Goal: Transaction & Acquisition: Purchase product/service

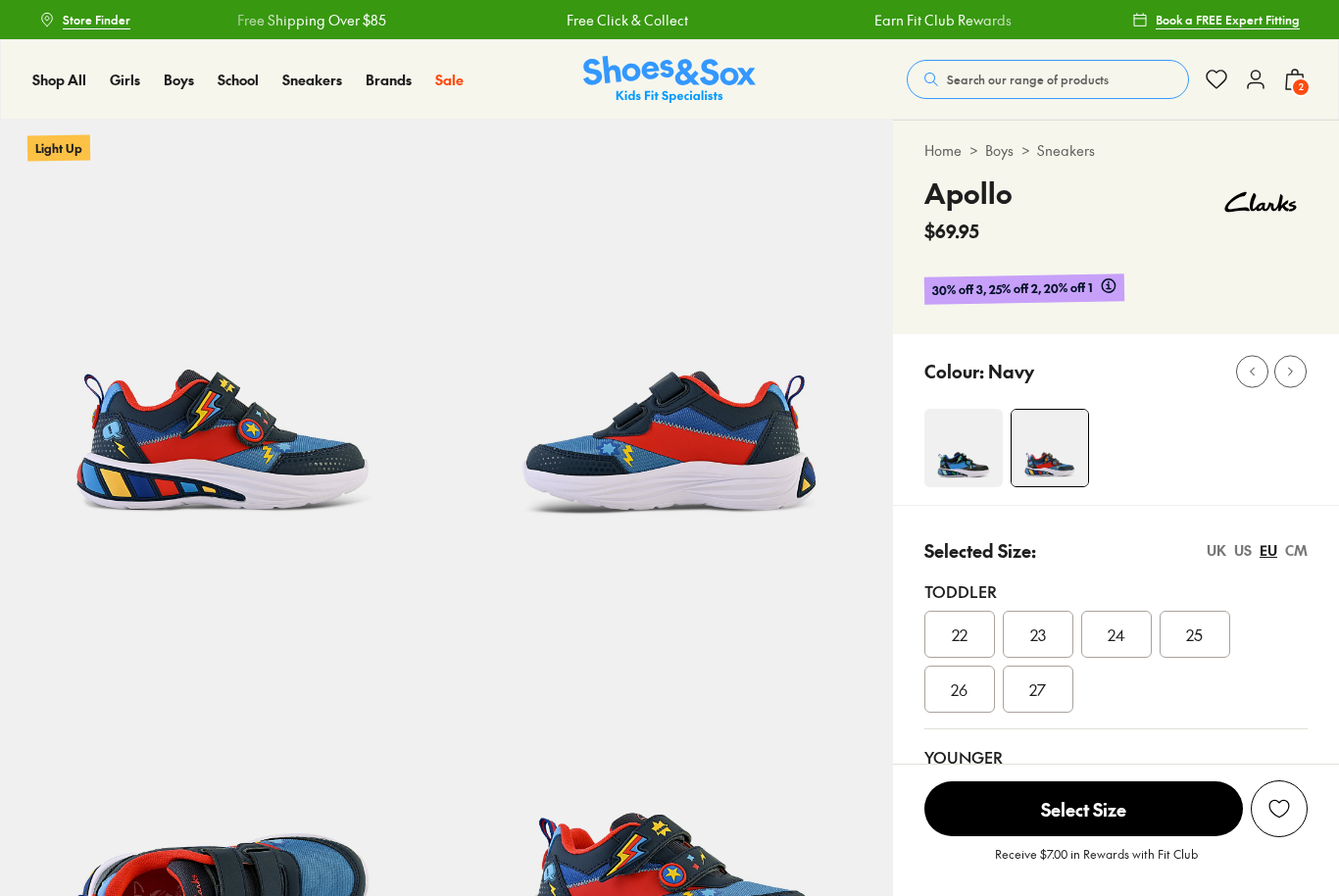
select select "*"
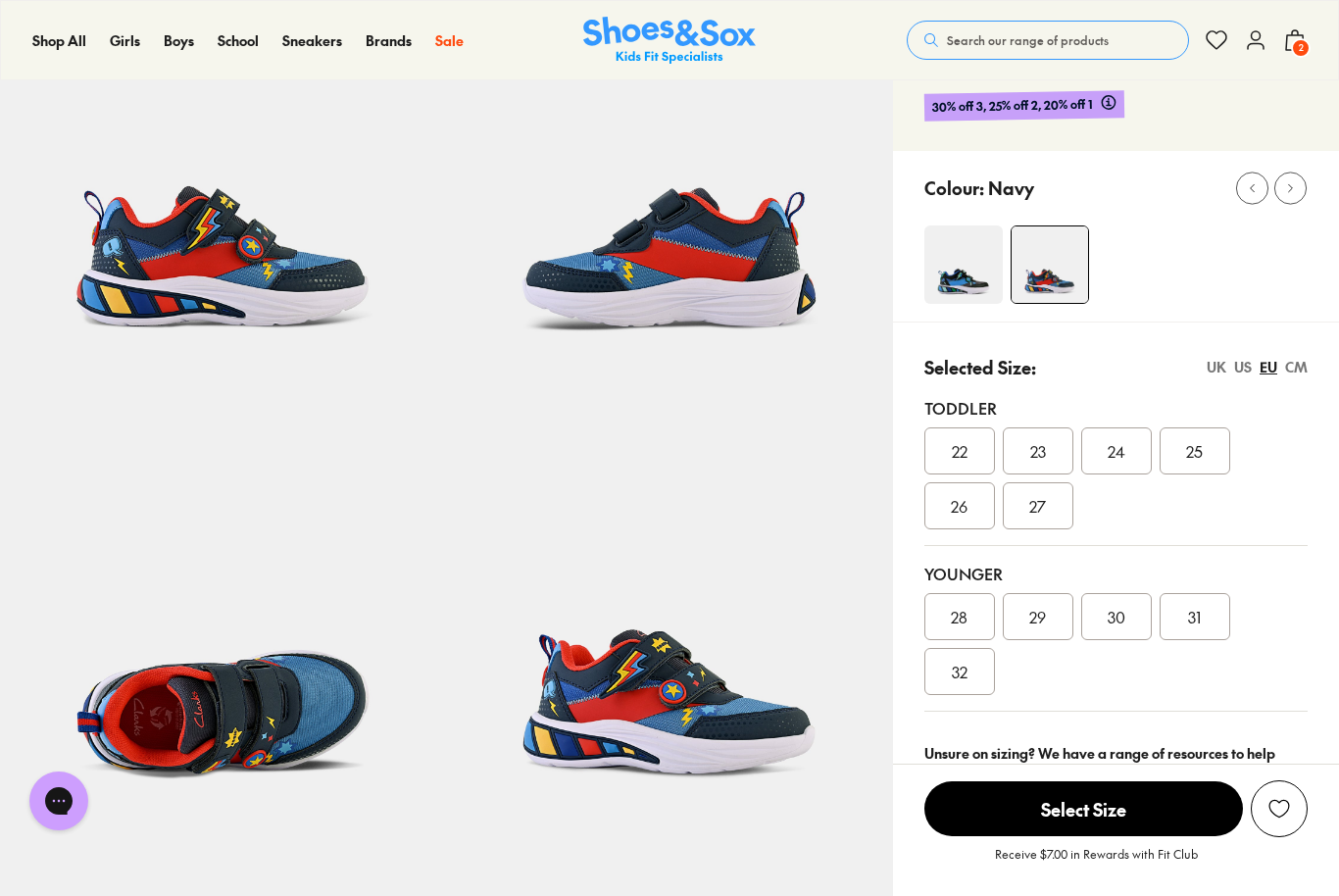
scroll to position [189, 0]
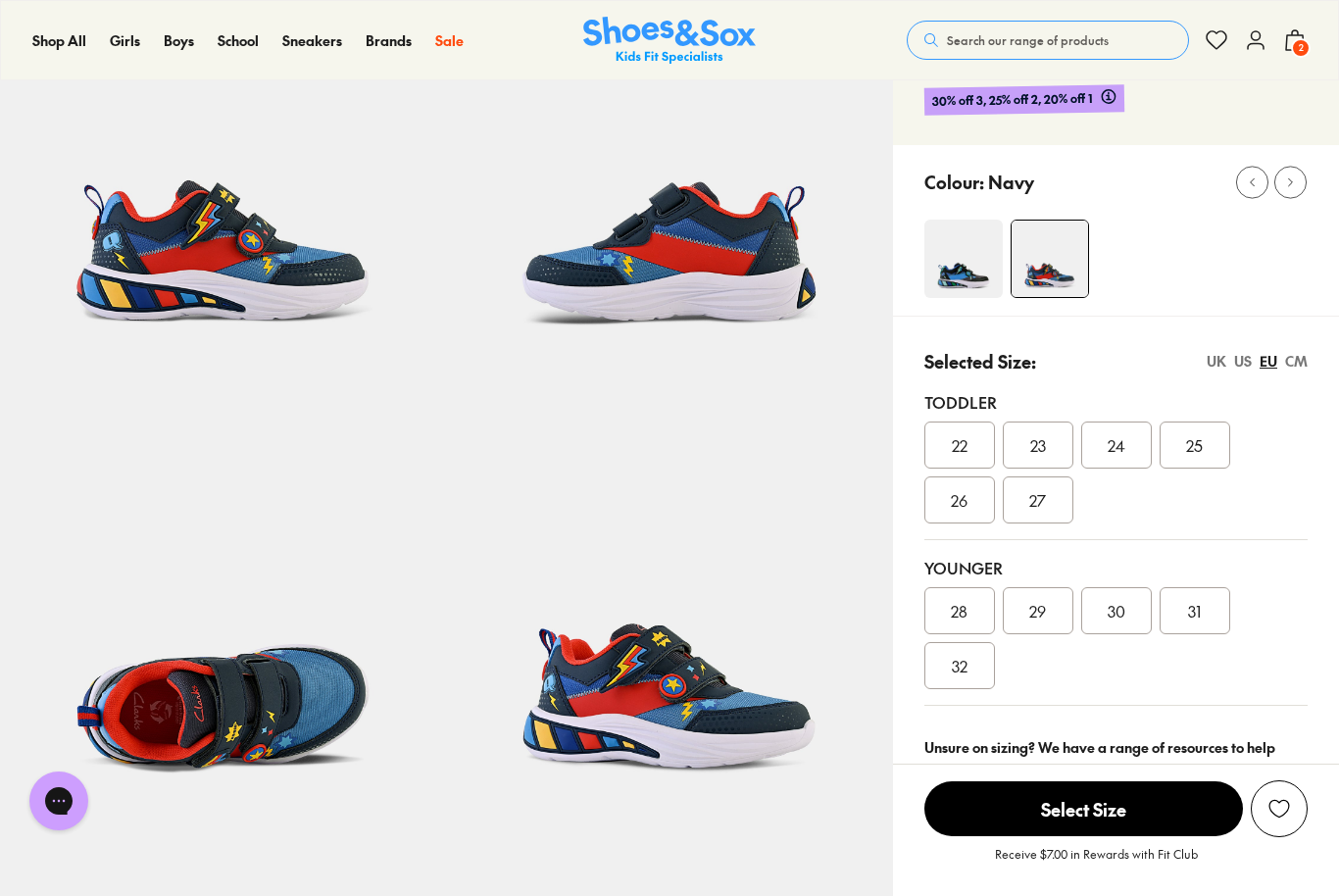
click at [1117, 612] on span "30" at bounding box center [1117, 611] width 18 height 24
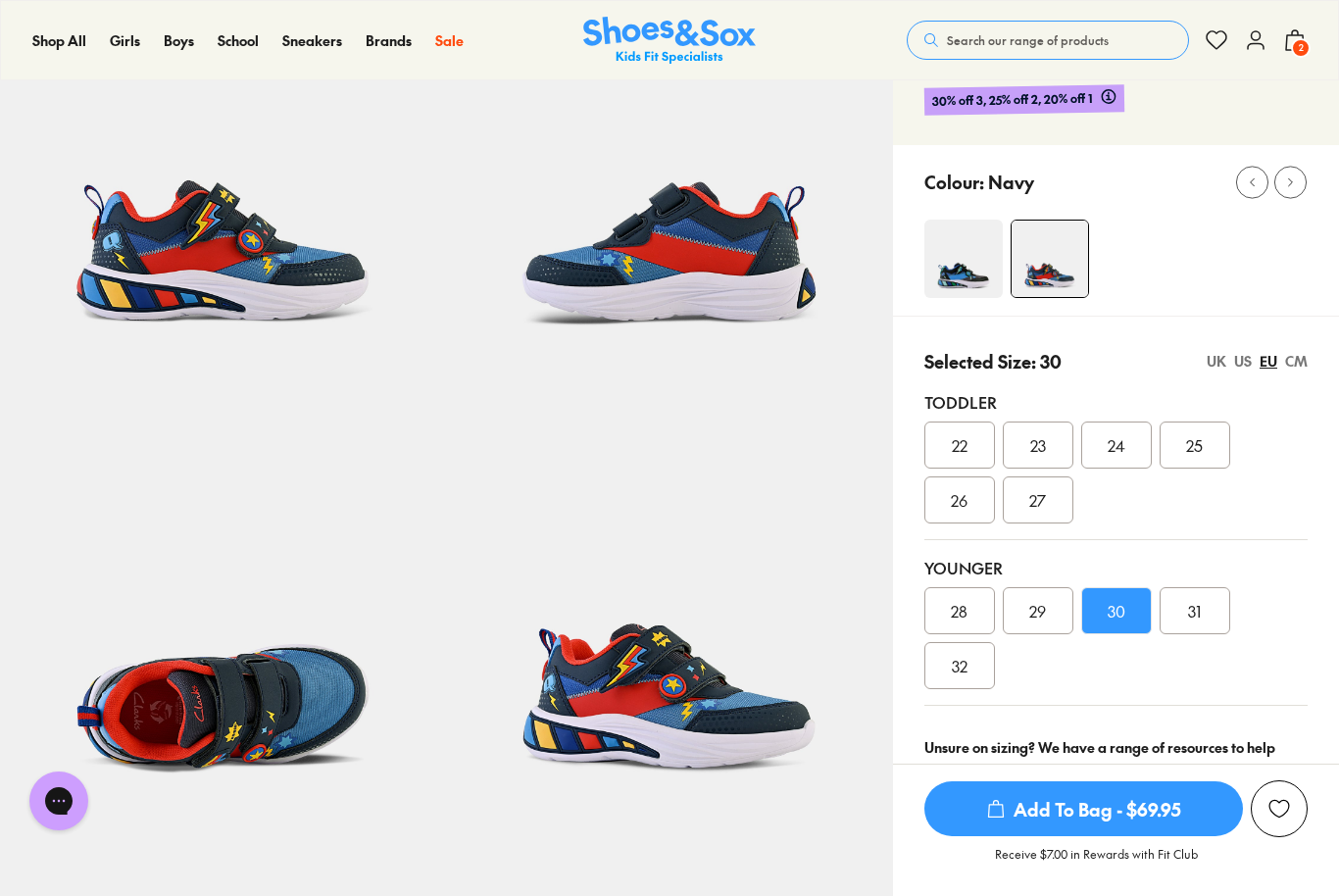
click at [1125, 836] on span "Add To Bag - $69.95" at bounding box center [1084, 809] width 318 height 55
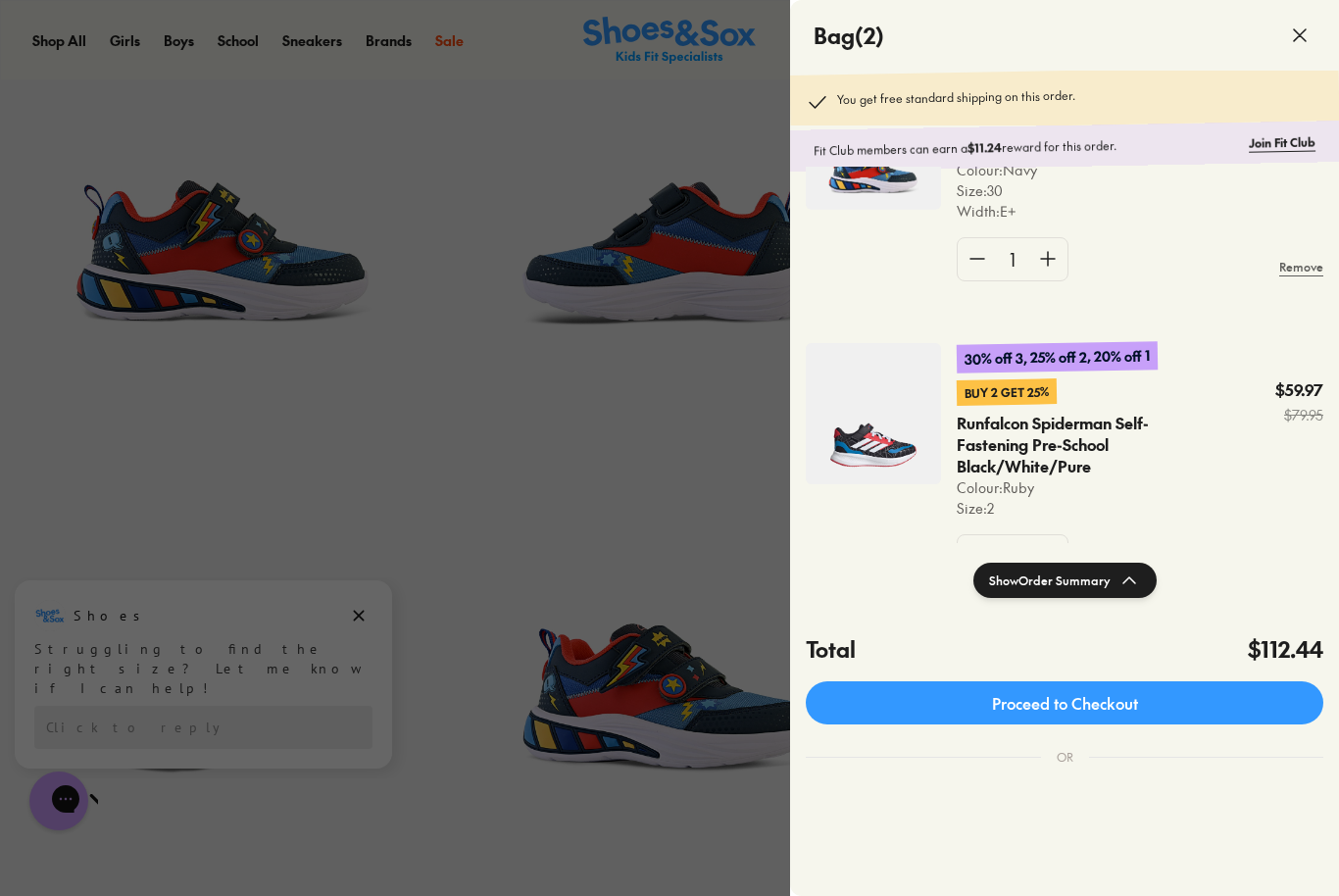
scroll to position [136, 0]
click at [910, 417] on img at bounding box center [873, 414] width 135 height 141
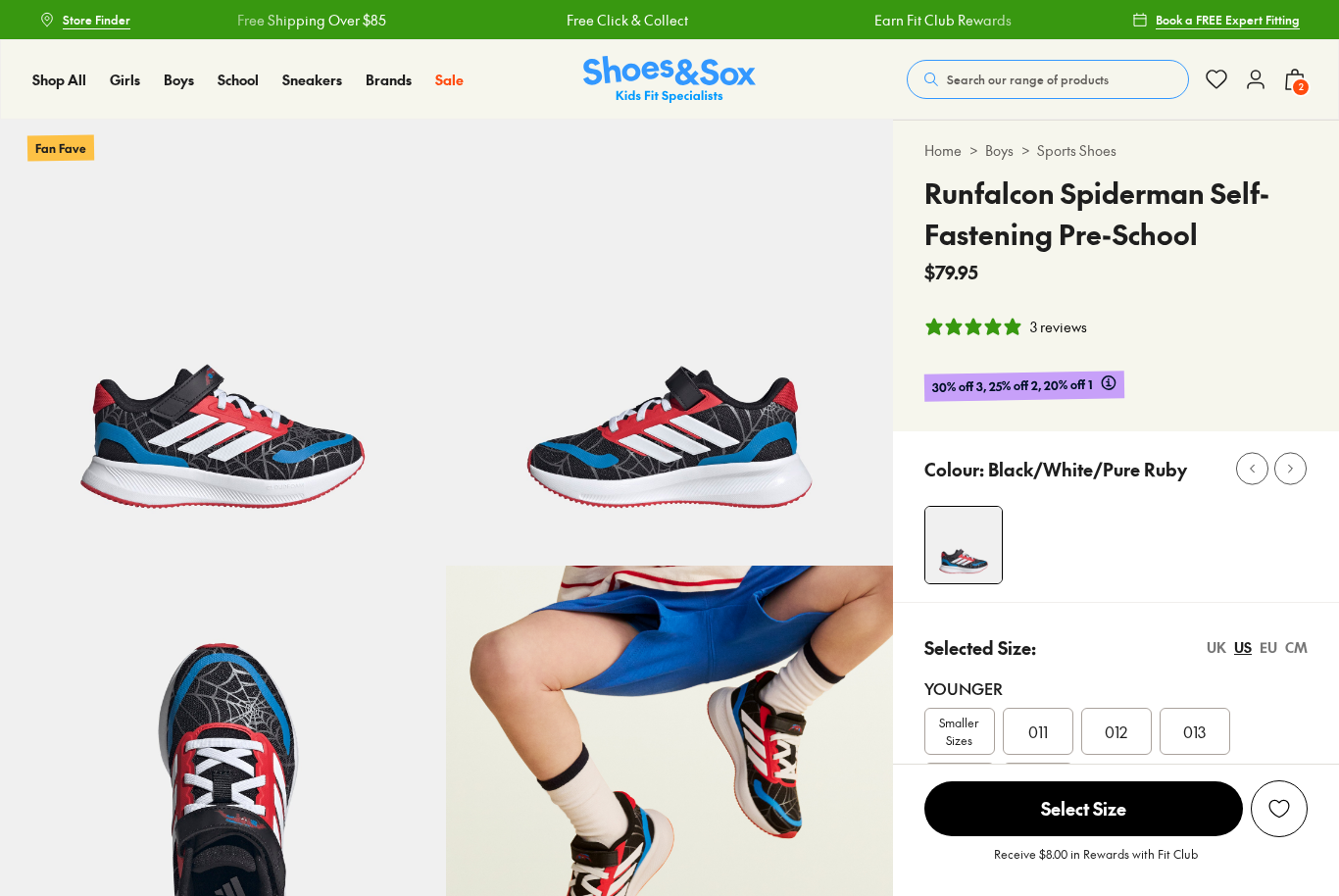
select select "*"
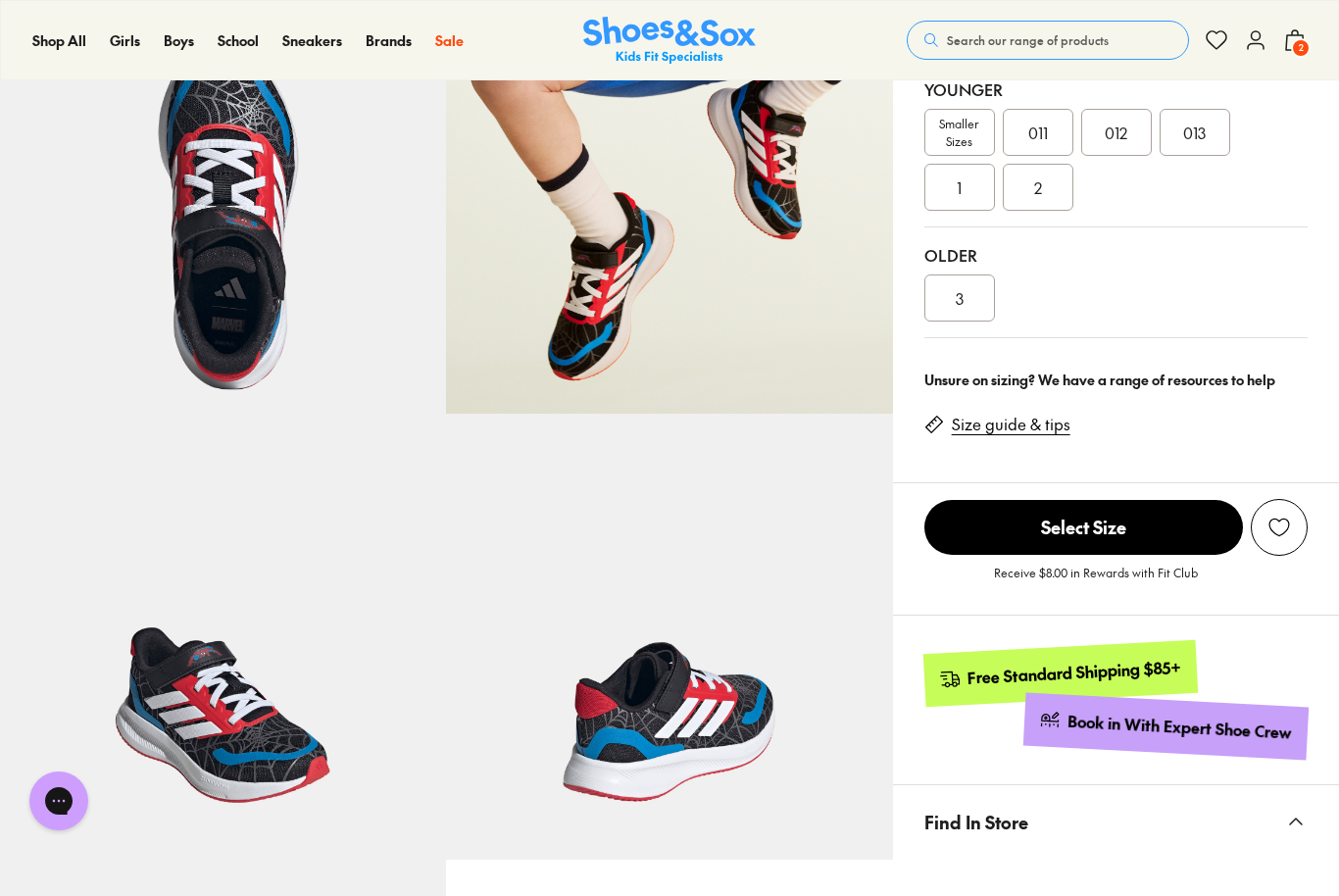
scroll to position [600, 0]
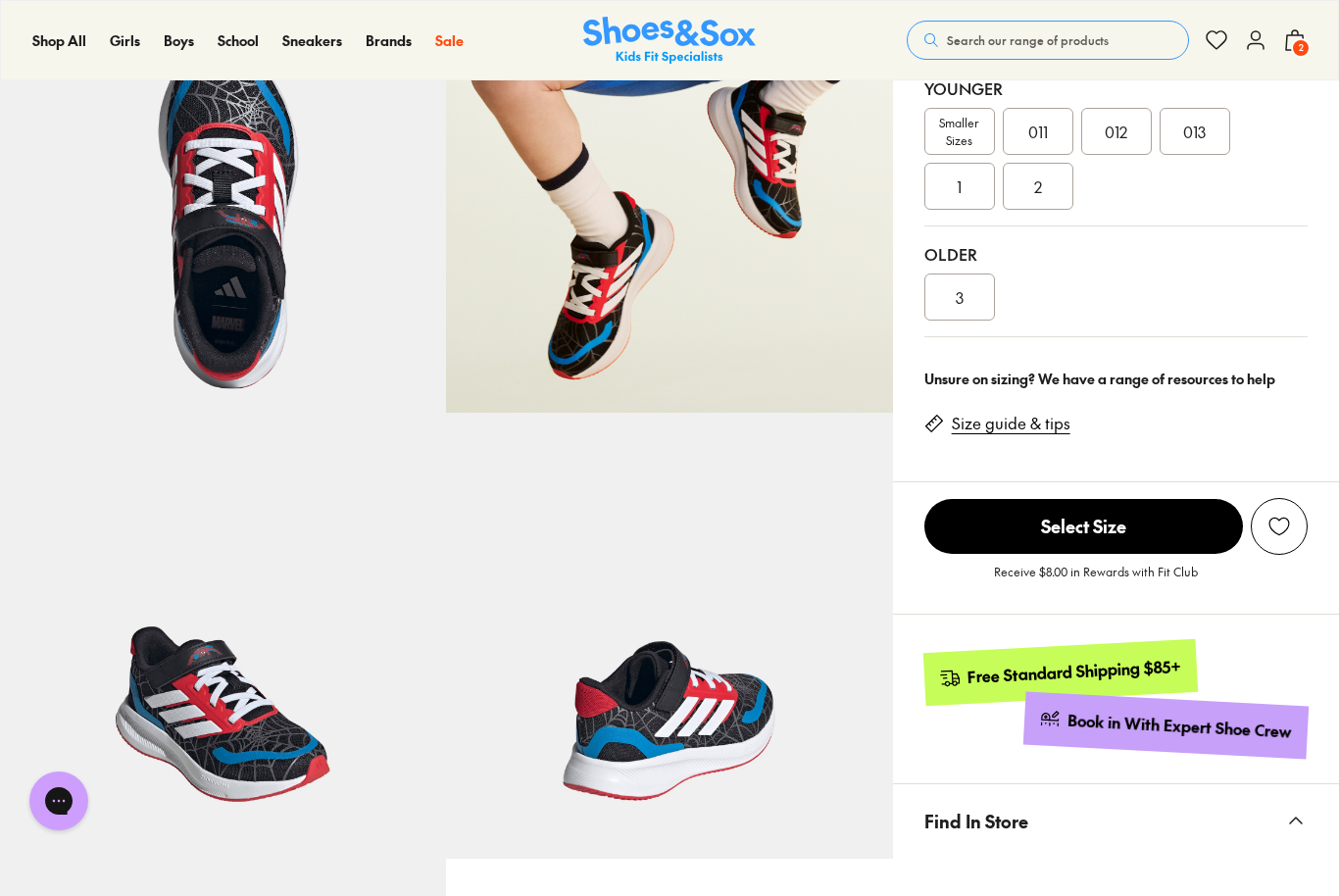
click at [1295, 47] on span "2" at bounding box center [1301, 48] width 20 height 20
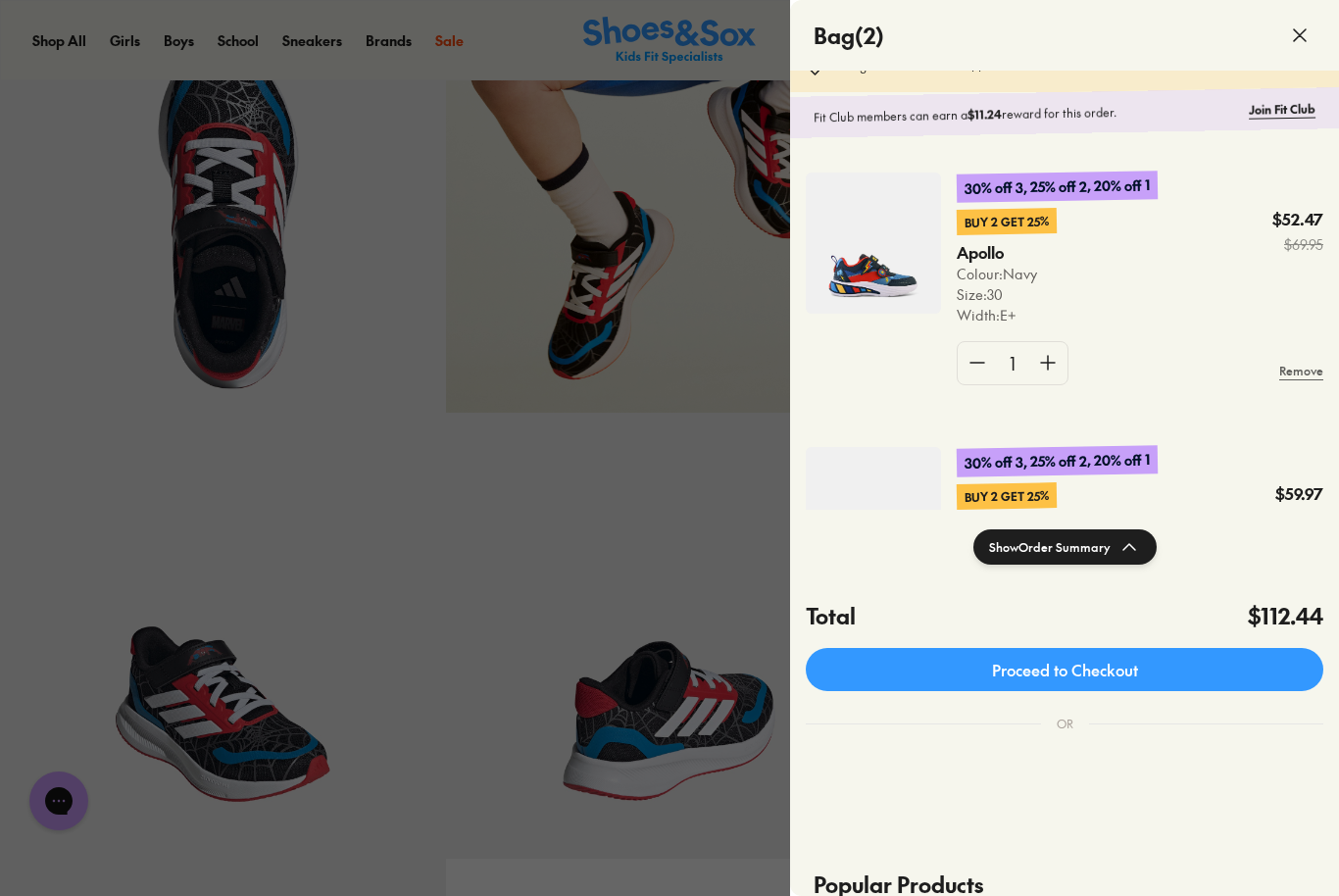
scroll to position [30, 0]
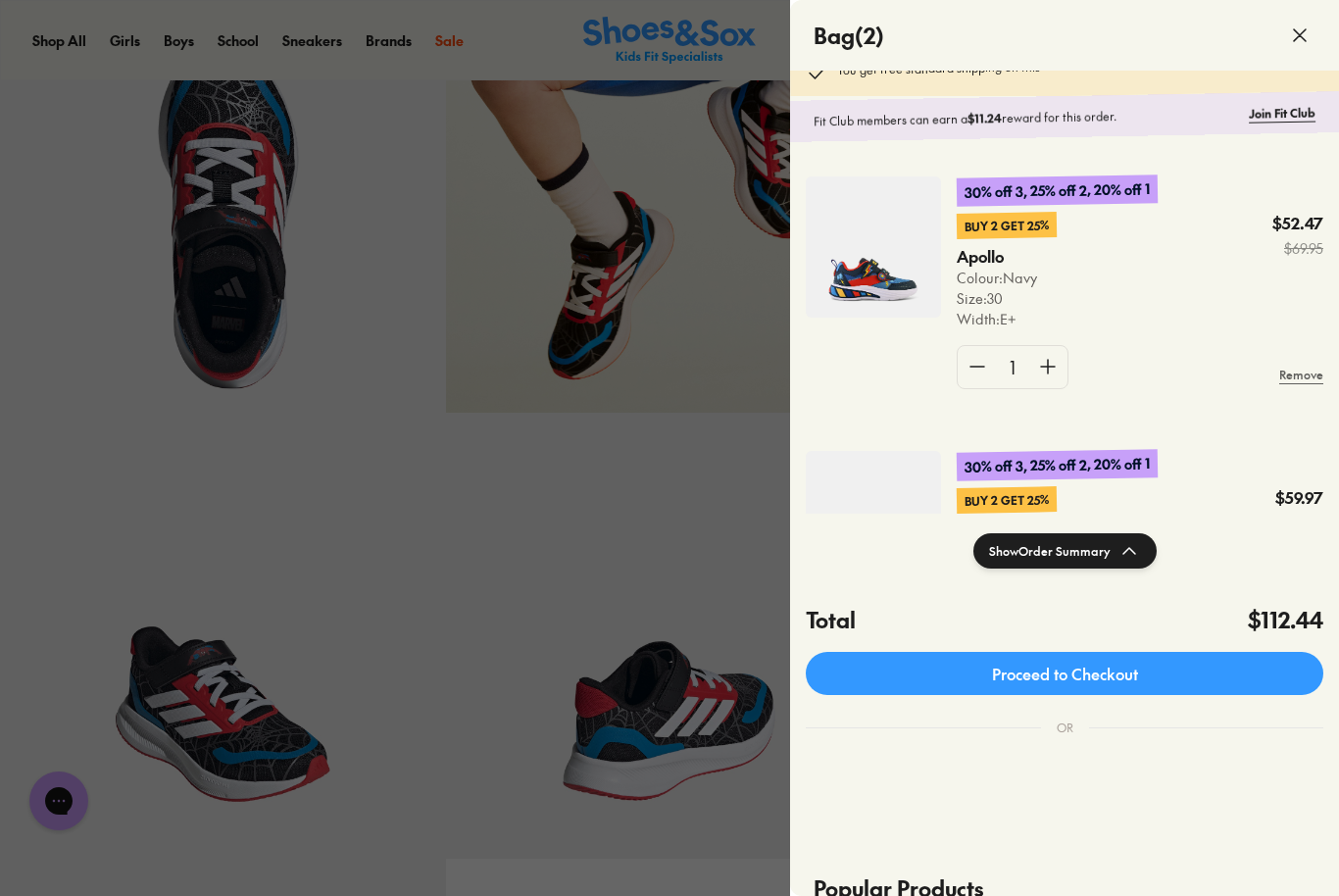
click at [1098, 564] on button "Show Order Summary" at bounding box center [1065, 551] width 184 height 36
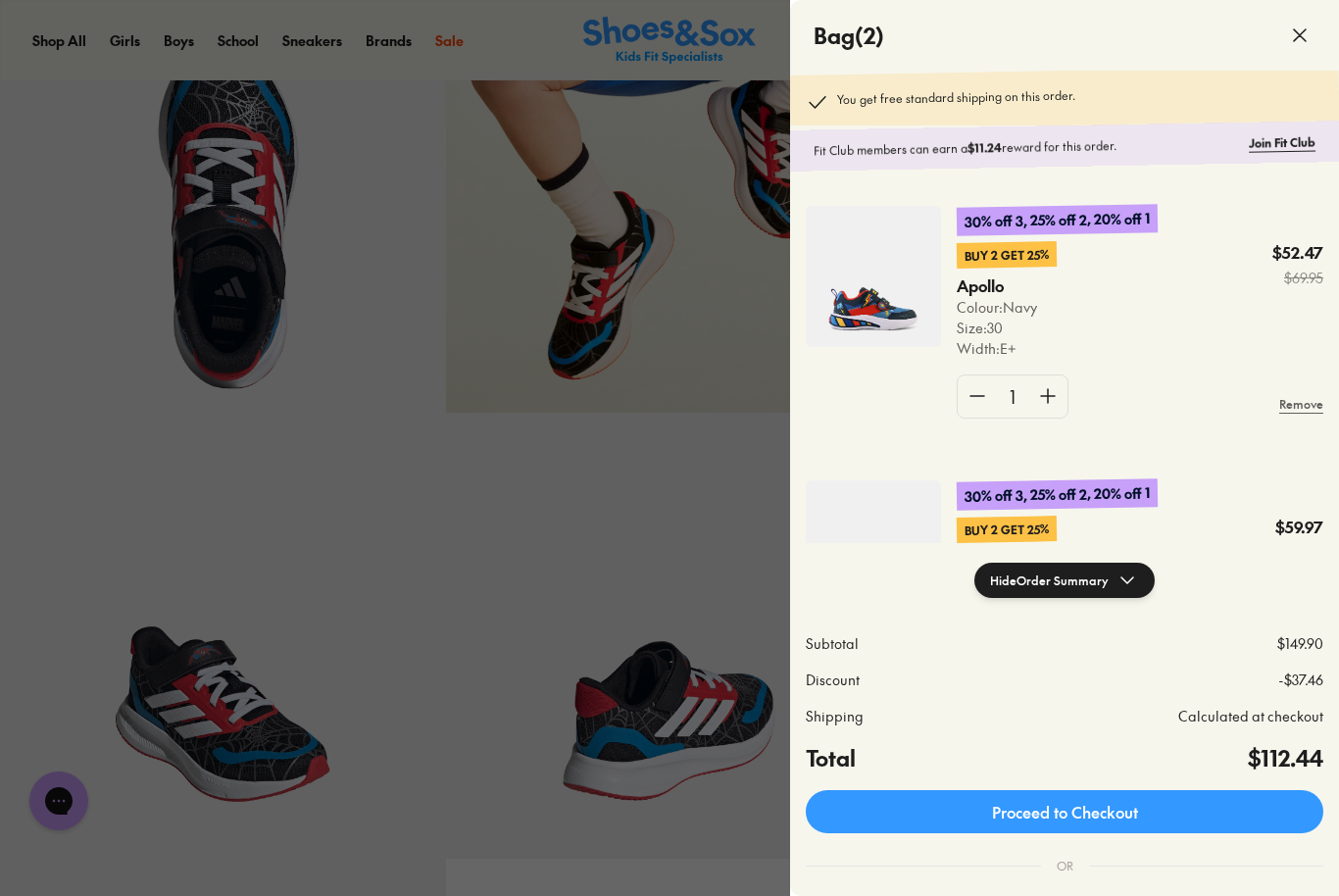
scroll to position [0, 0]
click at [687, 467] on div at bounding box center [669, 448] width 1339 height 896
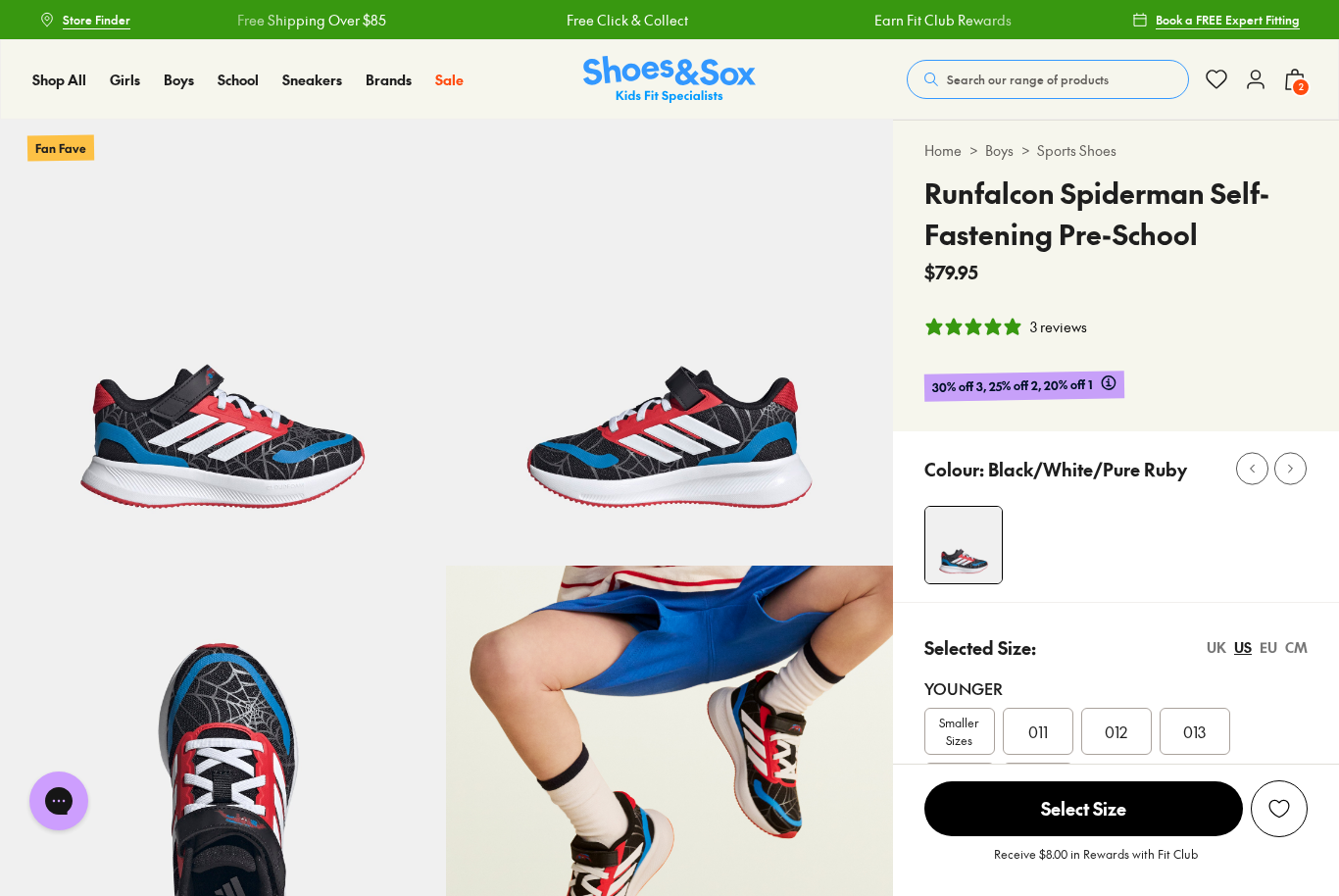
click at [1304, 74] on icon at bounding box center [1296, 79] width 24 height 24
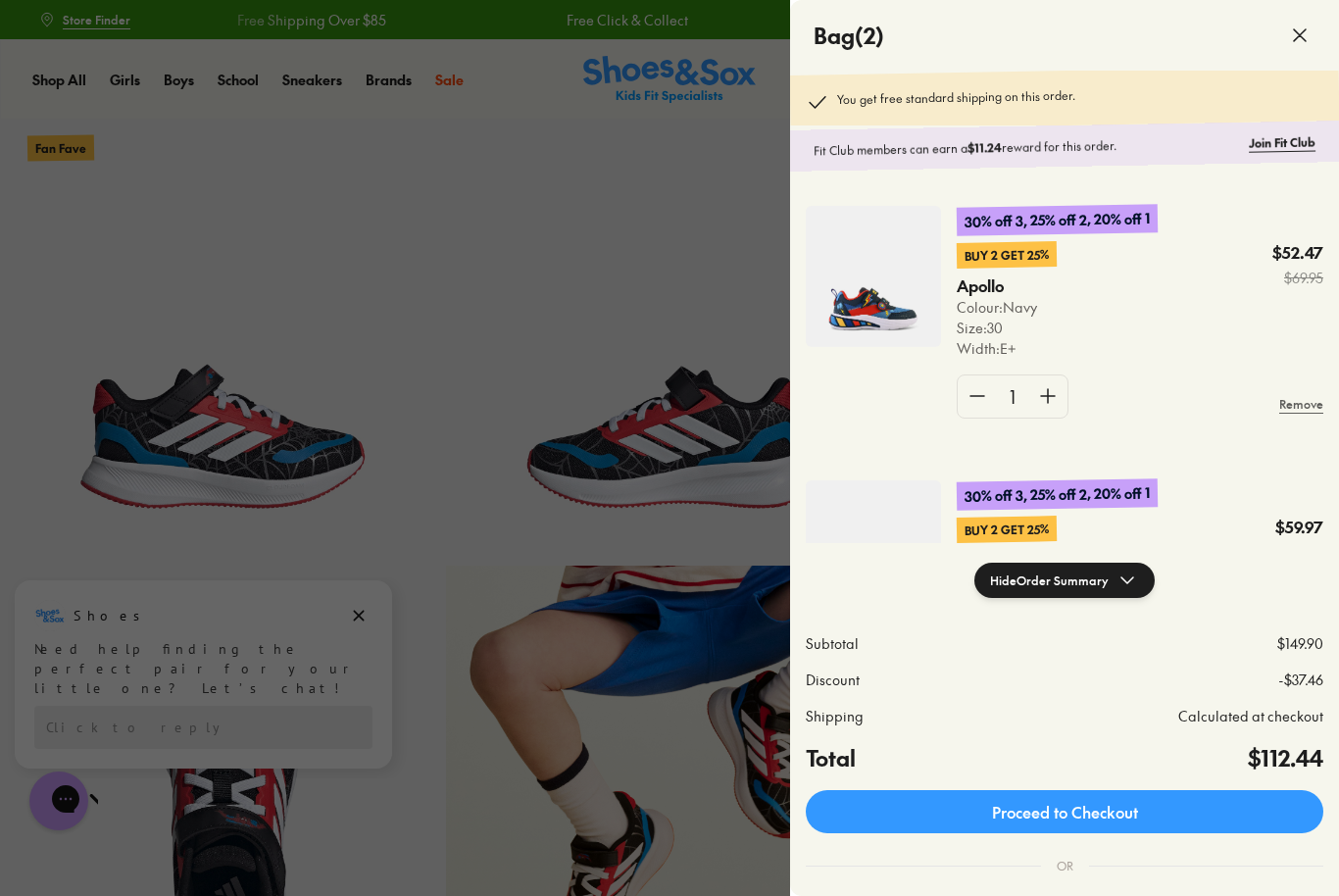
click at [1213, 805] on link "Proceed to Checkout" at bounding box center [1064, 812] width 518 height 43
click at [1292, 54] on span at bounding box center [1300, 36] width 55 height 55
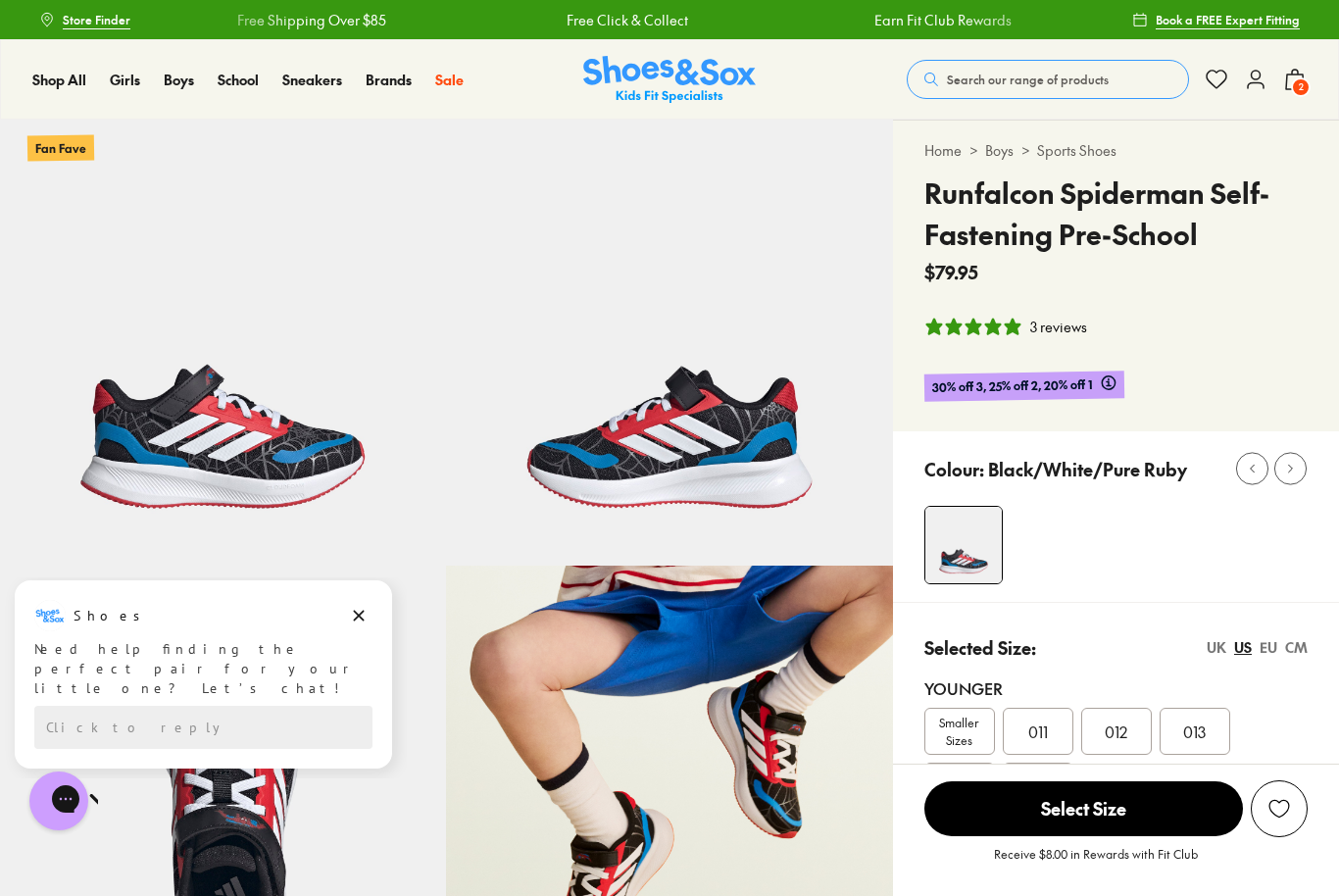
click at [1251, 79] on icon at bounding box center [1256, 79] width 24 height 24
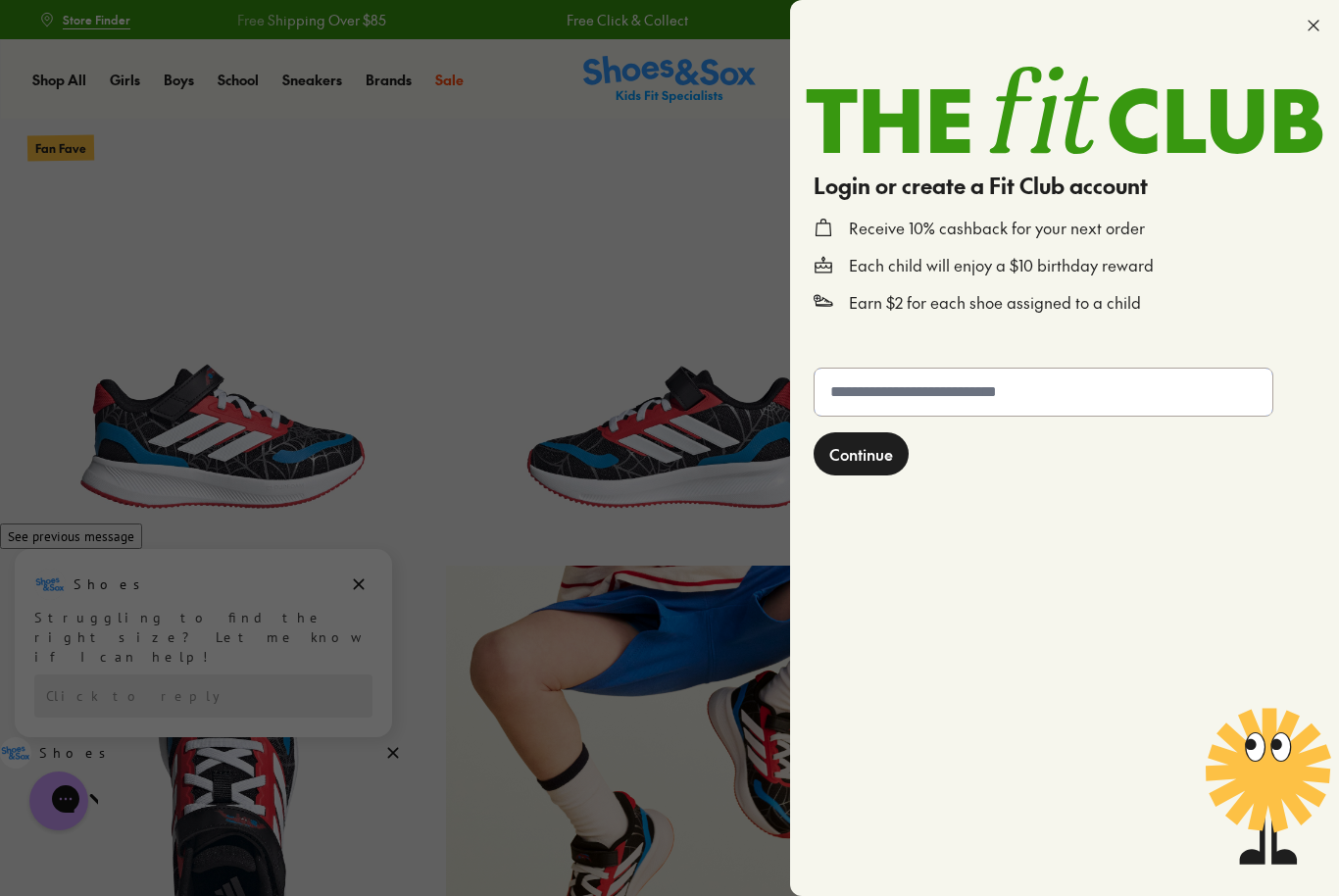
click at [1104, 389] on input "text" at bounding box center [1043, 392] width 458 height 47
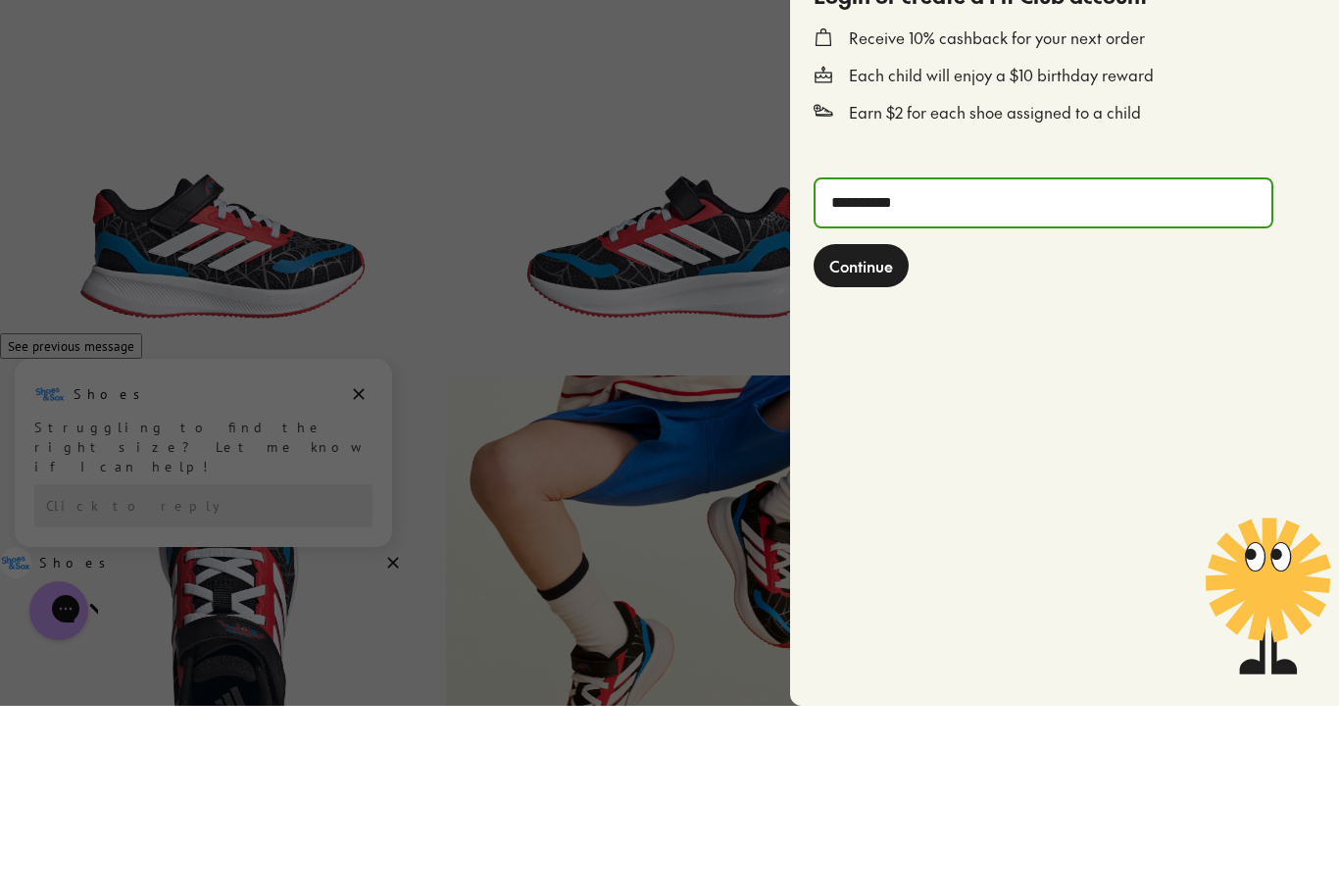
type input "**********"
click at [867, 444] on span "Continue" at bounding box center [861, 455] width 63 height 24
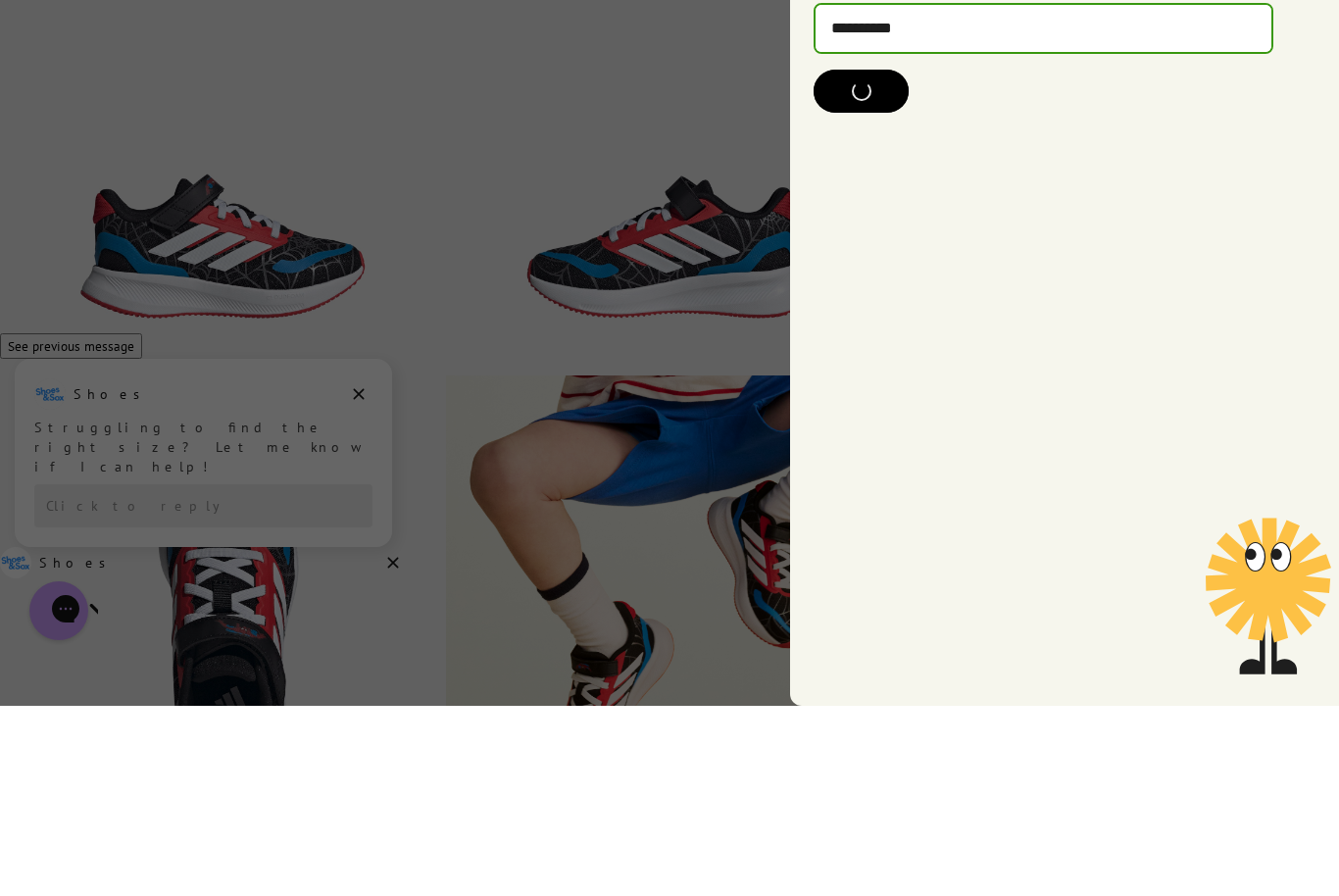
scroll to position [190, 0]
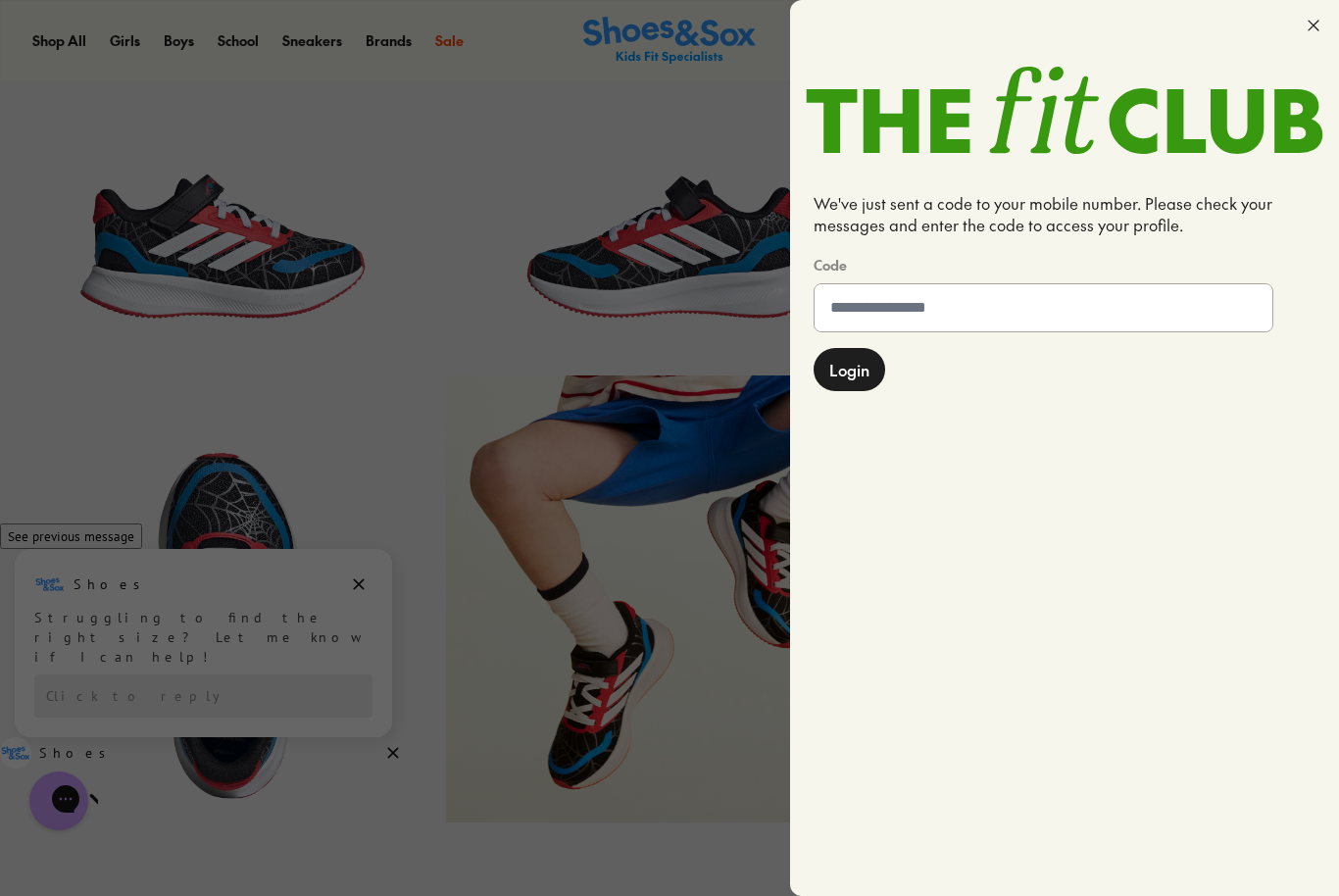
click at [1148, 307] on input at bounding box center [1043, 308] width 458 height 47
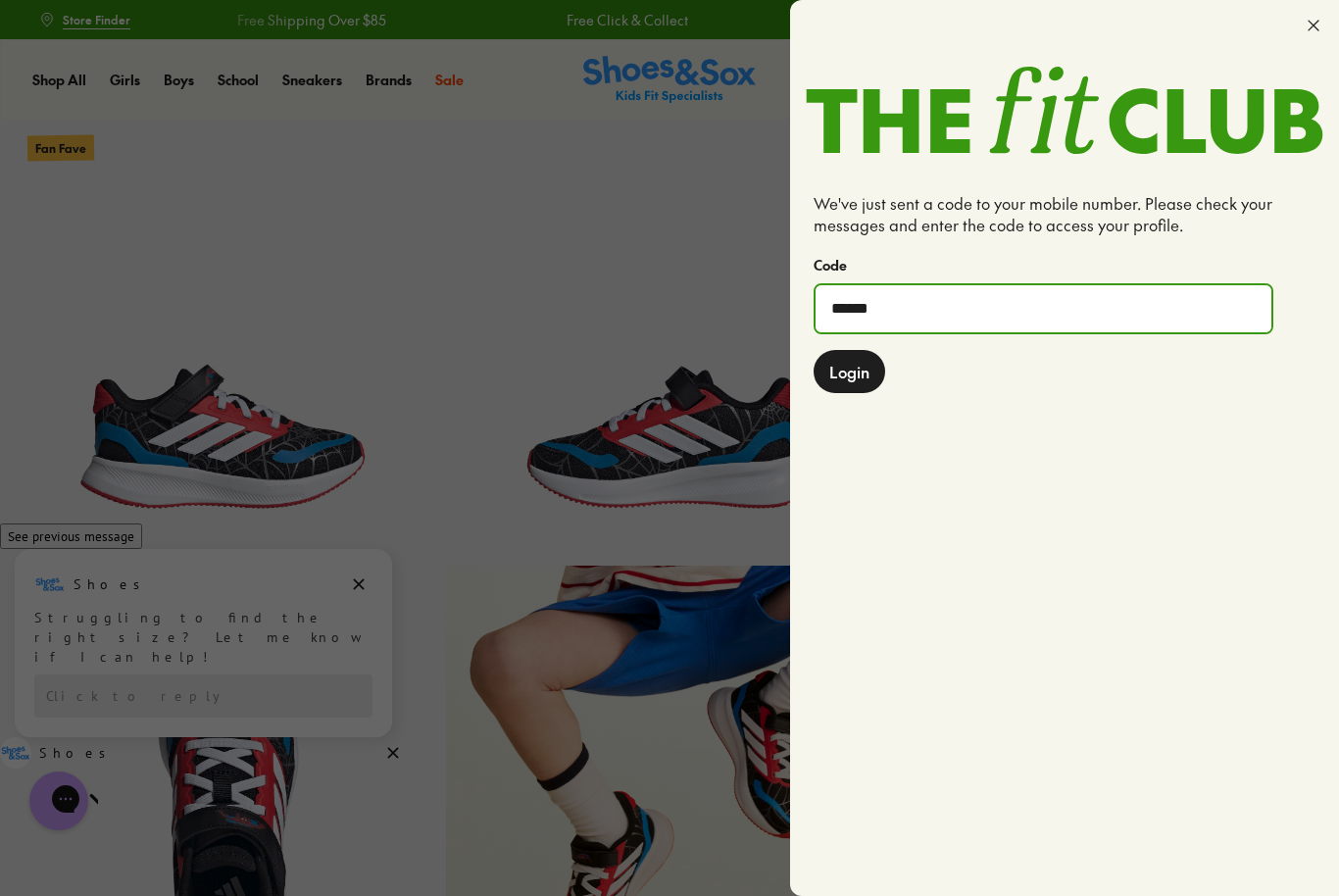
type input "******"
click at [846, 370] on span "Login" at bounding box center [849, 371] width 41 height 24
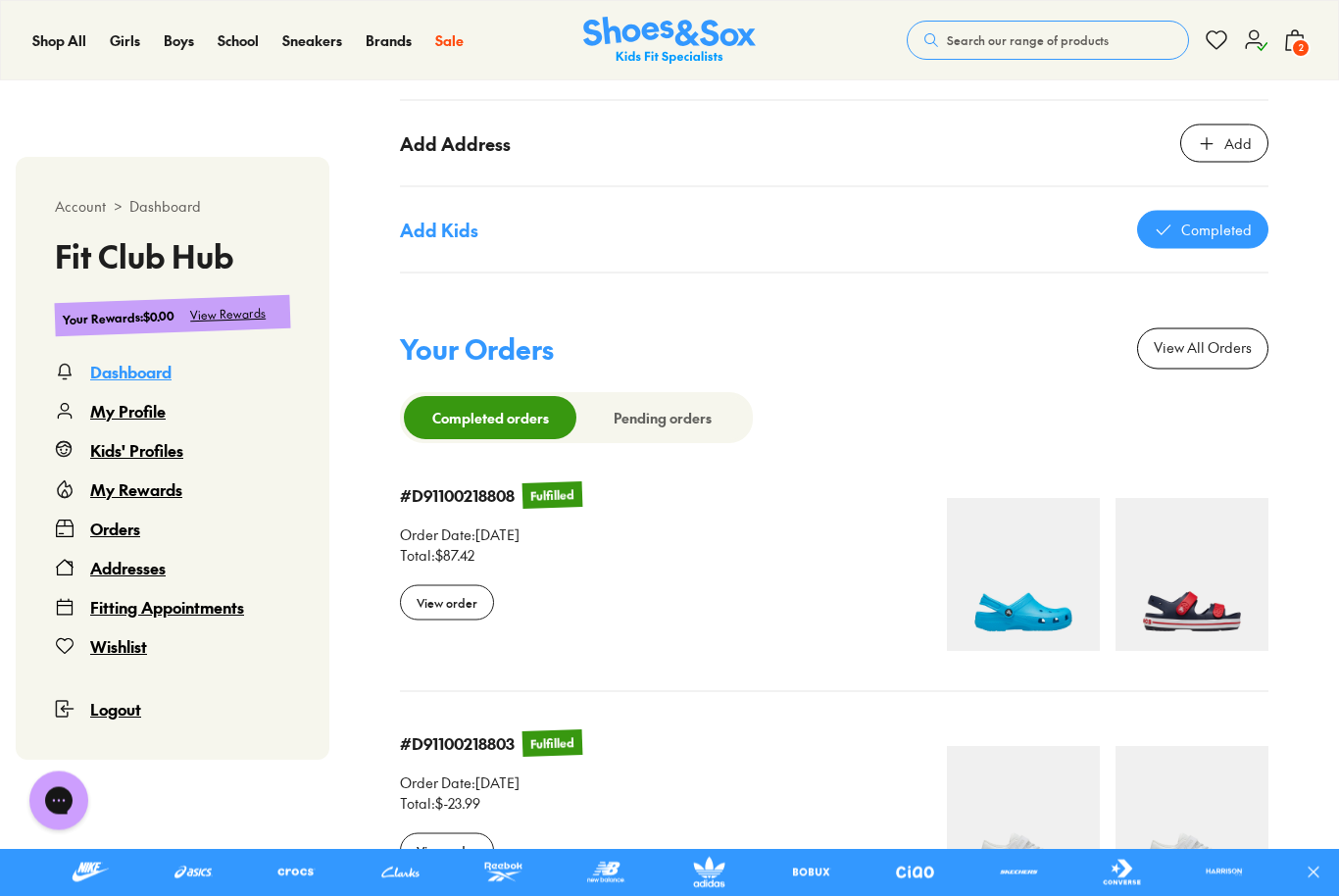
scroll to position [1545, 0]
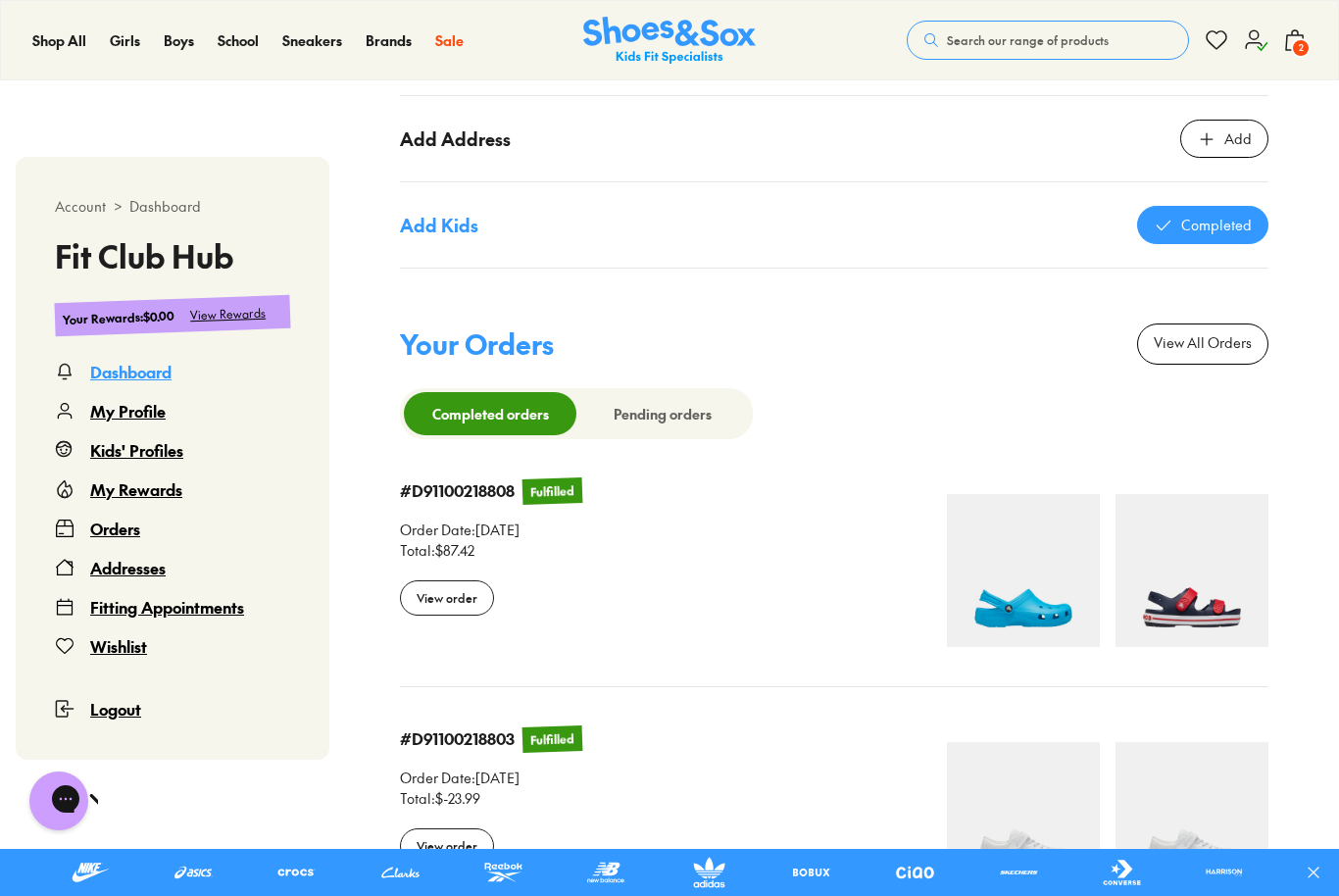
click at [170, 497] on div "My Rewards" at bounding box center [135, 489] width 92 height 24
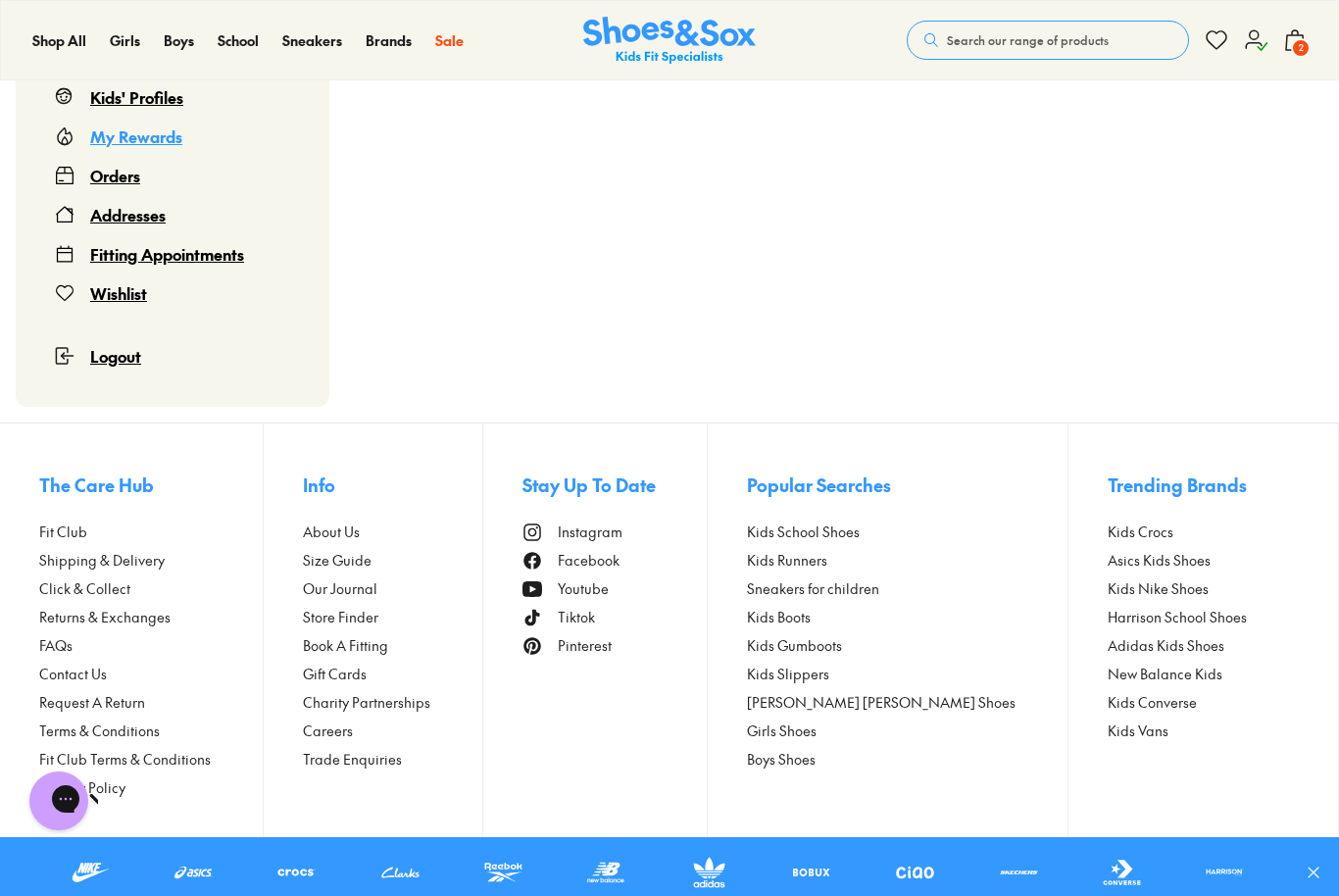
scroll to position [120, 0]
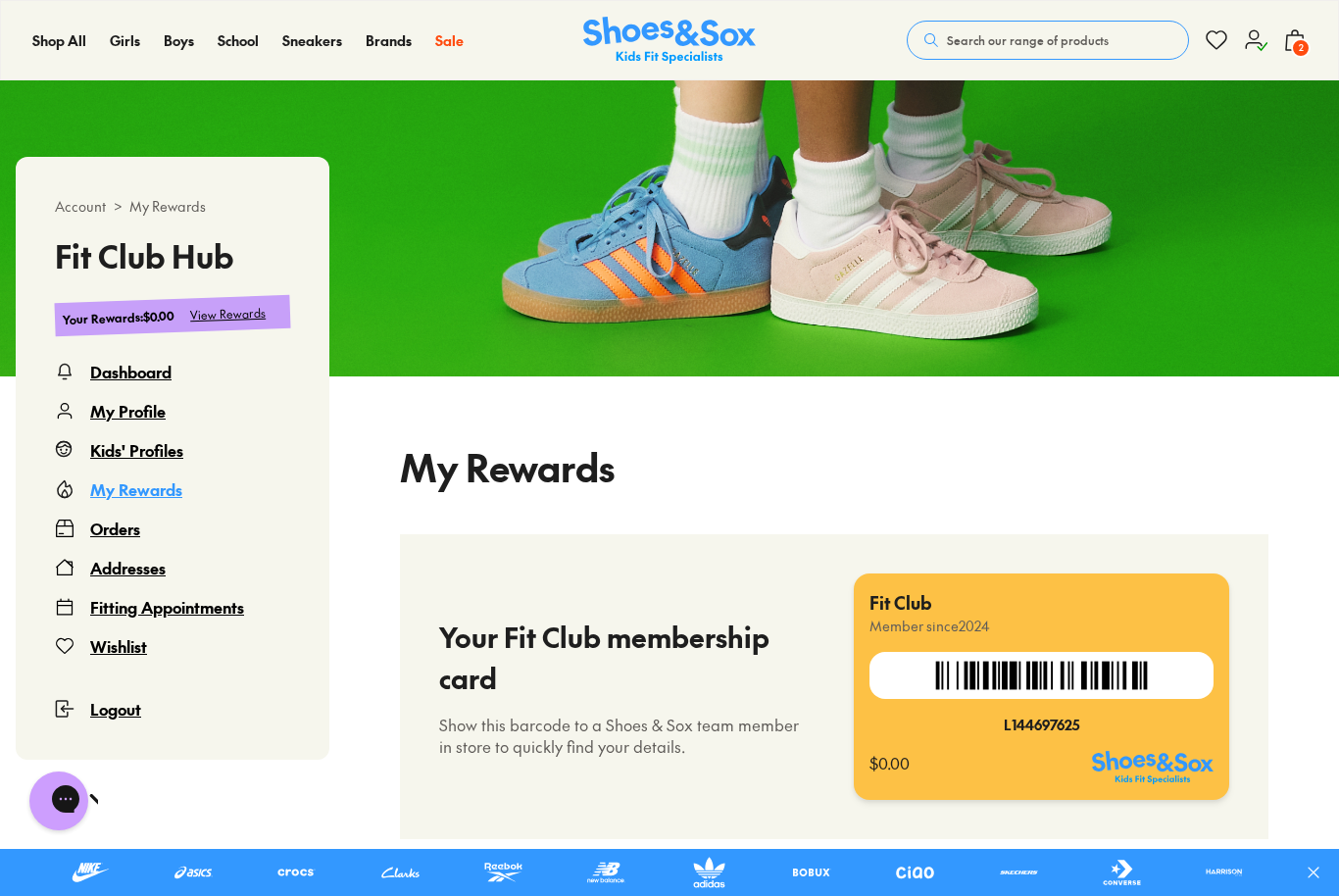
select select
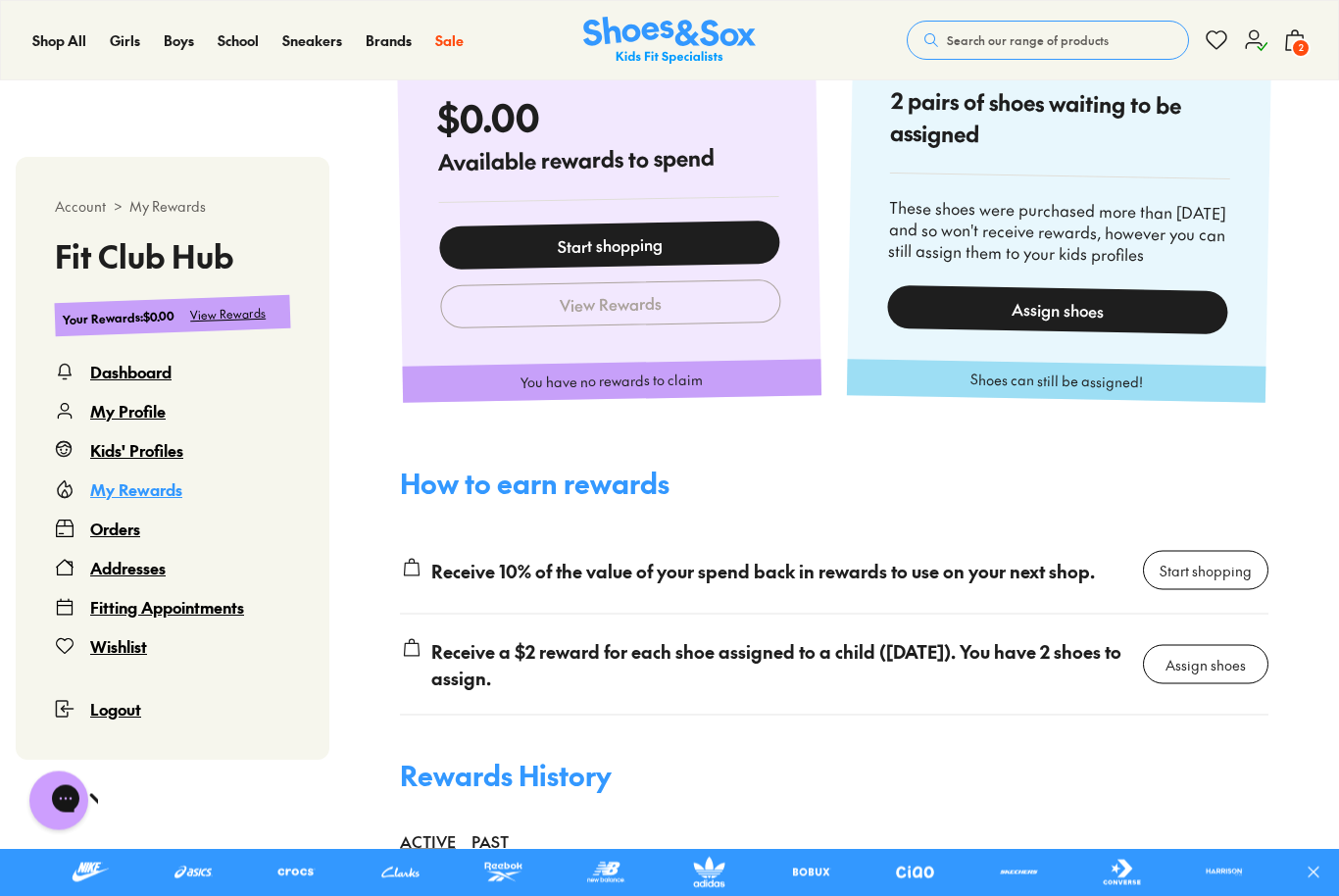
scroll to position [946, 0]
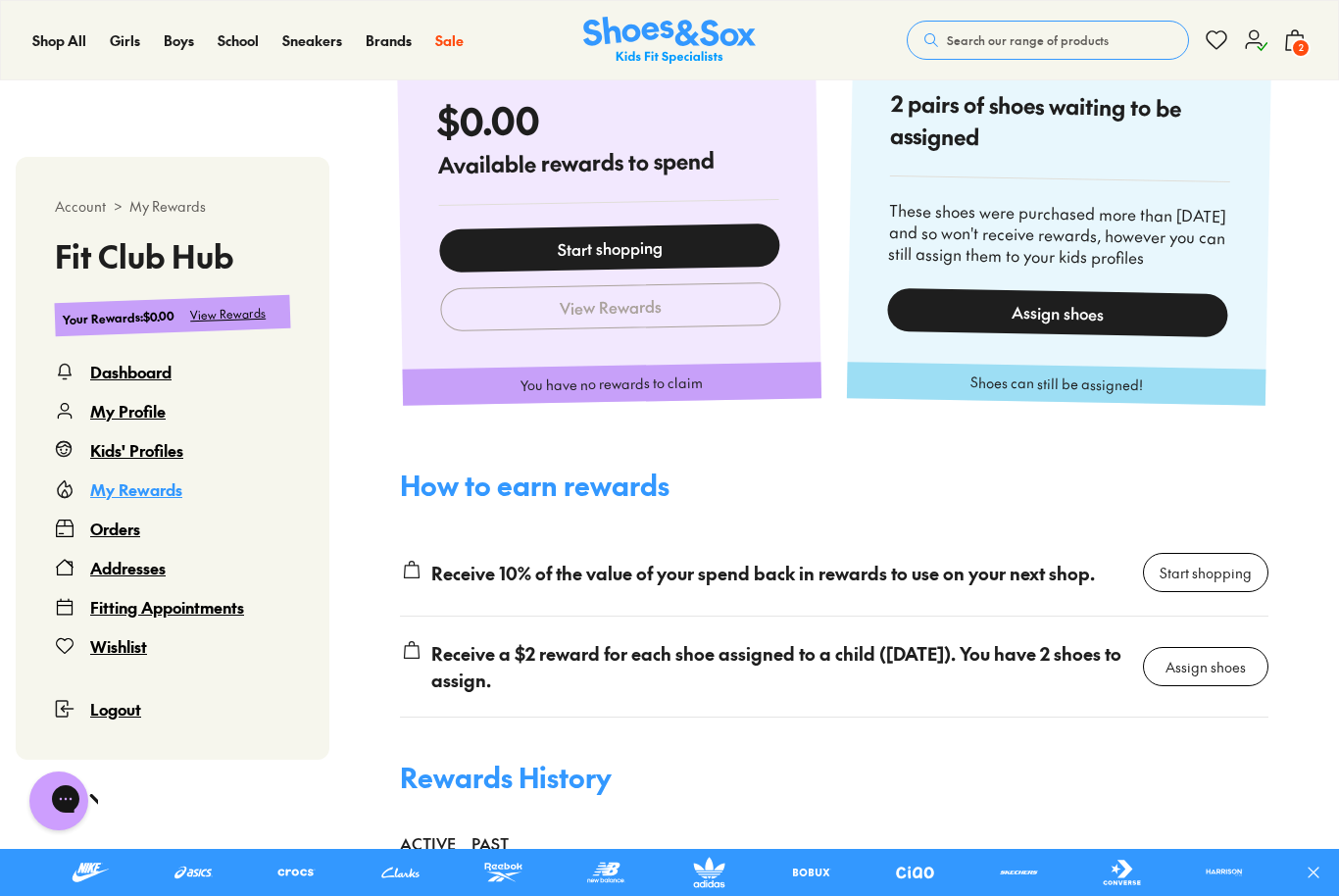
click at [1189, 661] on div "Assign shoes" at bounding box center [1206, 667] width 80 height 21
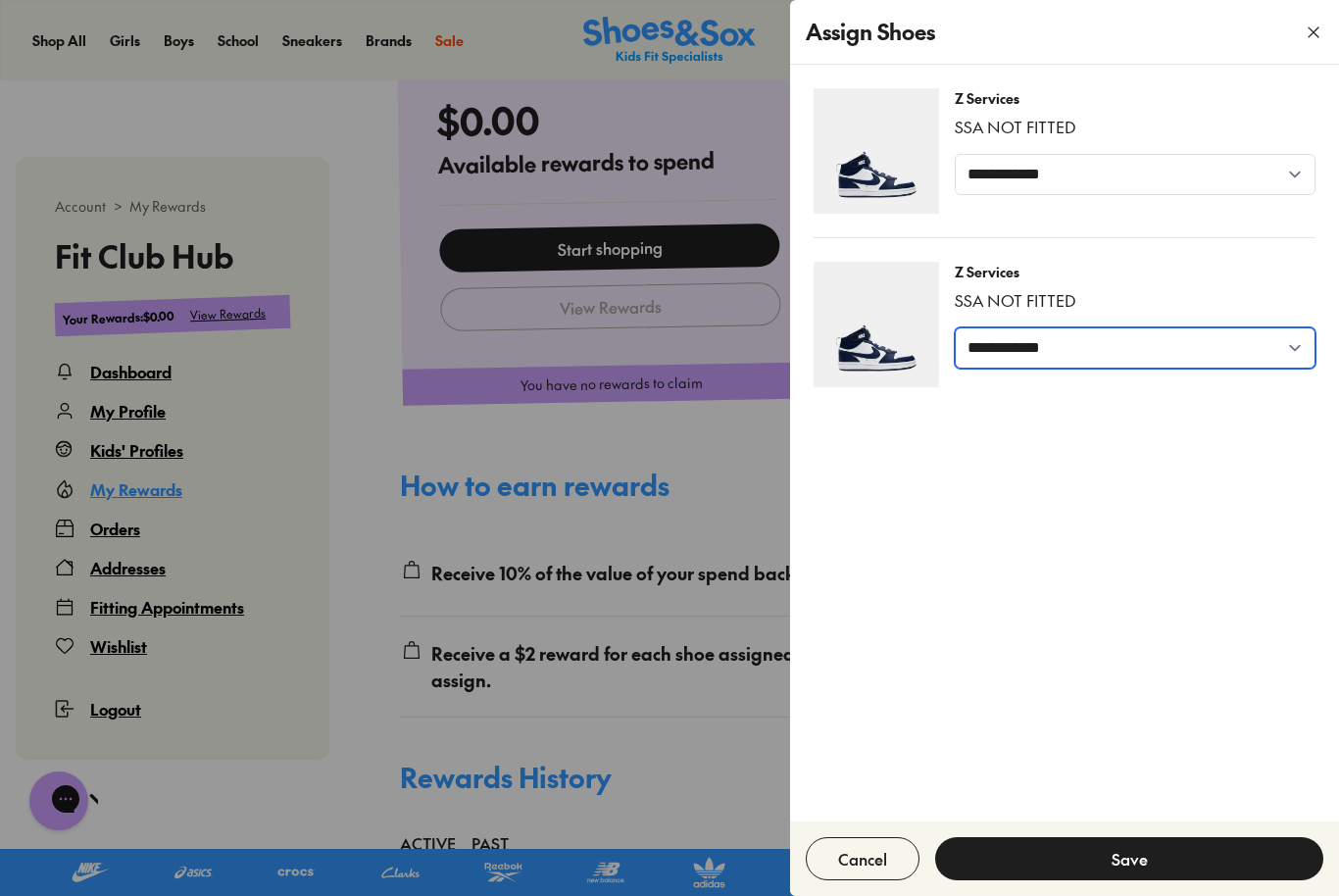
click at [1307, 355] on select "**********" at bounding box center [1134, 348] width 361 height 41
select select "*****"
click at [1165, 880] on button "Save" at bounding box center [1129, 858] width 388 height 43
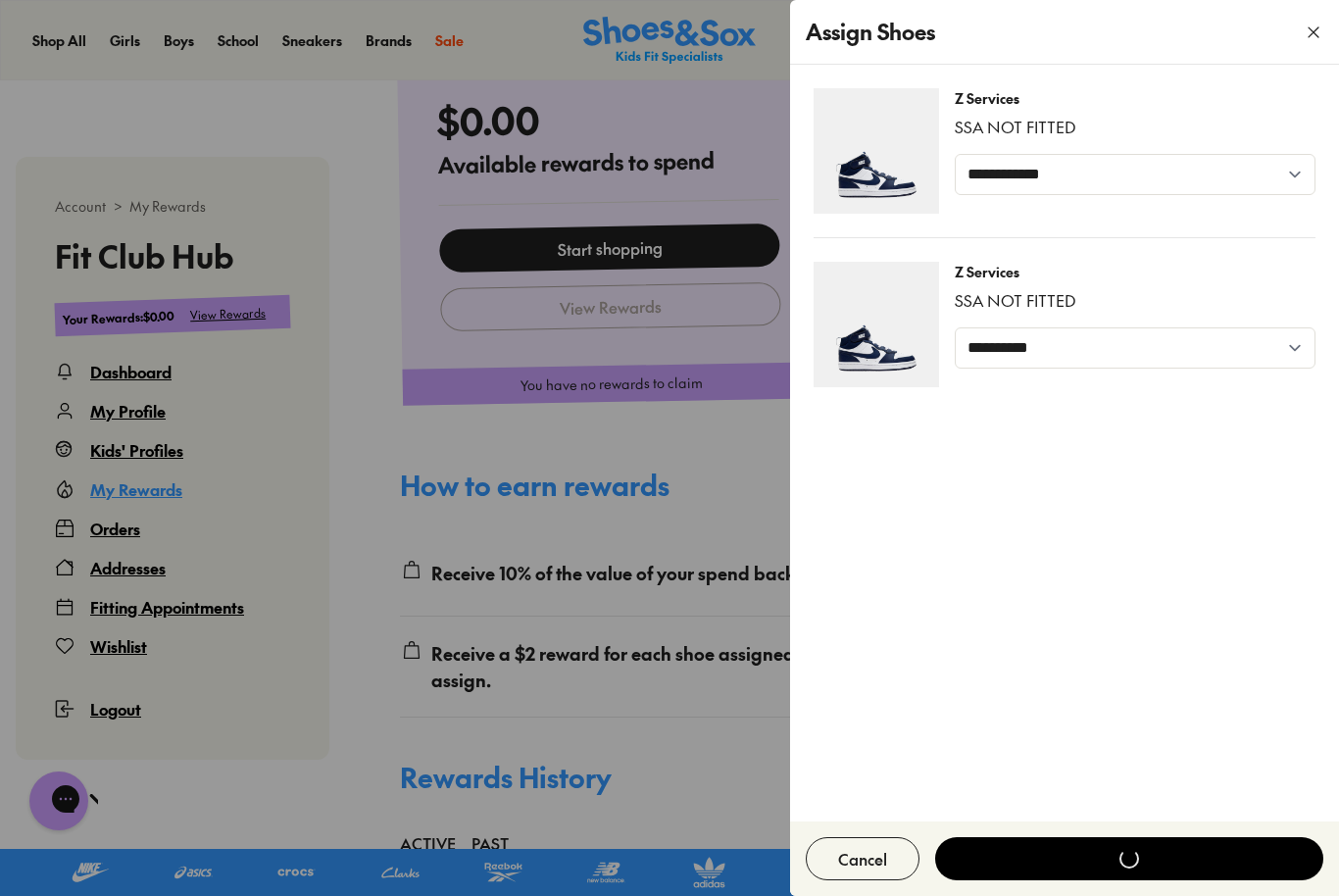
click at [1154, 888] on link at bounding box center [1122, 872] width 71 height 32
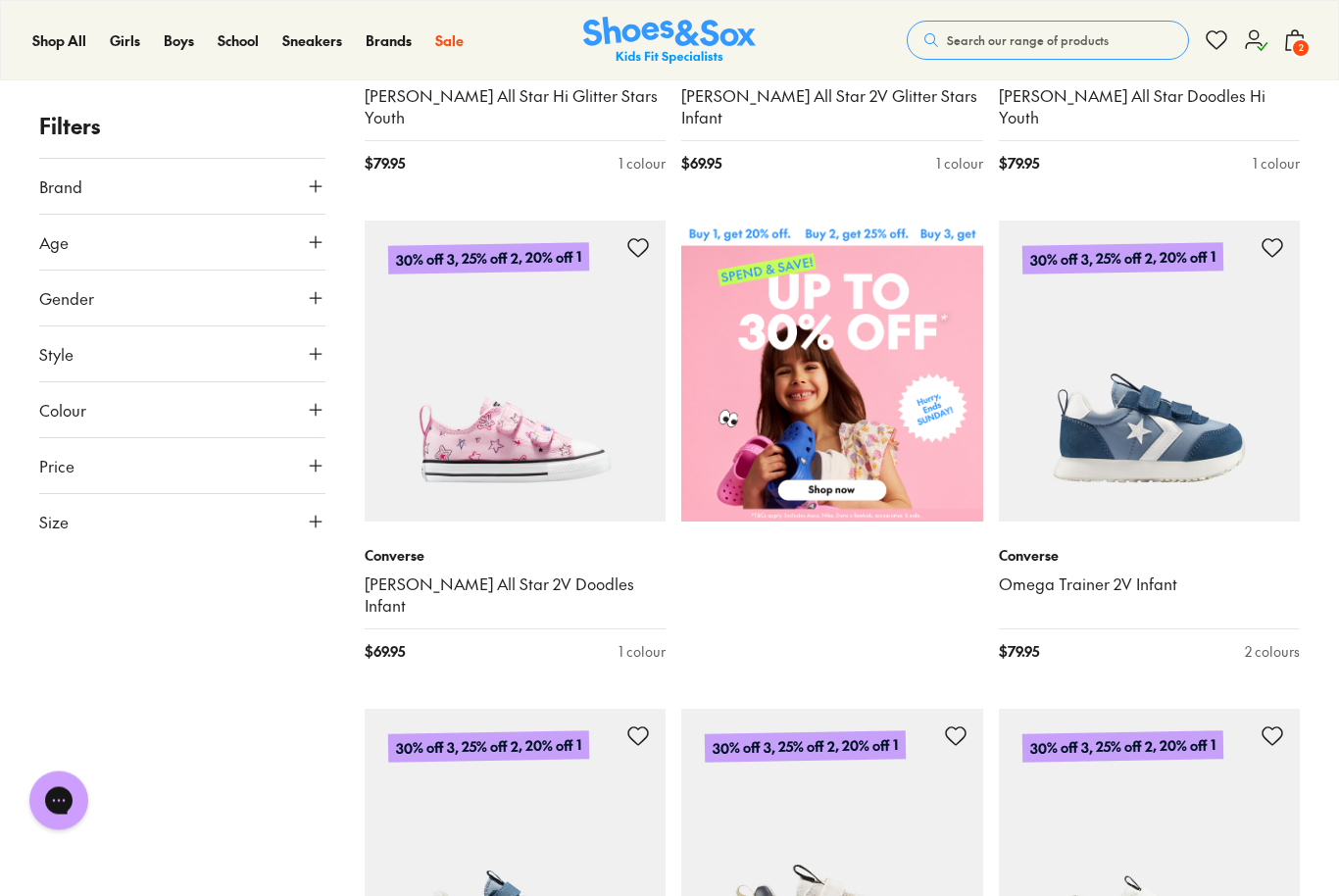
scroll to position [699, 0]
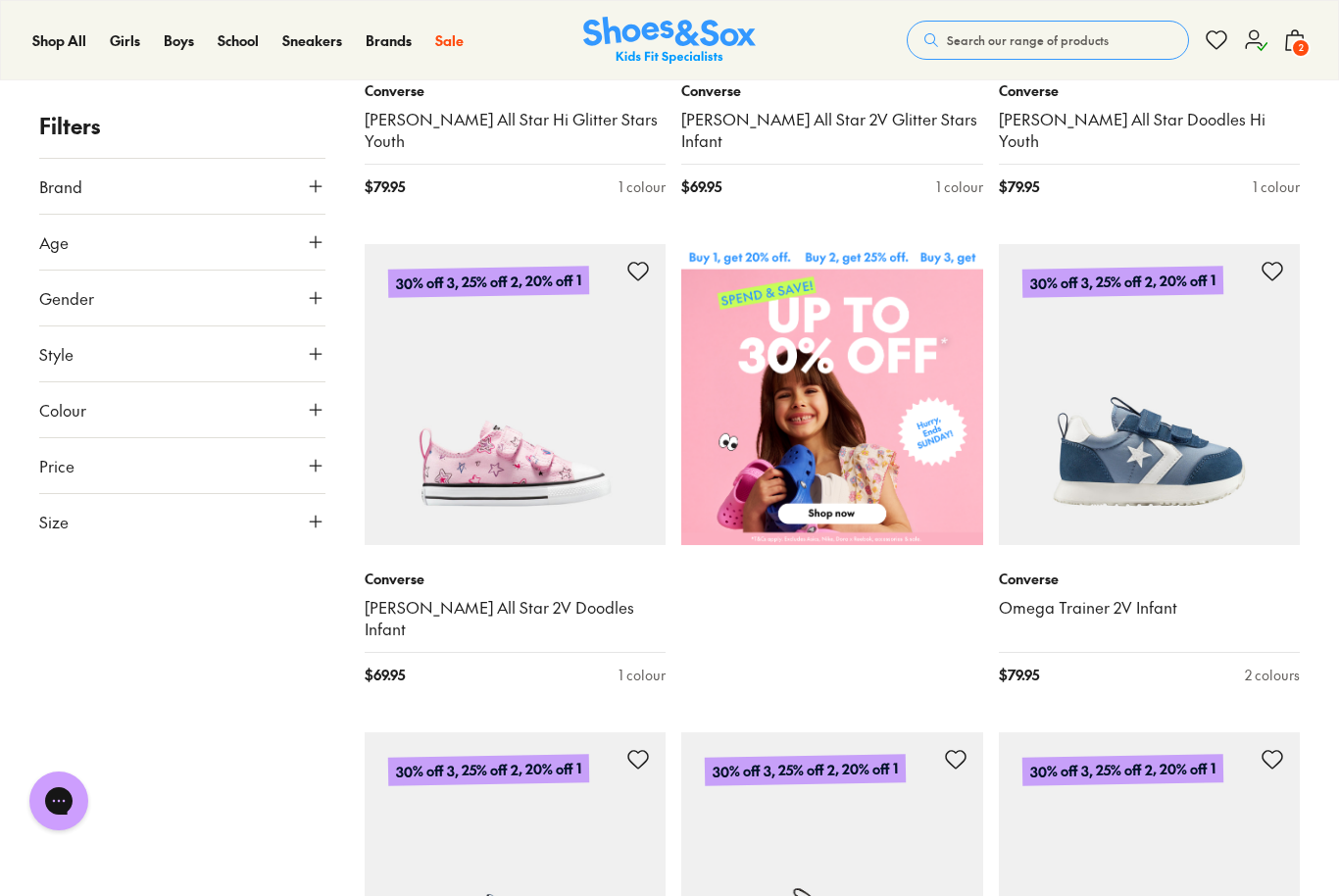
click at [1251, 41] on icon at bounding box center [1256, 41] width 24 height 24
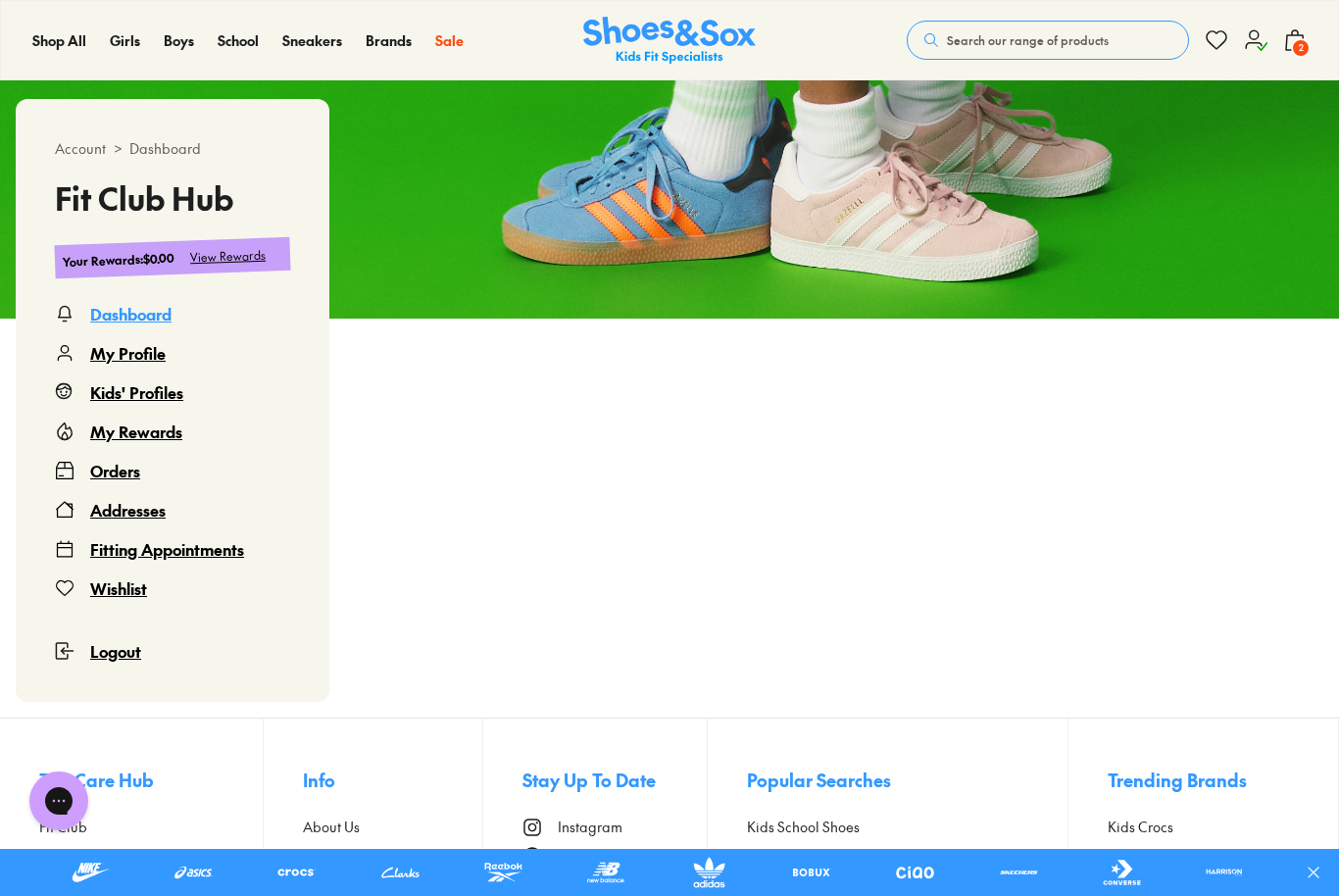
click at [173, 398] on div "Kids' Profiles" at bounding box center [136, 392] width 93 height 24
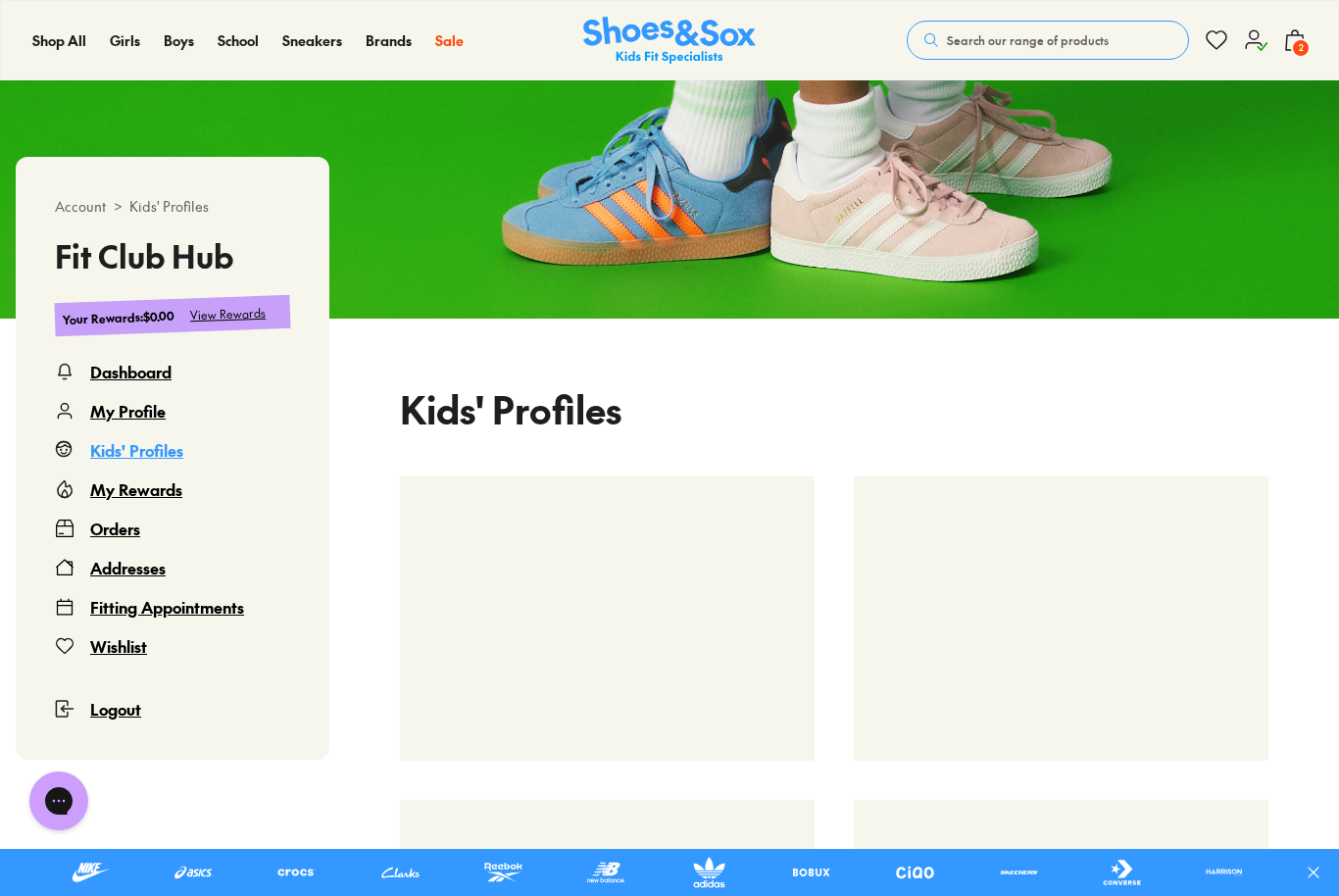
scroll to position [120, 0]
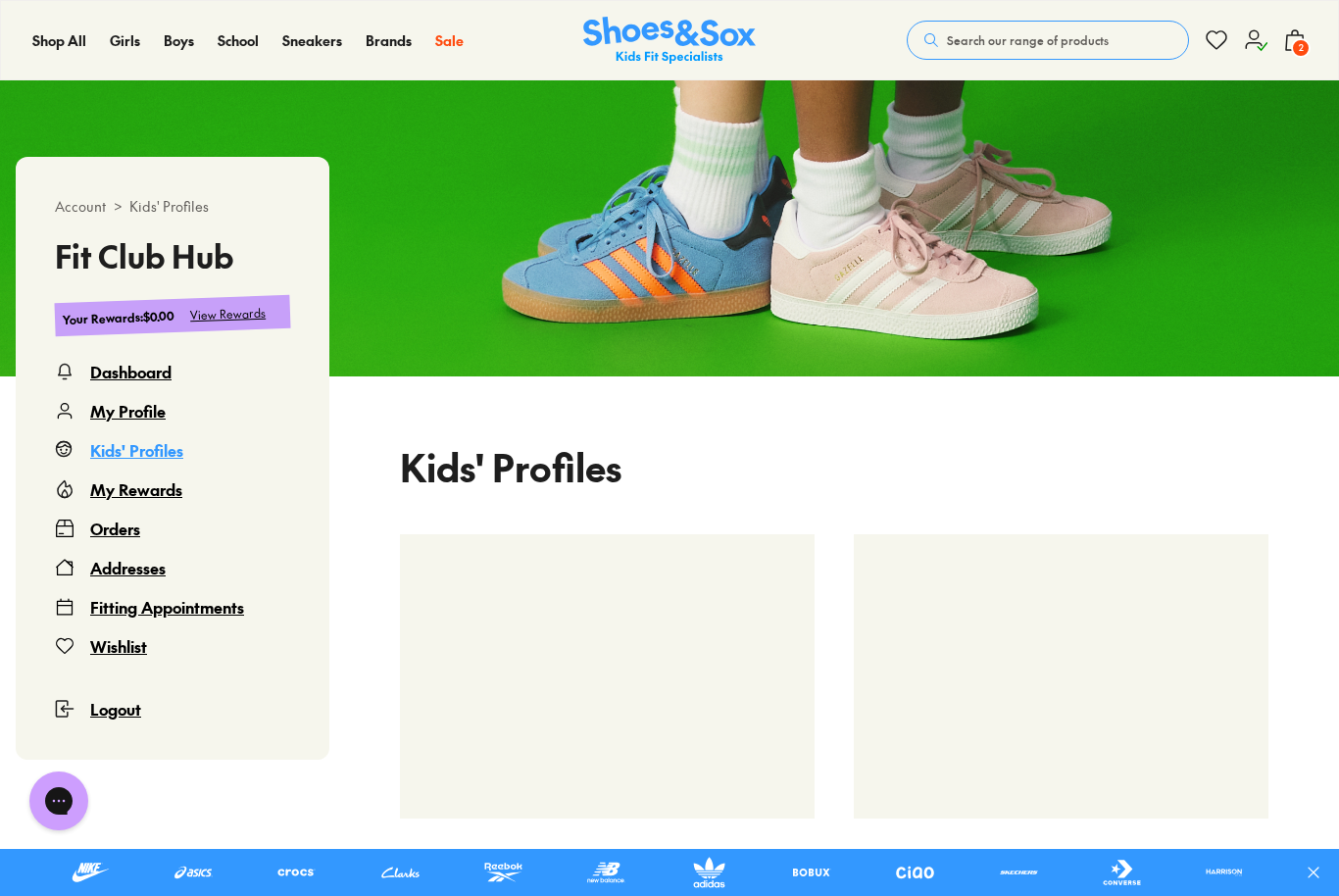
select select
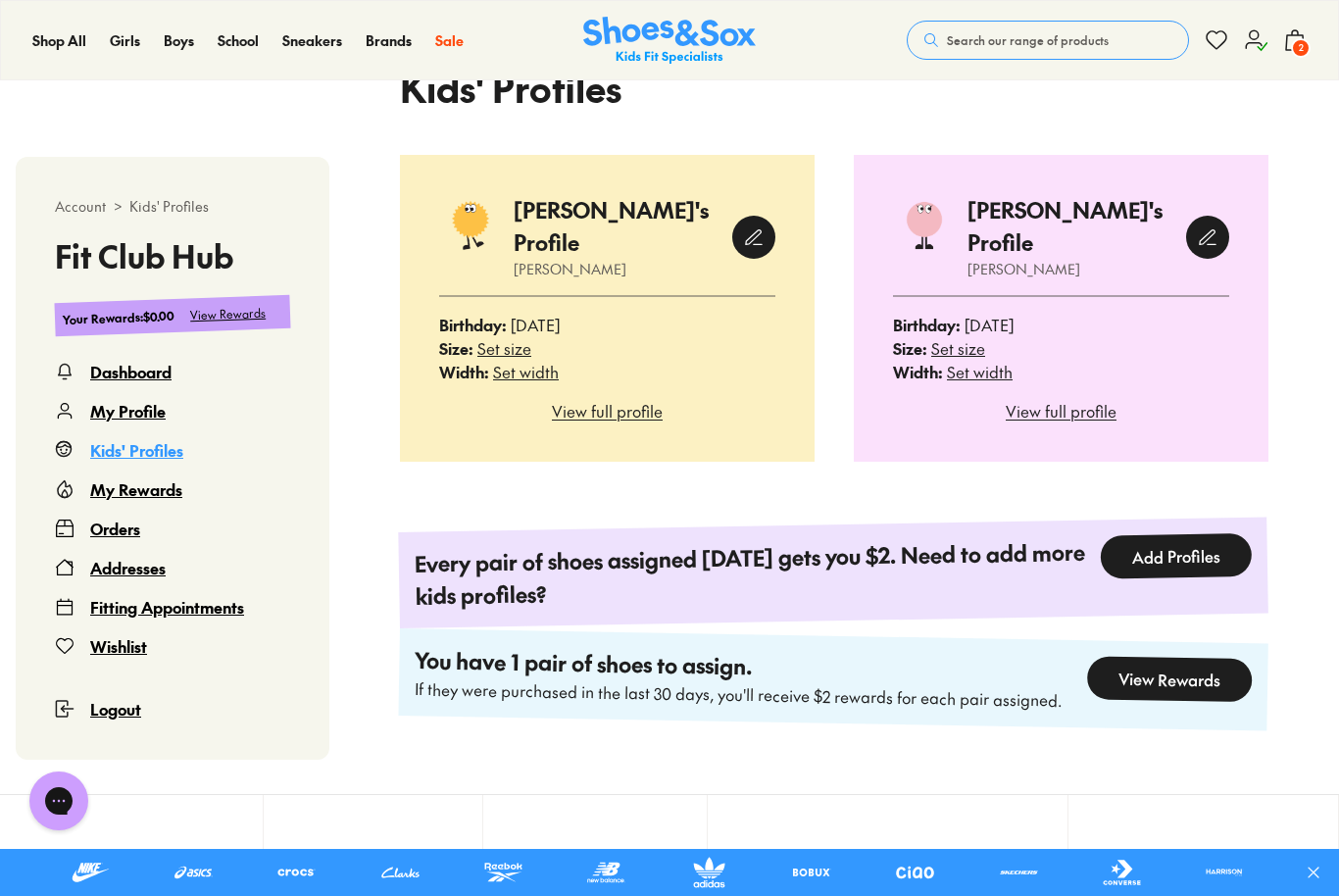
scroll to position [500, 0]
click at [752, 230] on icon at bounding box center [754, 236] width 20 height 20
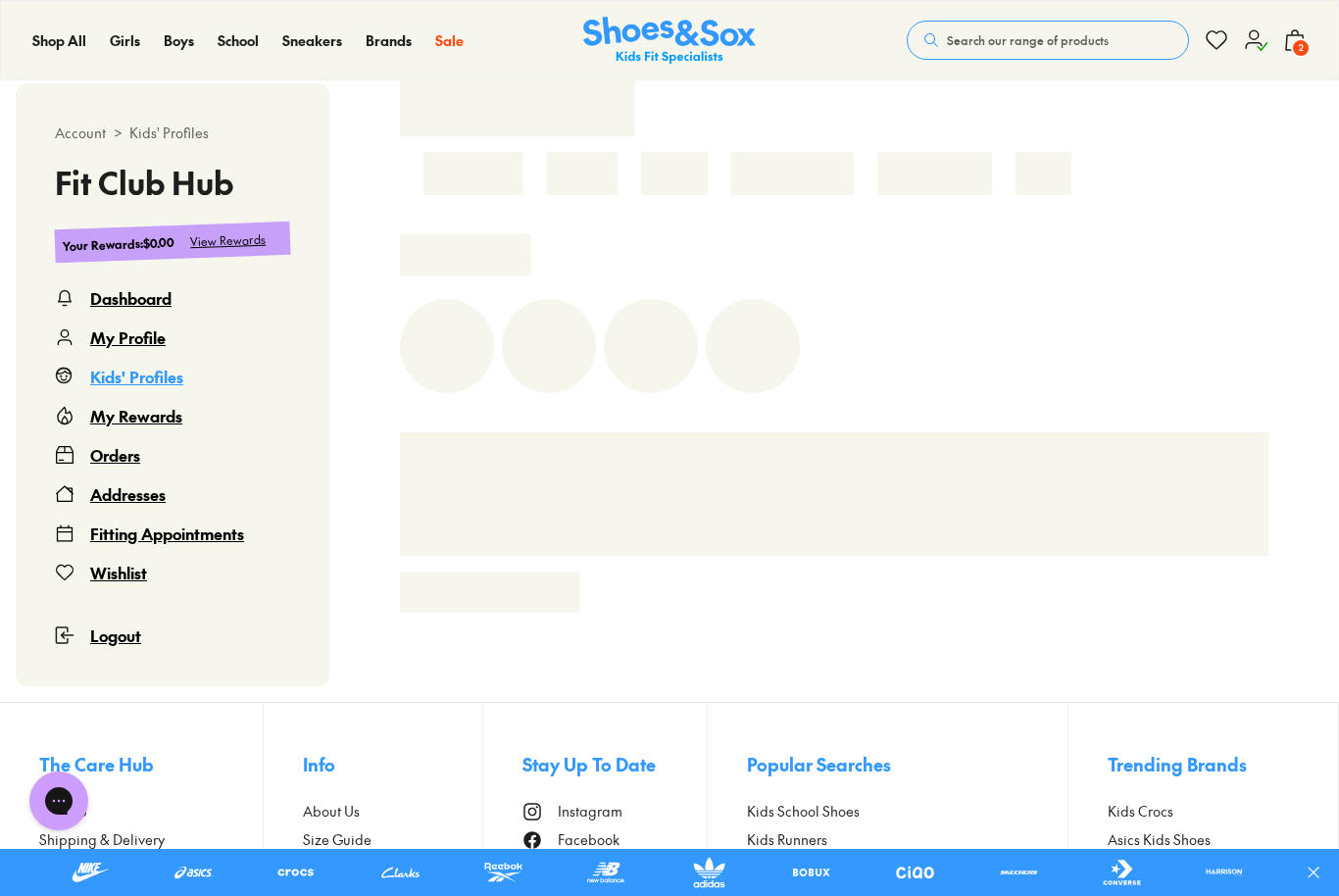
scroll to position [477, 0]
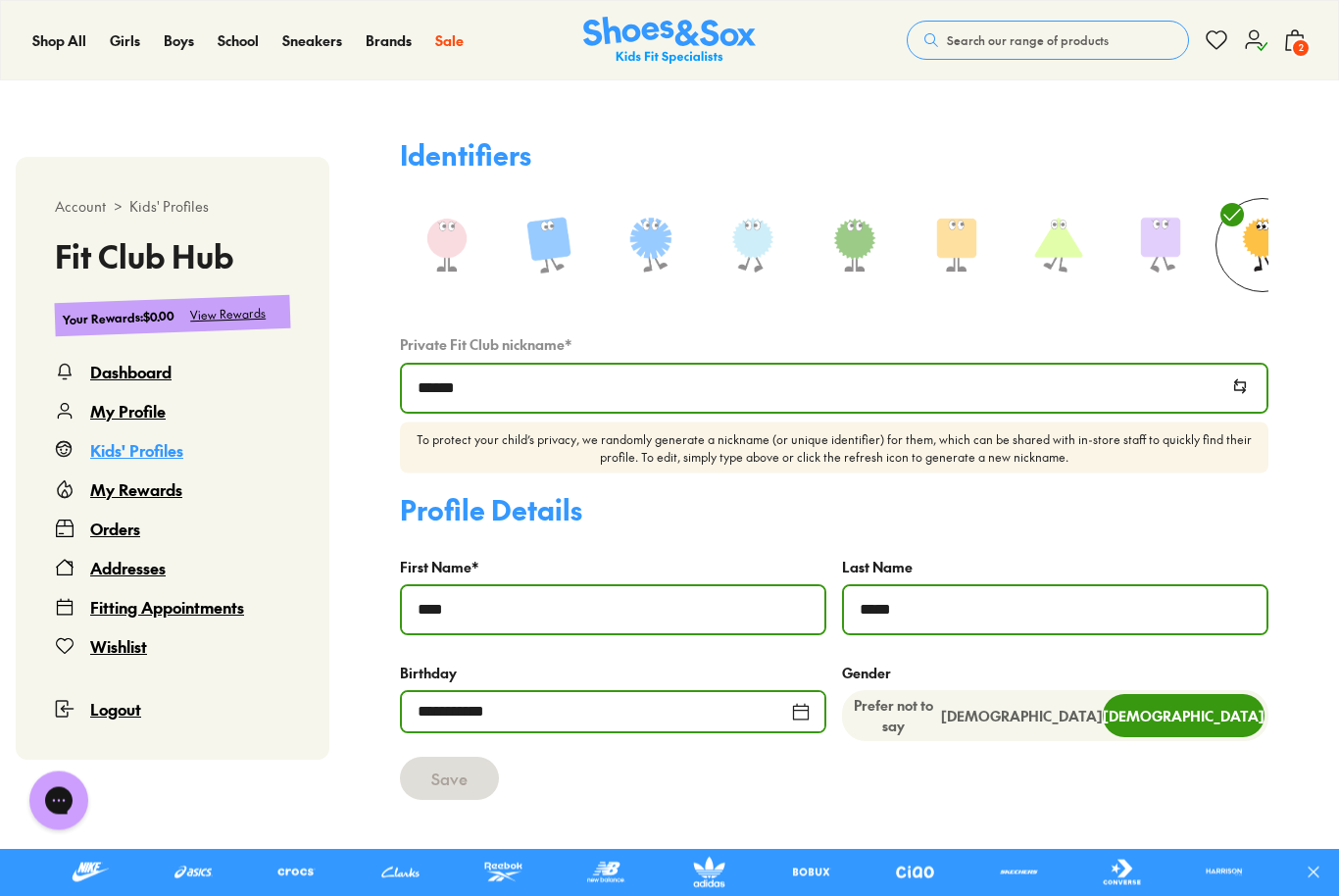
select select
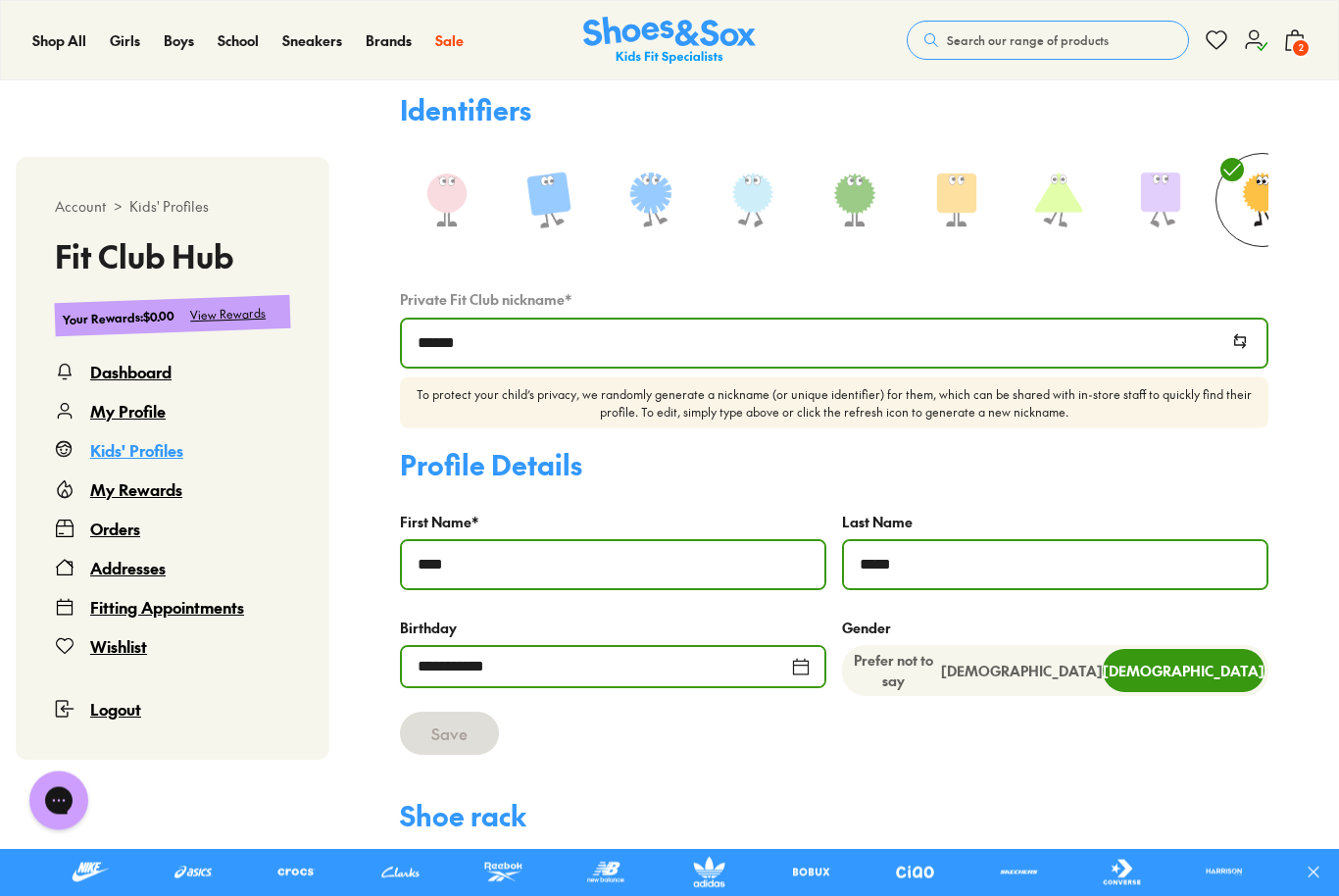
scroll to position [648, 0]
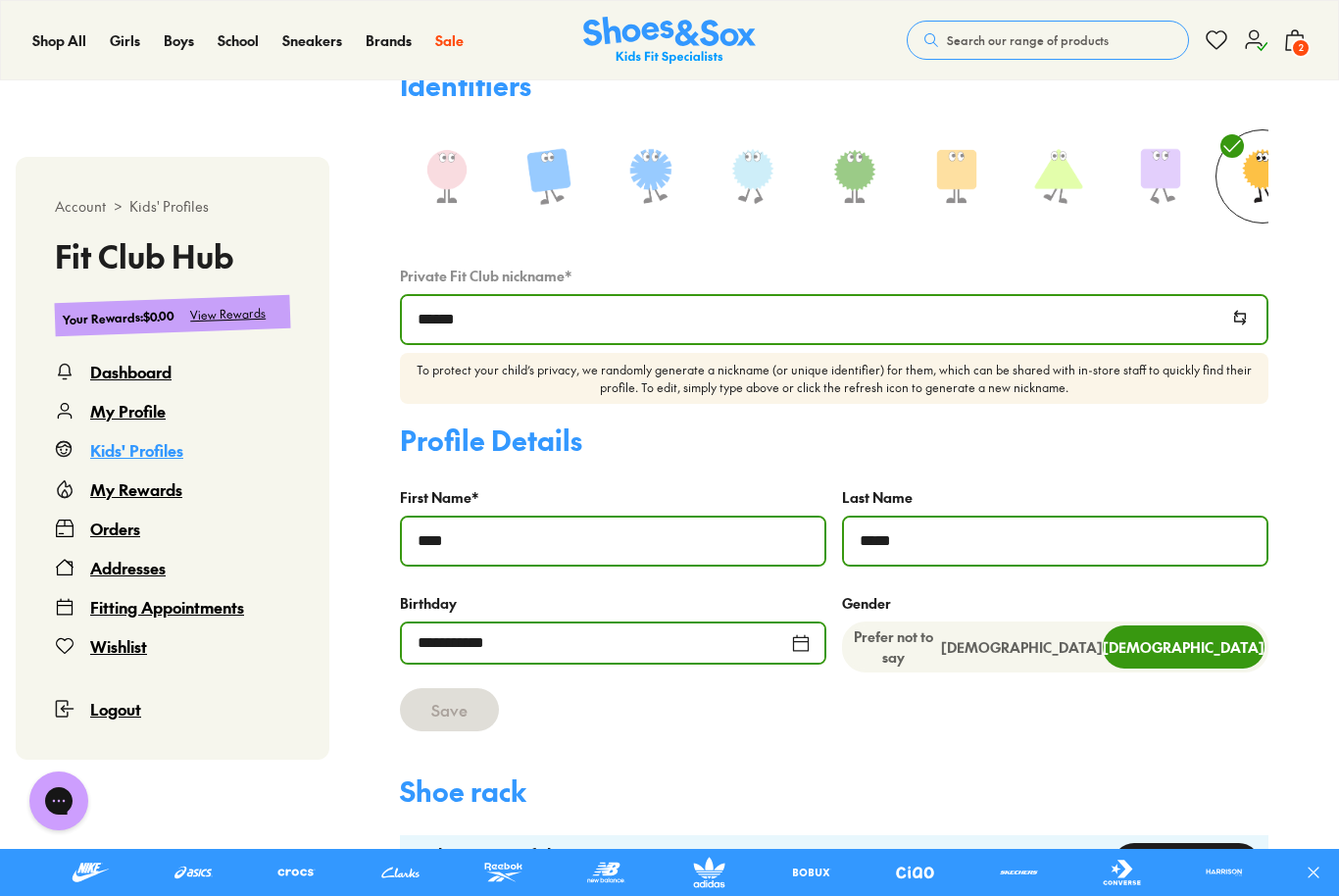
click at [805, 644] on div "**********" at bounding box center [614, 643] width 427 height 43
select select "****"
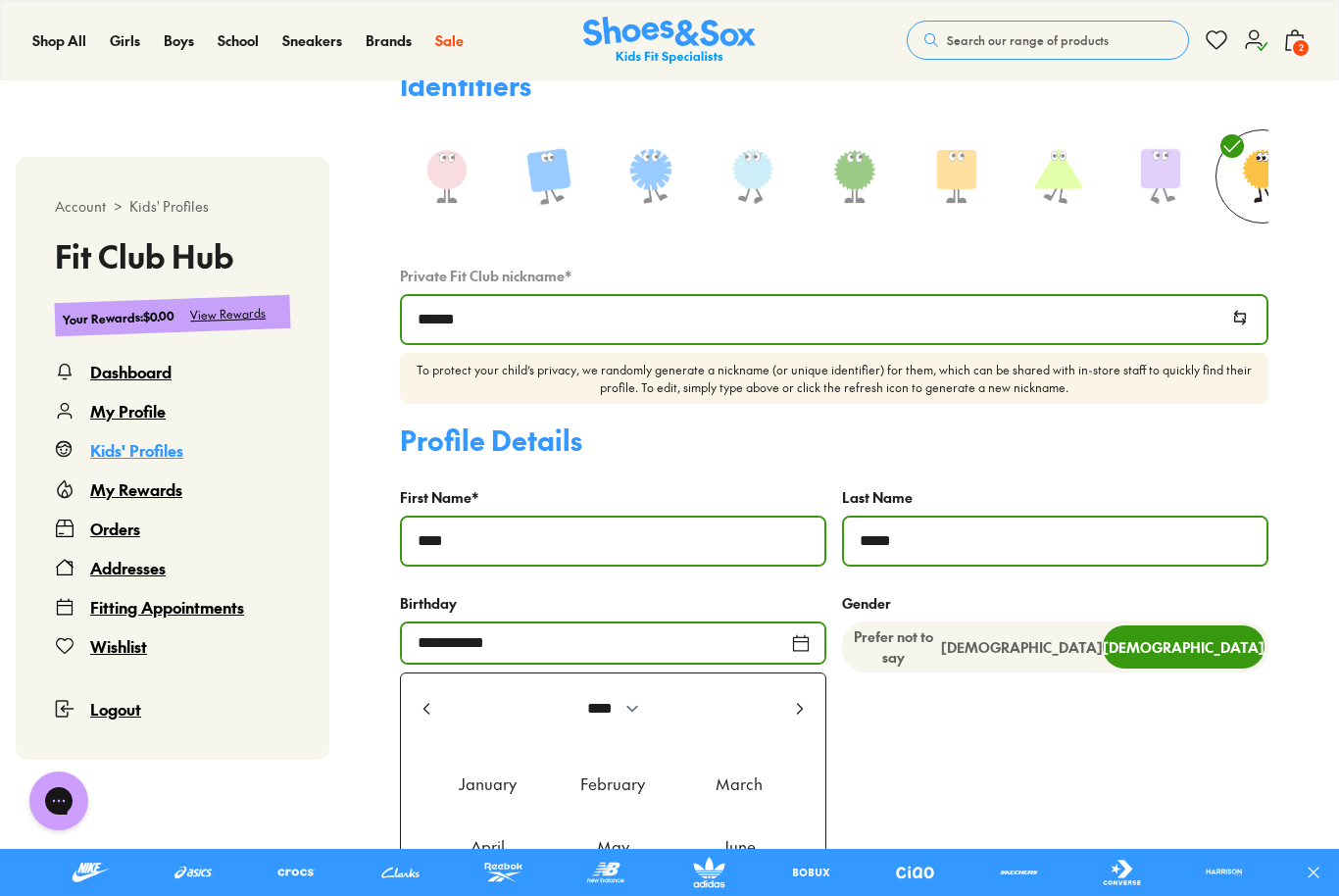
scroll to position [792, 0]
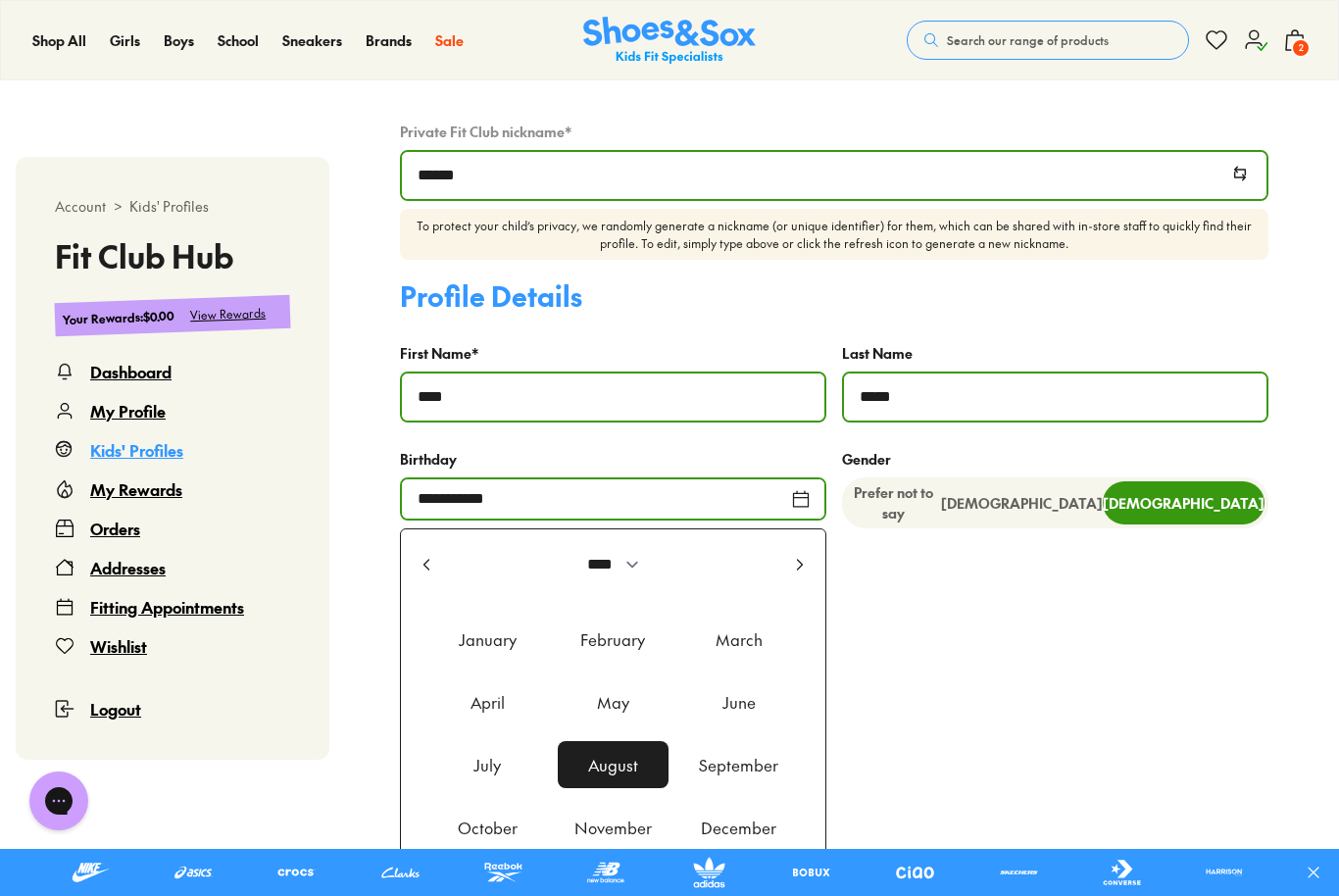
click at [745, 765] on div "September" at bounding box center [738, 765] width 110 height 47
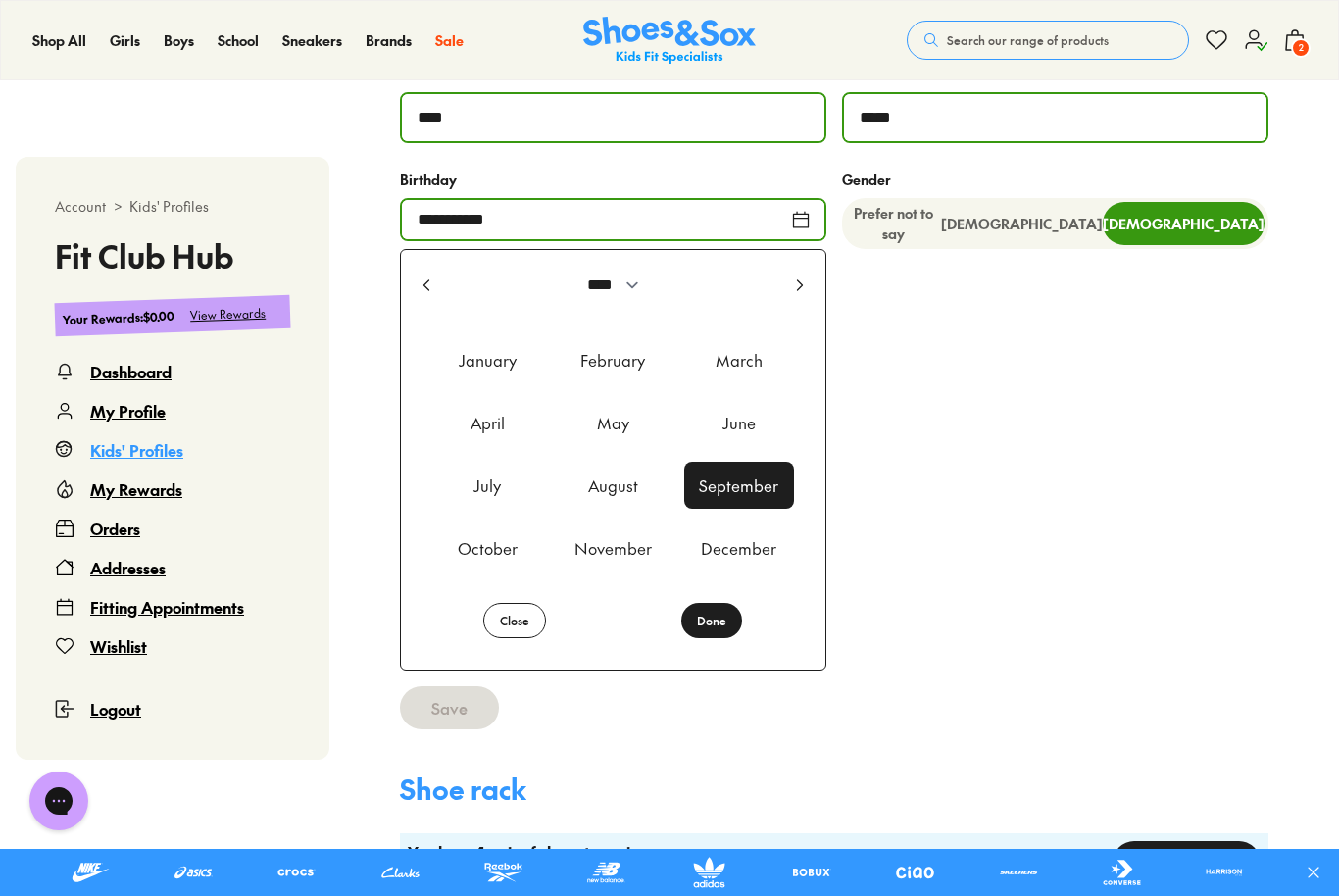
scroll to position [1073, 0]
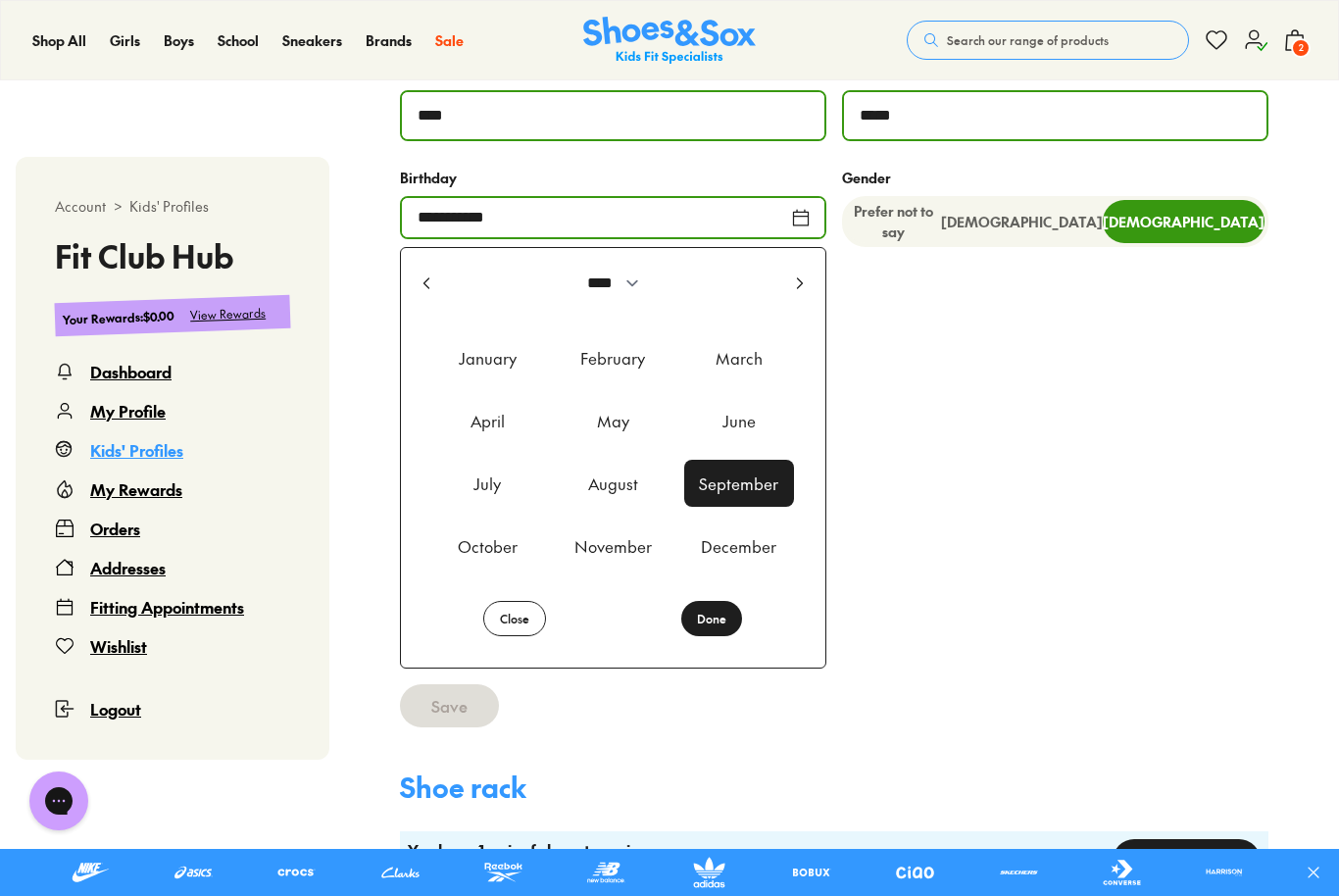
click at [718, 621] on button "Done" at bounding box center [712, 618] width 61 height 36
type input "**********"
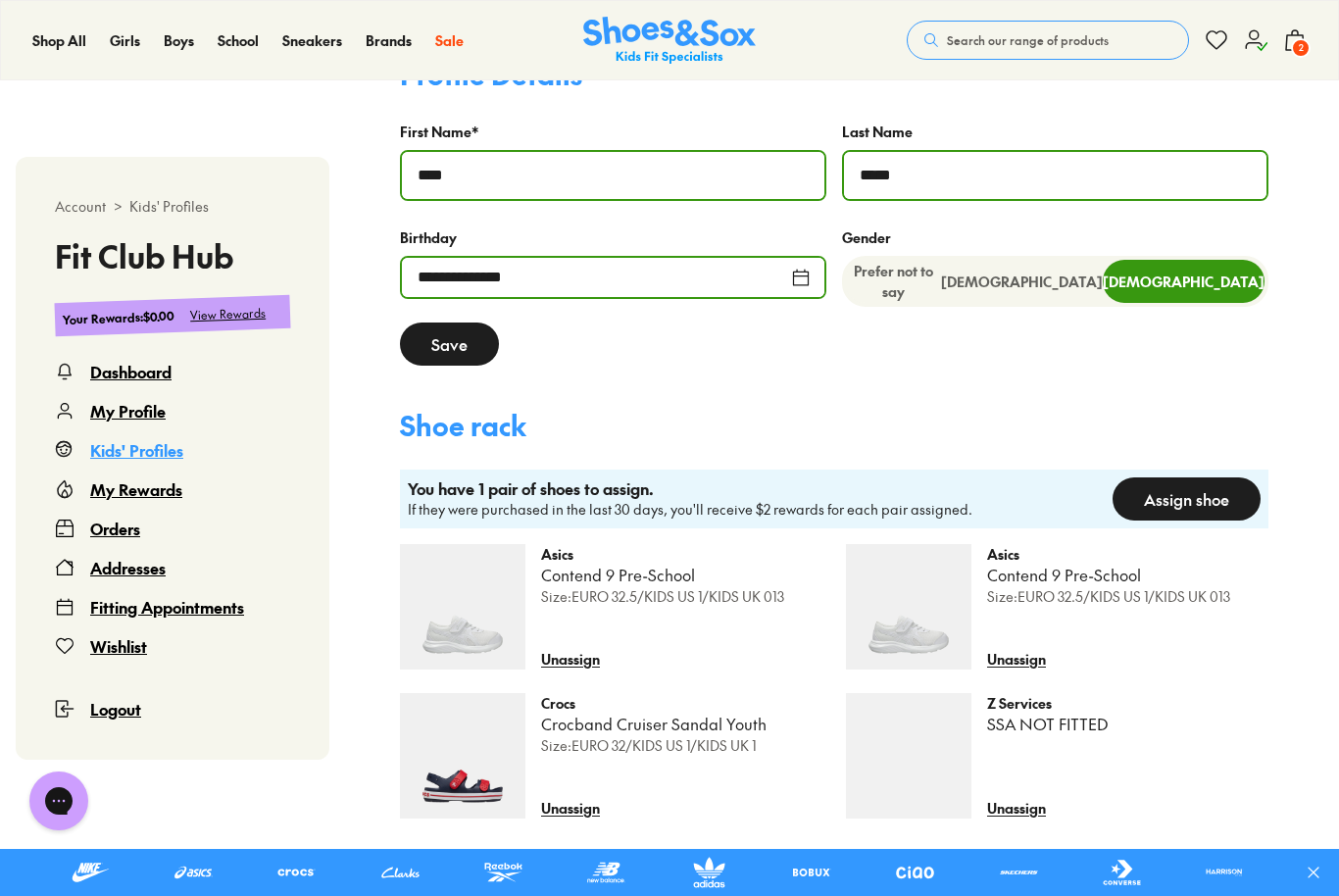
scroll to position [948, 0]
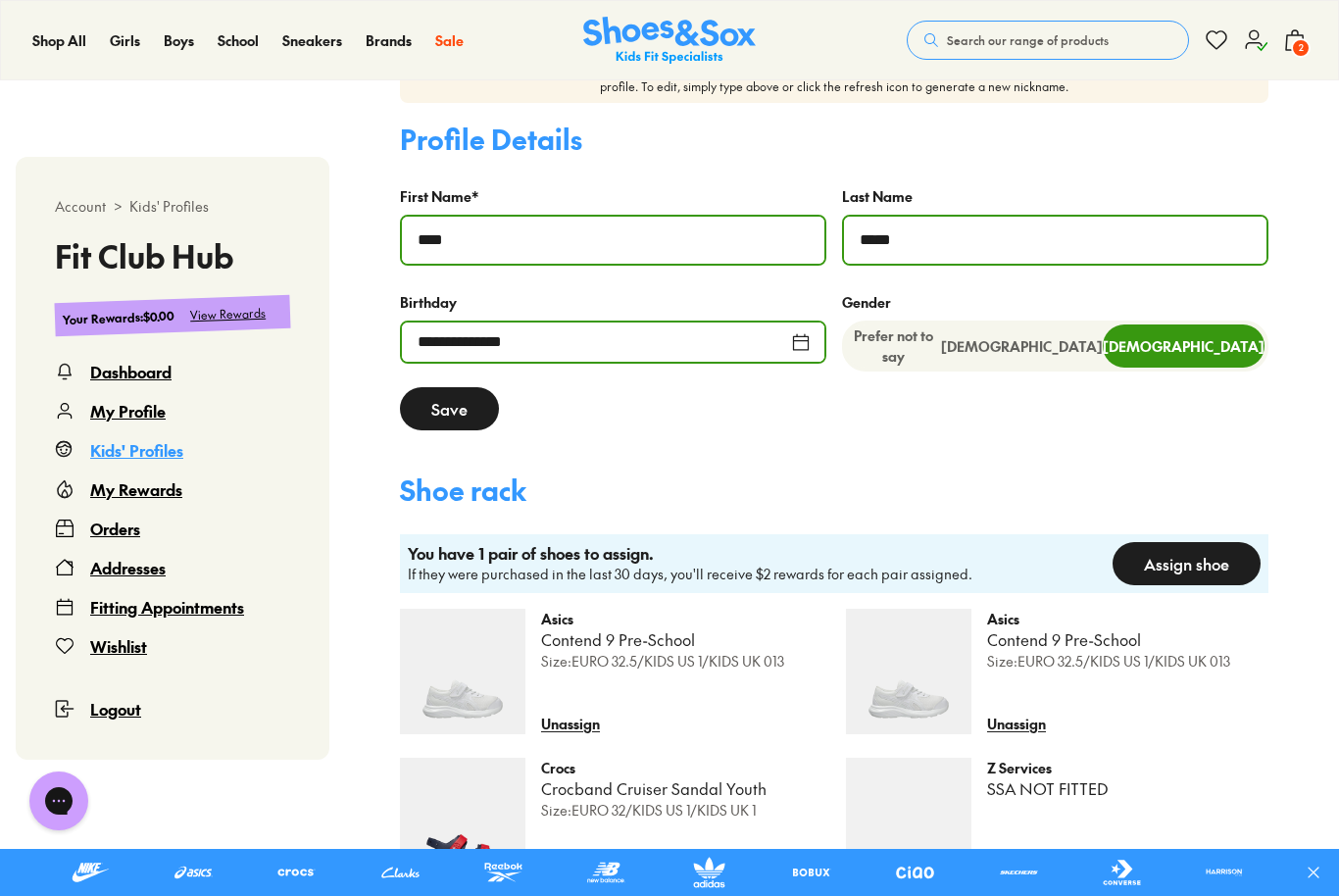
click at [464, 409] on button "Save" at bounding box center [450, 409] width 99 height 43
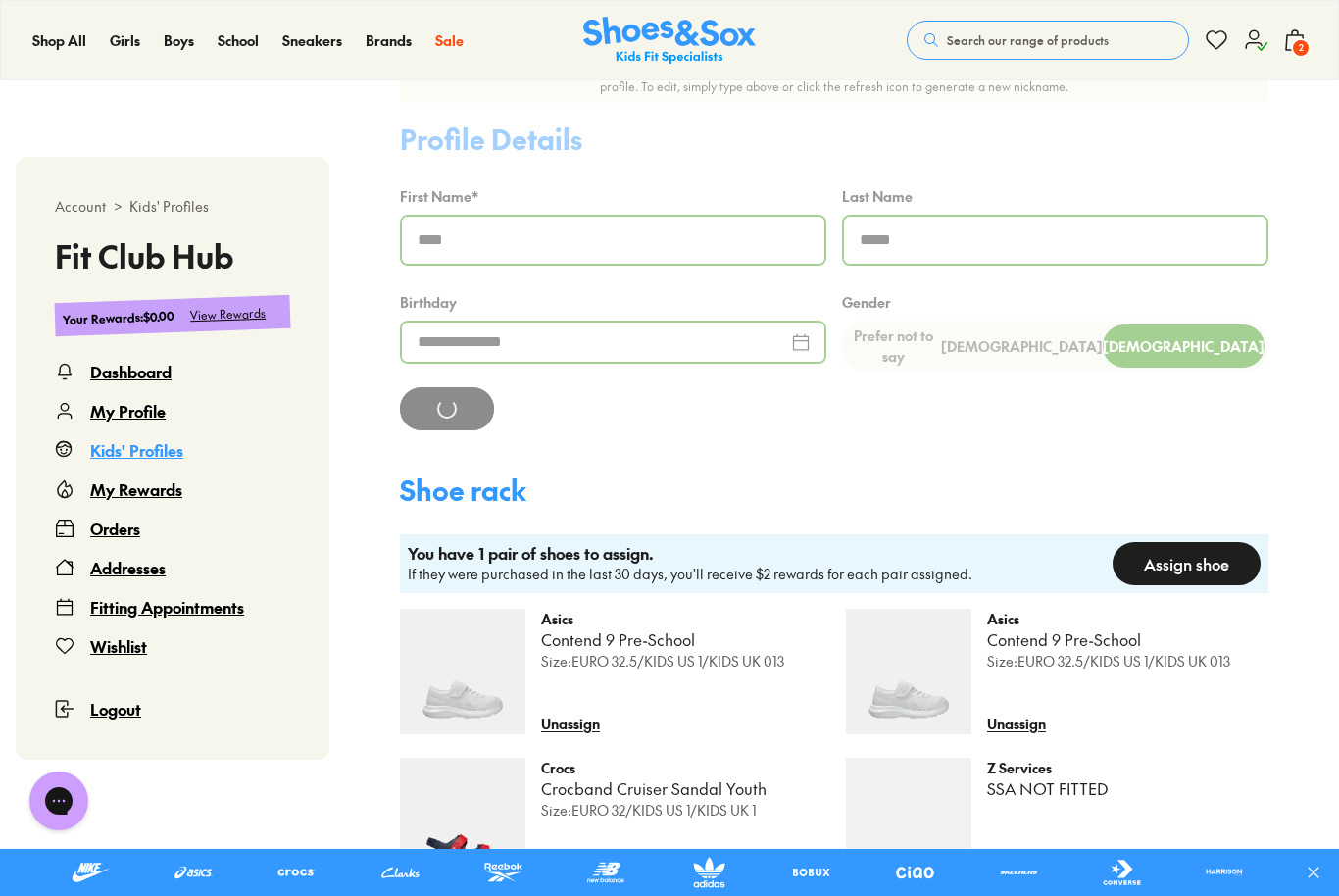
scroll to position [692, 0]
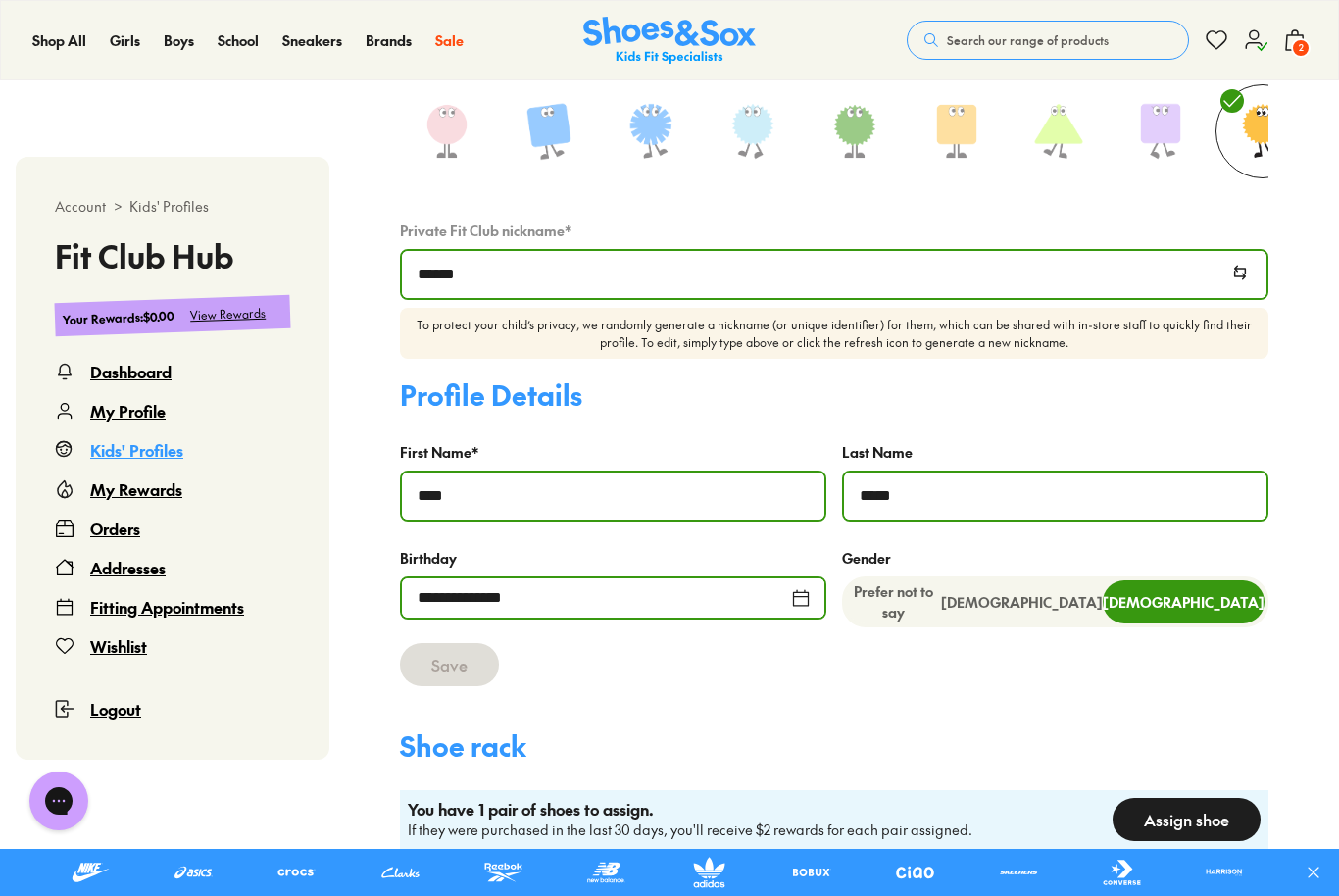
select select
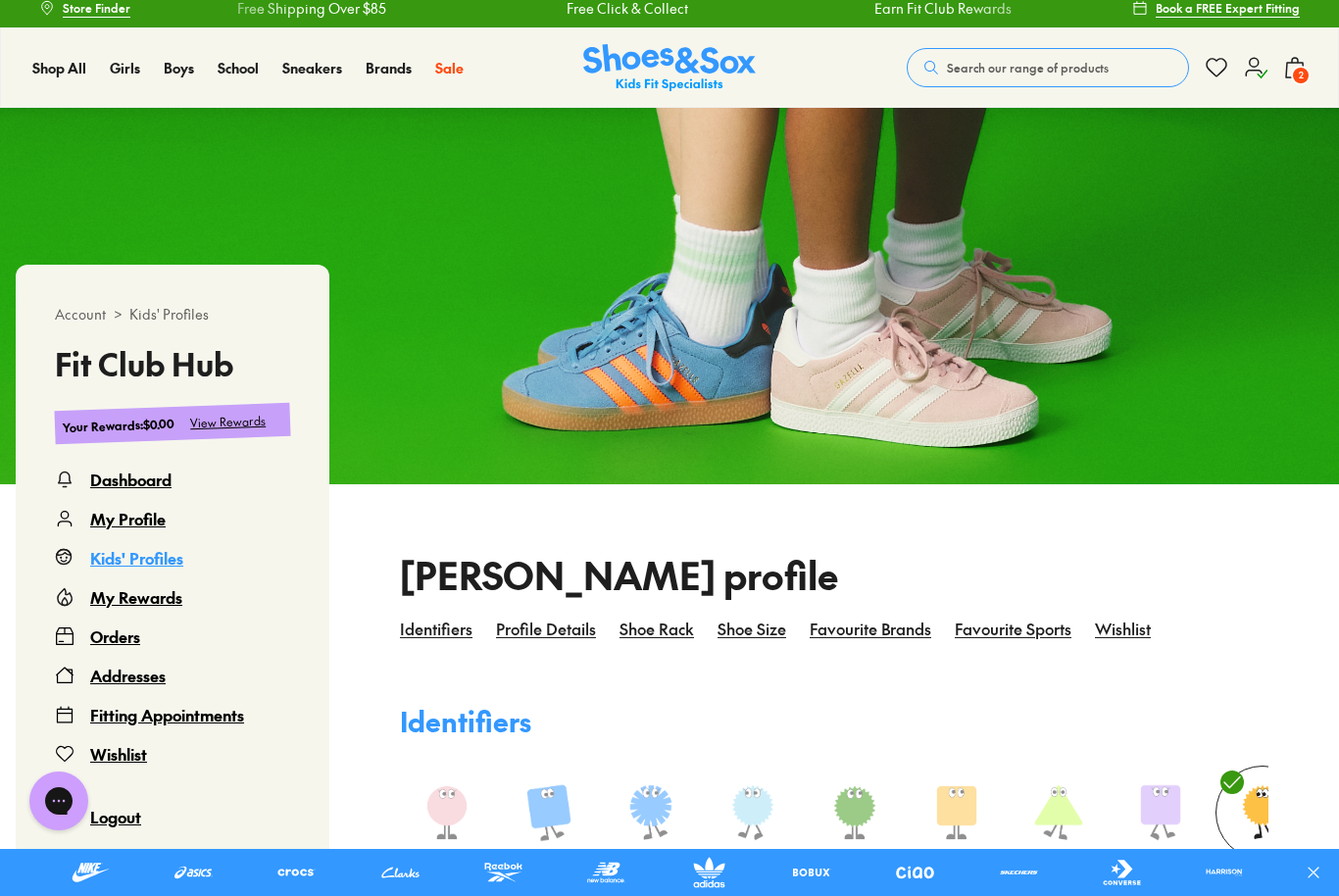
scroll to position [0, 0]
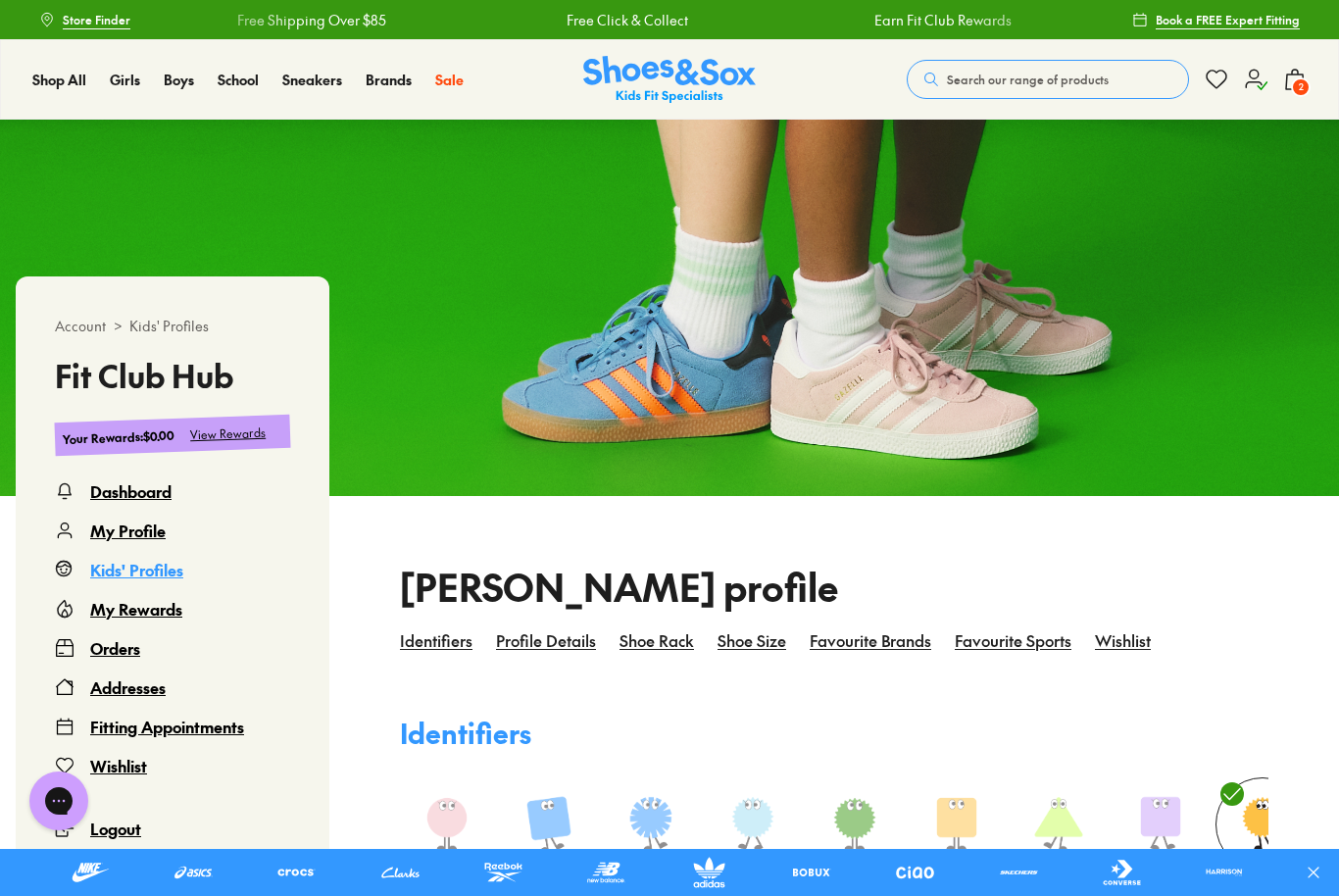
click at [171, 564] on div "Kids' Profiles" at bounding box center [136, 569] width 93 height 24
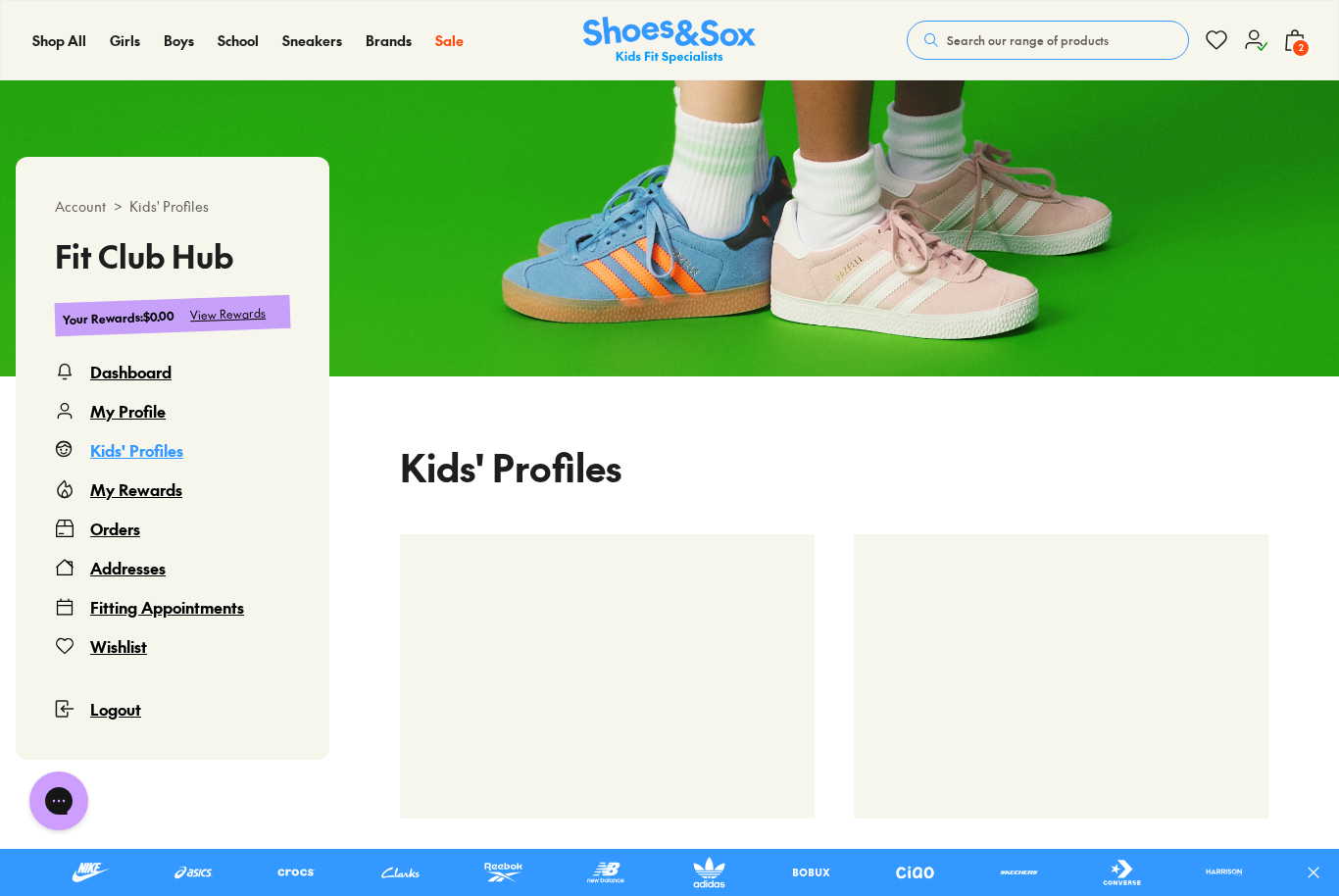
select select
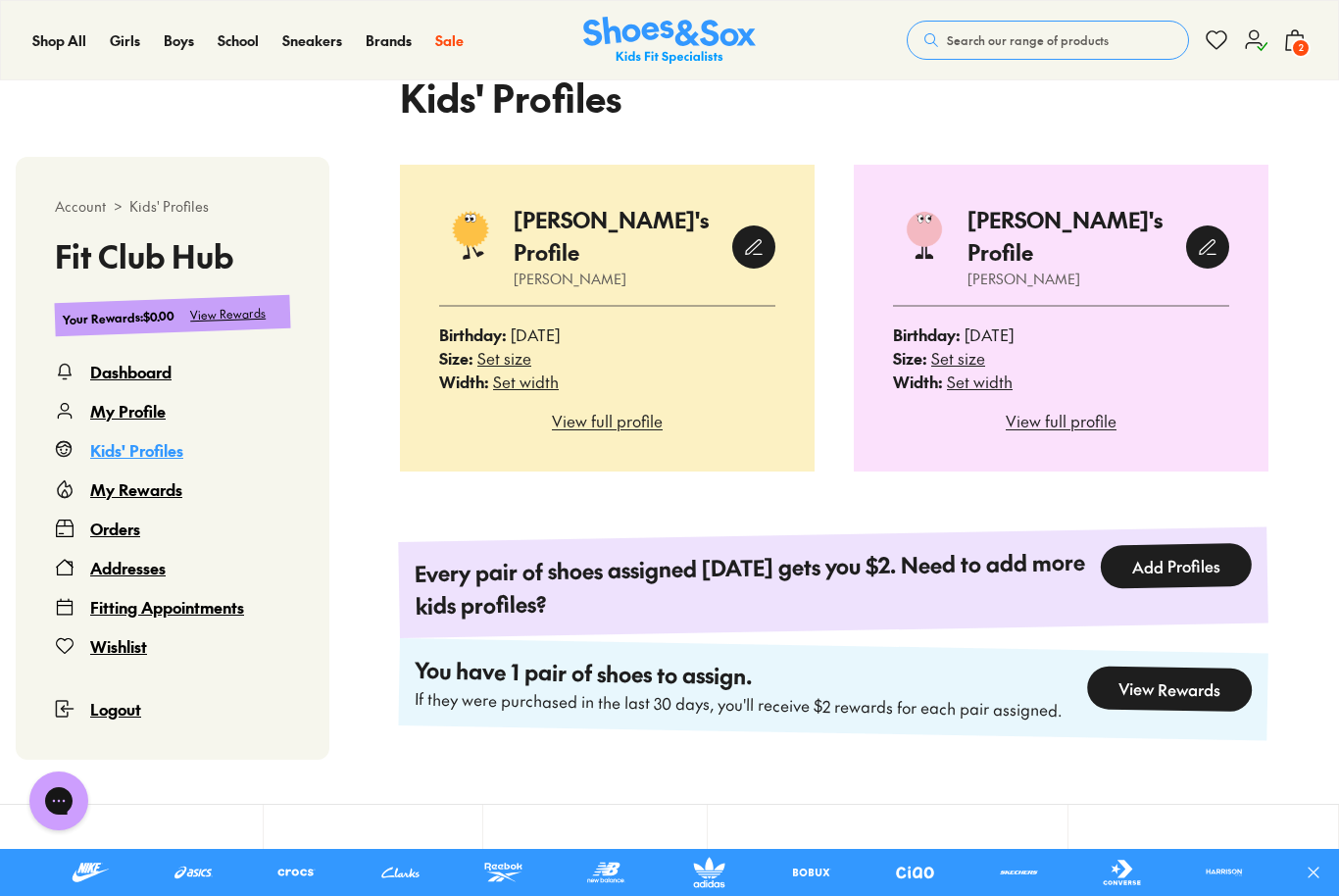
scroll to position [488, 0]
click at [1100, 410] on div "View full profile" at bounding box center [1061, 422] width 336 height 24
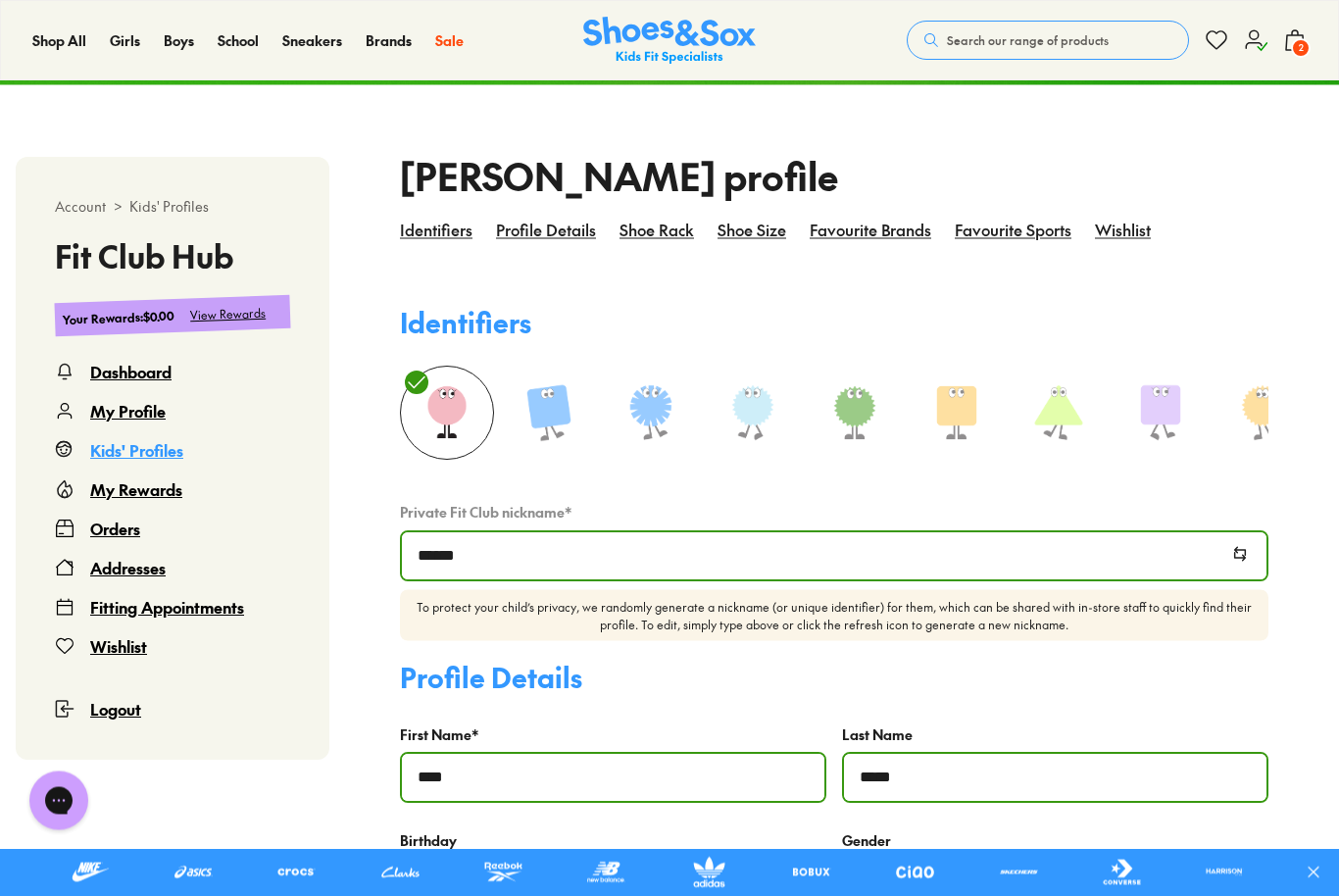
select select
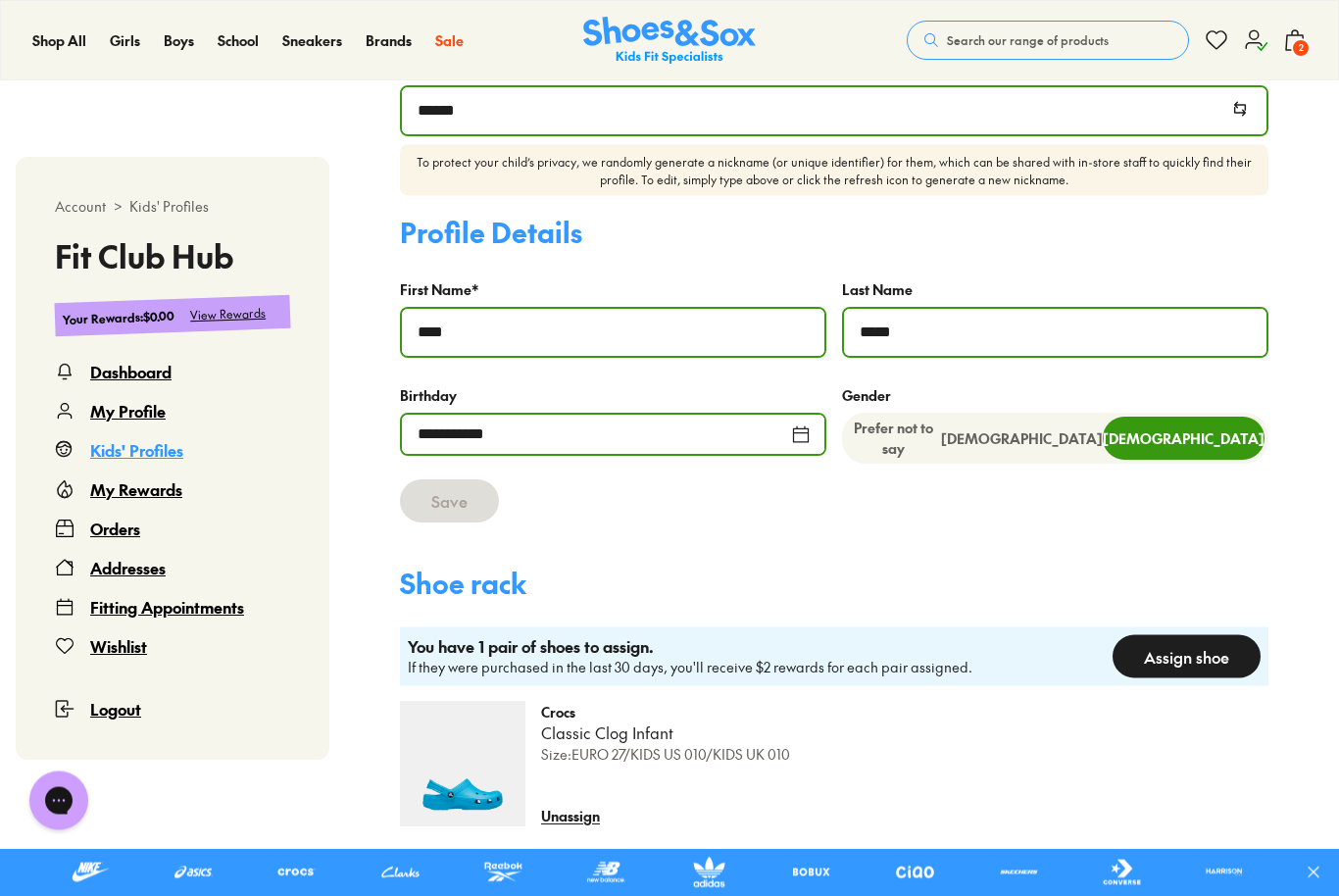
scroll to position [856, 0]
click at [788, 437] on div "**********" at bounding box center [614, 435] width 427 height 43
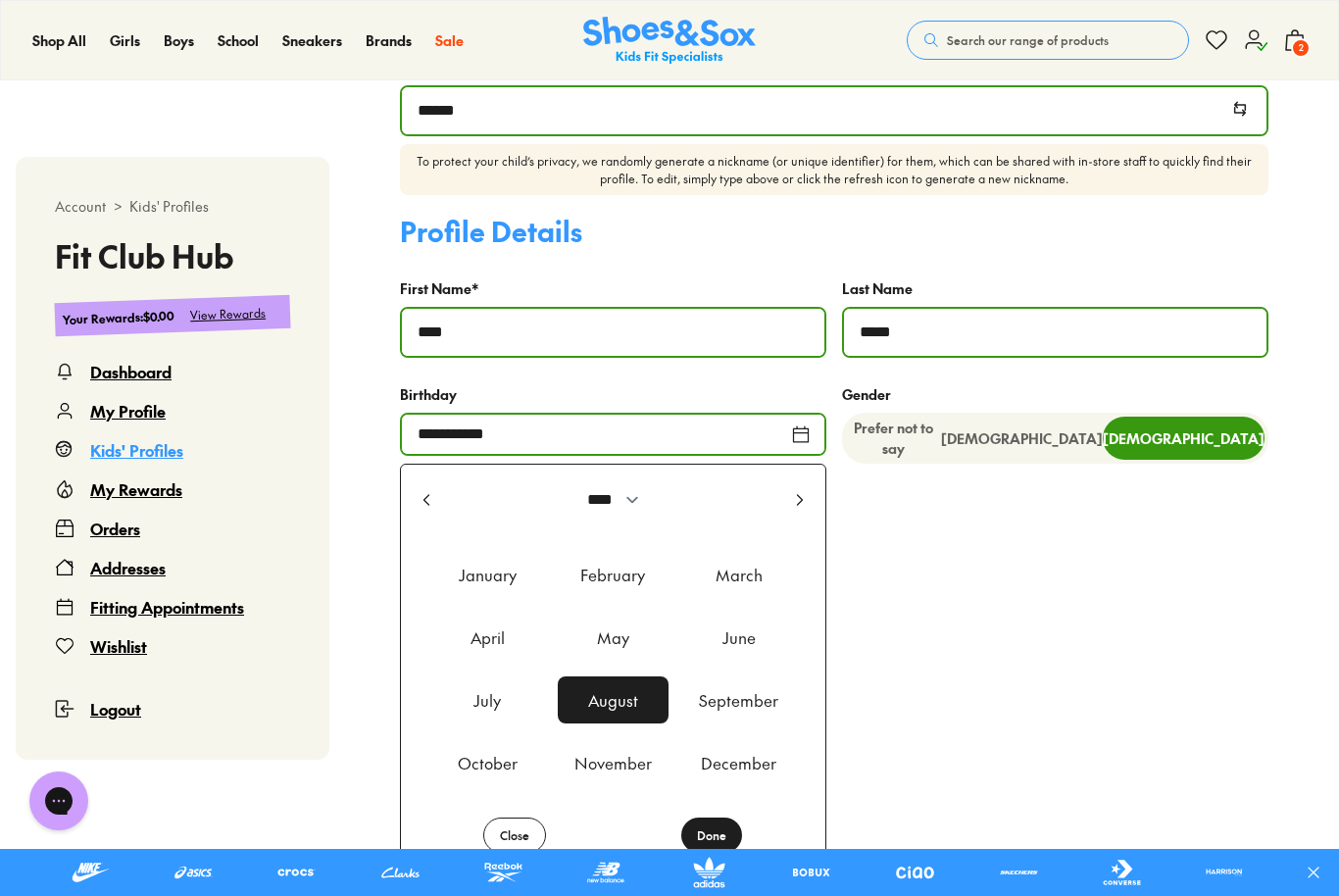
click at [787, 437] on div "**********" at bounding box center [614, 435] width 427 height 43
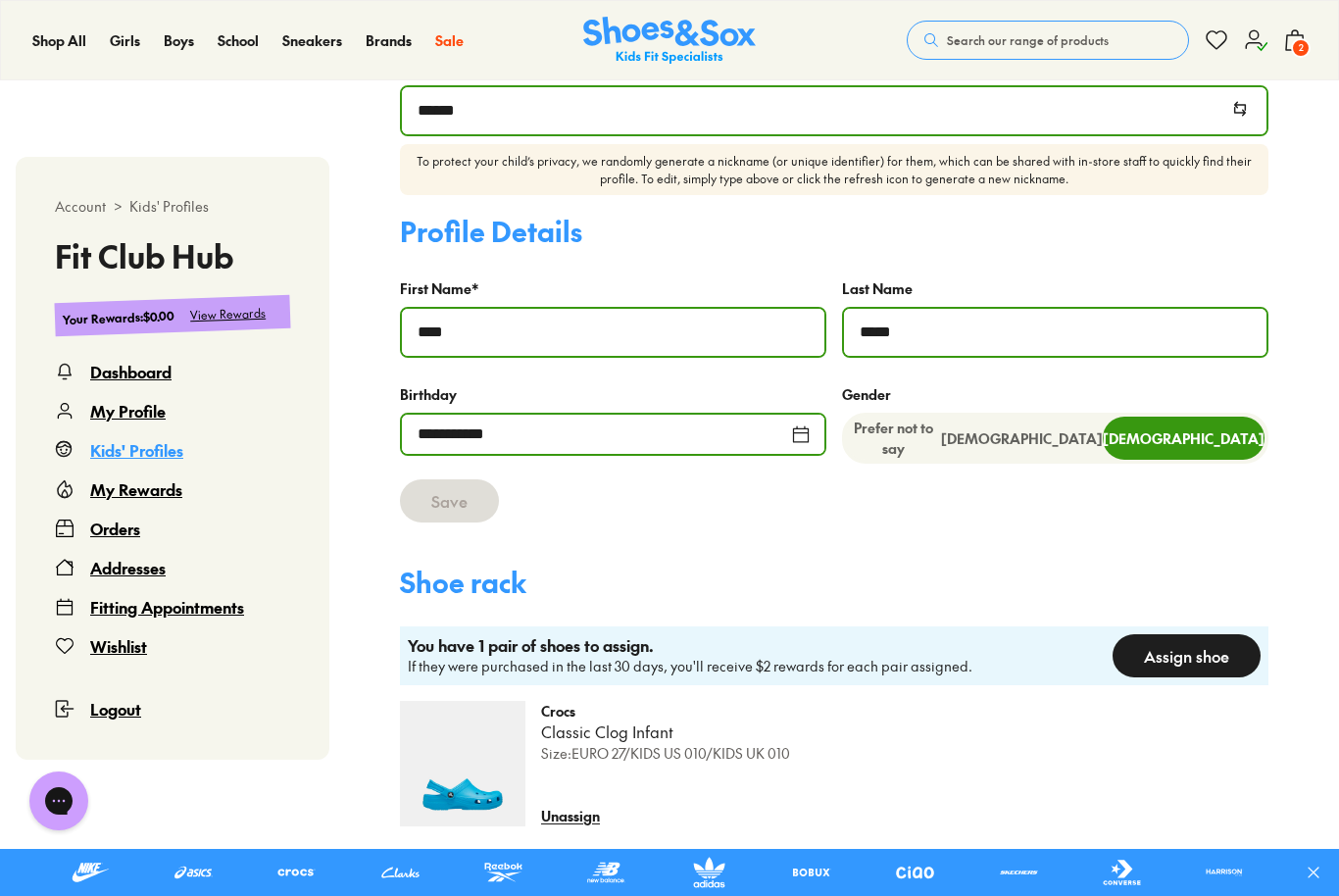
click at [800, 440] on div "**********" at bounding box center [614, 435] width 427 height 43
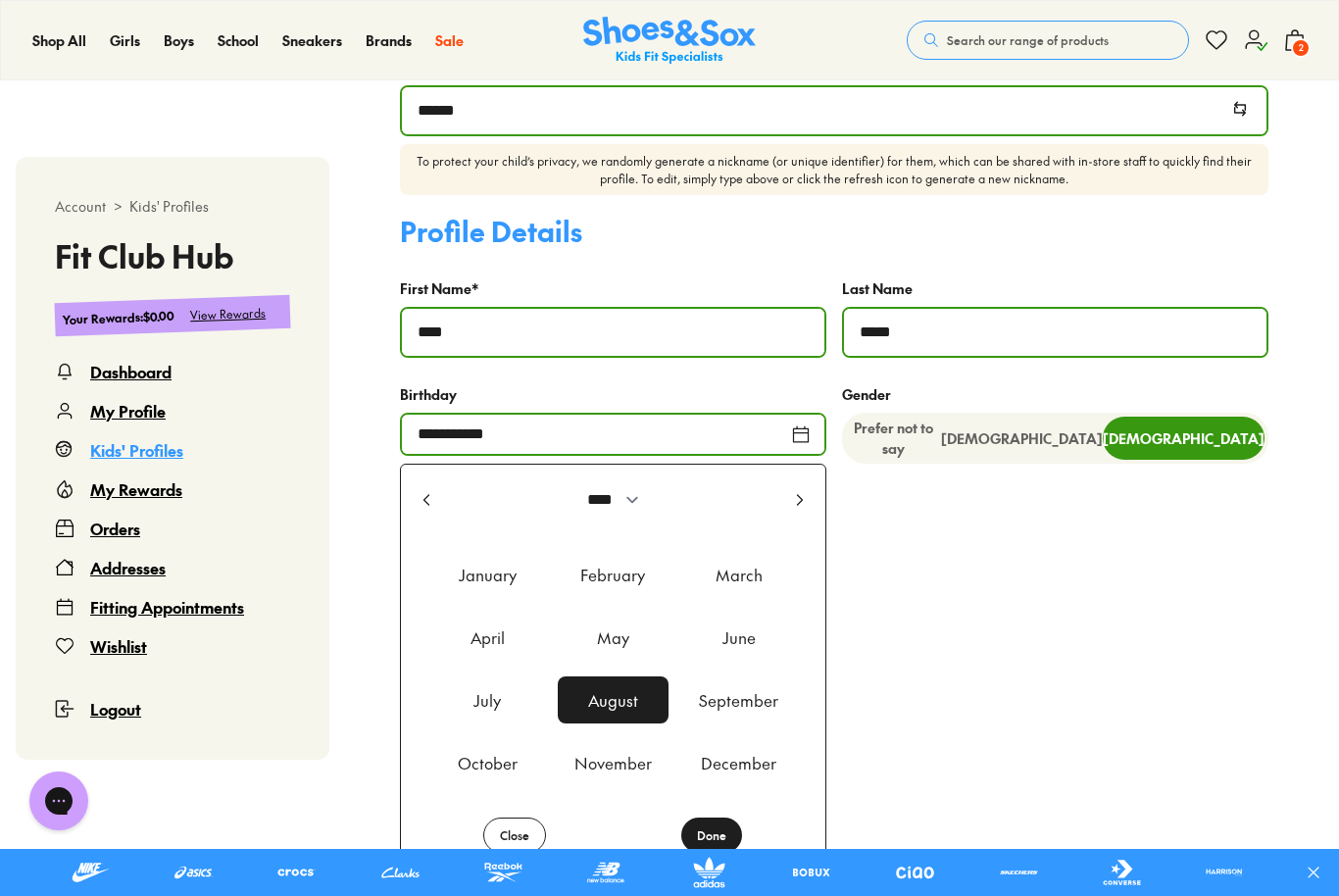
click at [494, 766] on div "October" at bounding box center [487, 763] width 110 height 47
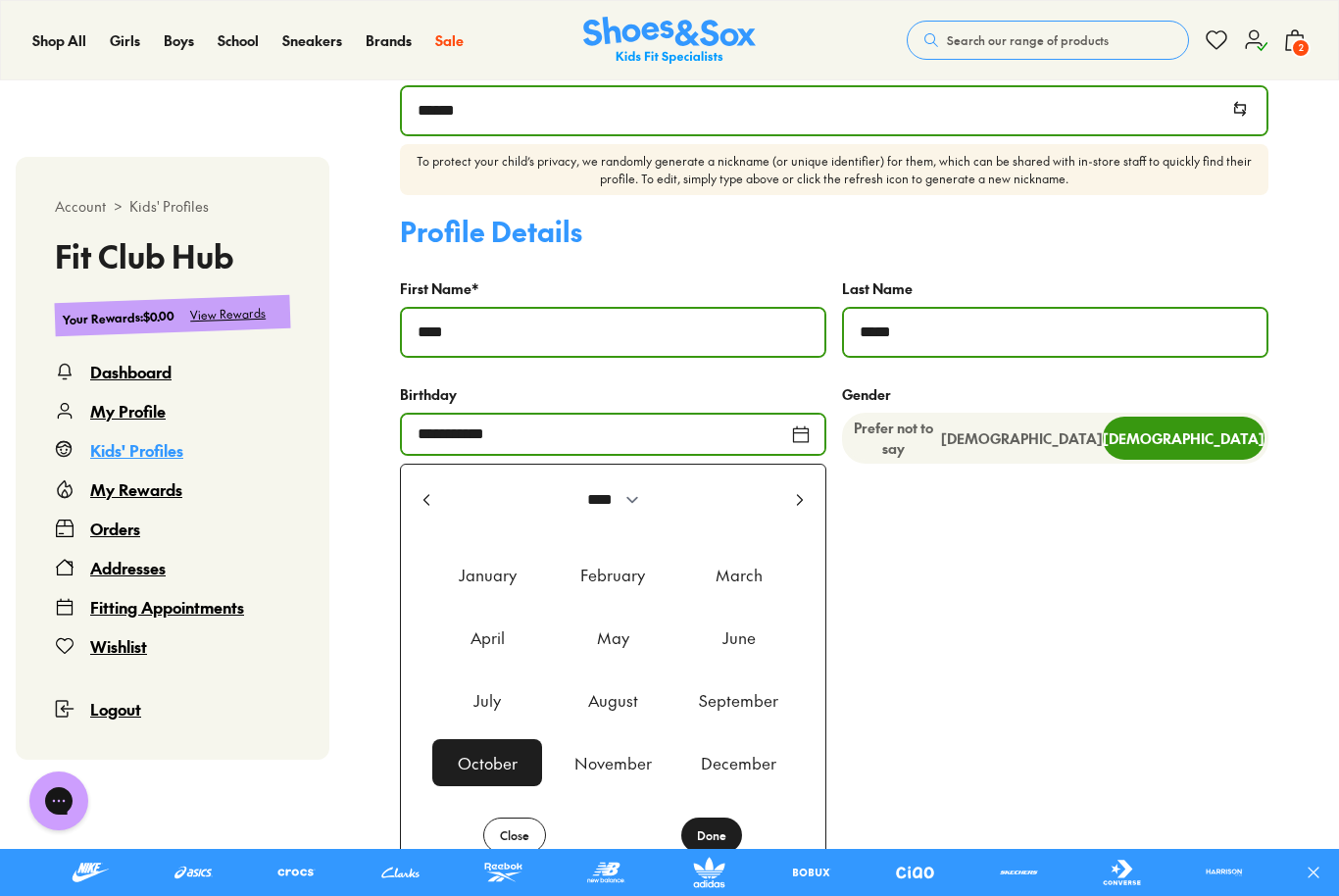
click at [740, 767] on div "December" at bounding box center [738, 763] width 110 height 47
click at [506, 756] on div "October" at bounding box center [487, 763] width 110 height 47
click at [714, 833] on button "Done" at bounding box center [712, 835] width 61 height 36
type input "**********"
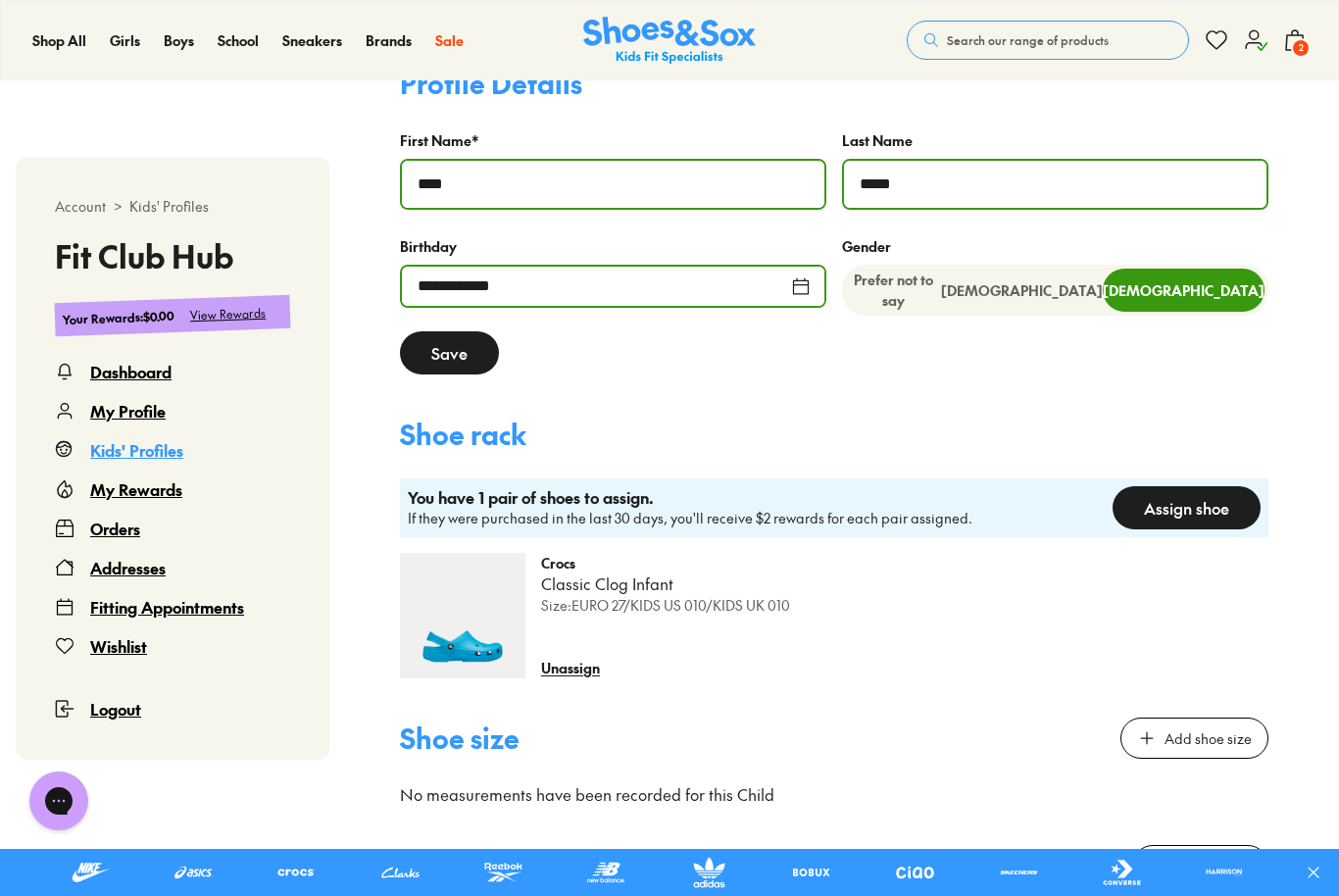
scroll to position [1007, 0]
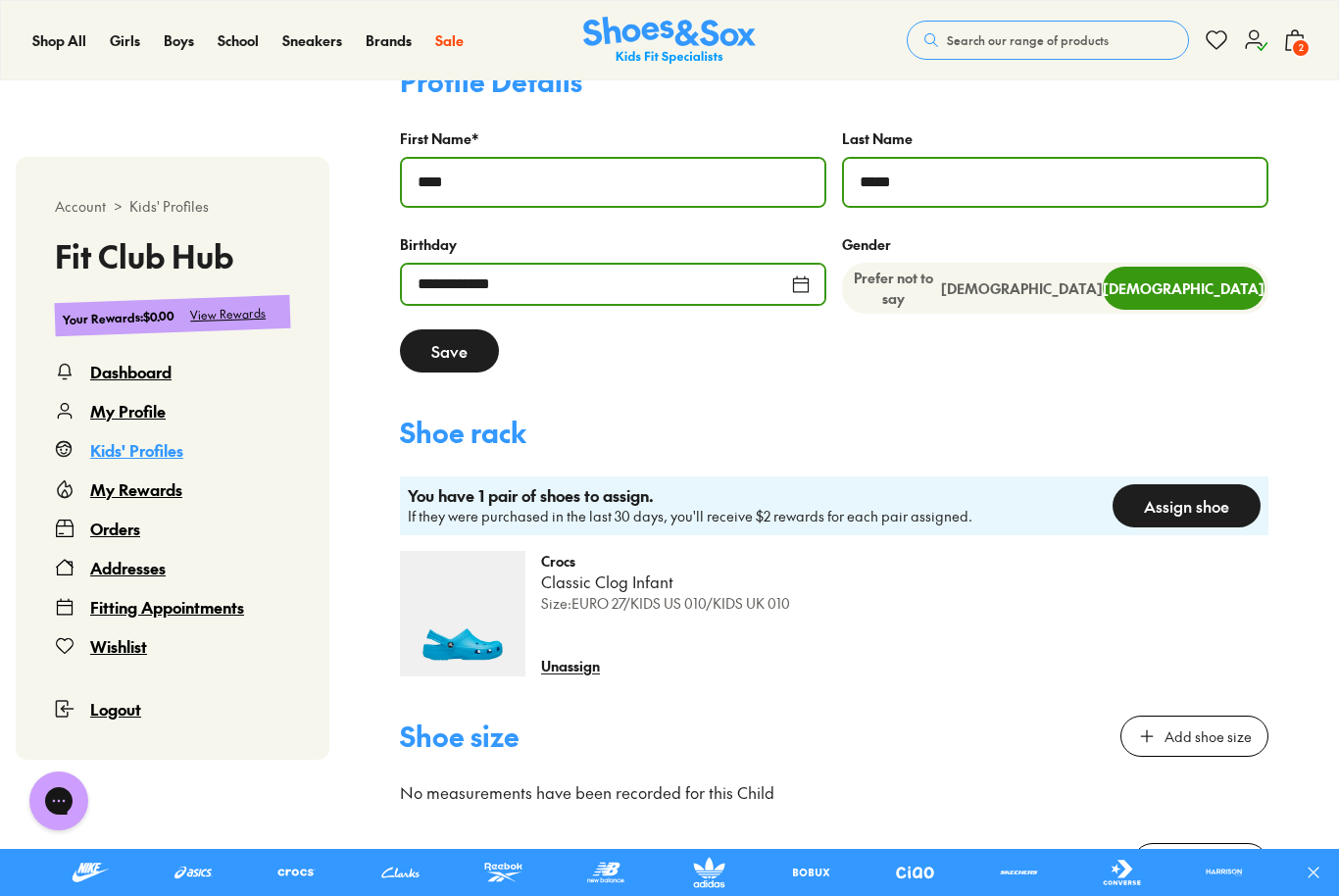
click at [1233, 488] on div "Assign shoe" at bounding box center [1187, 506] width 148 height 43
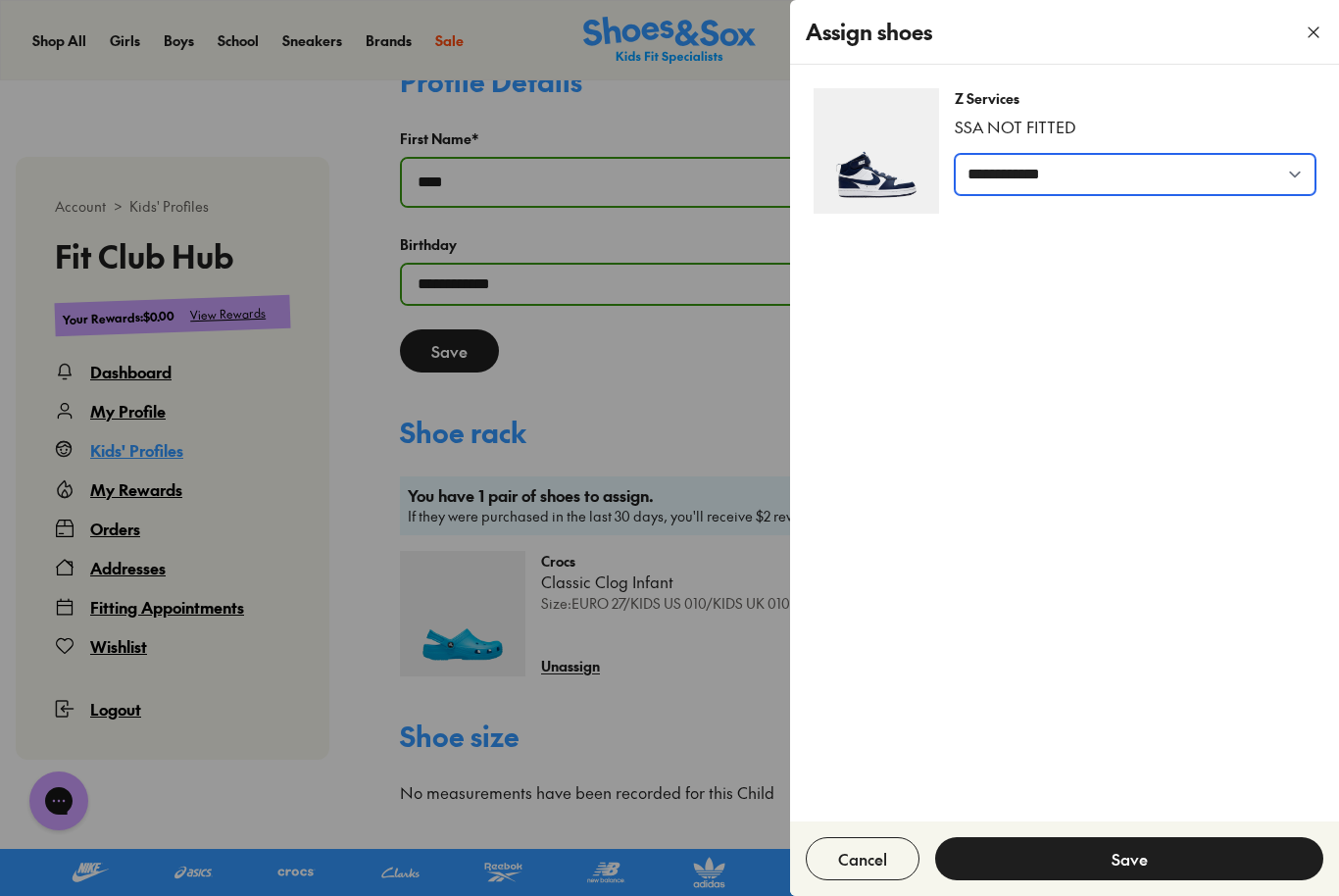
click at [1244, 188] on select "**********" at bounding box center [1134, 175] width 361 height 41
select select "*****"
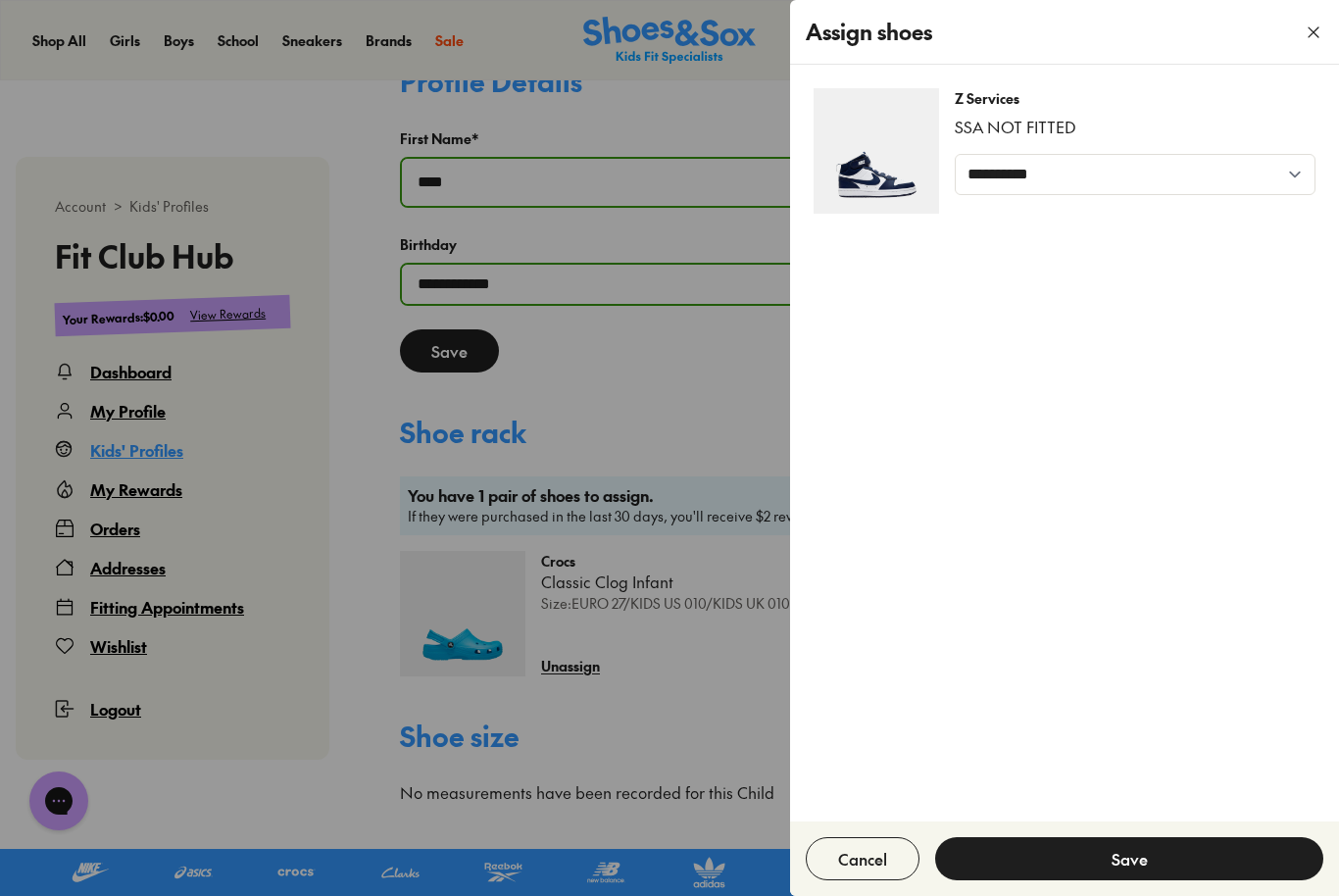
click at [1184, 880] on button "Save" at bounding box center [1129, 858] width 388 height 43
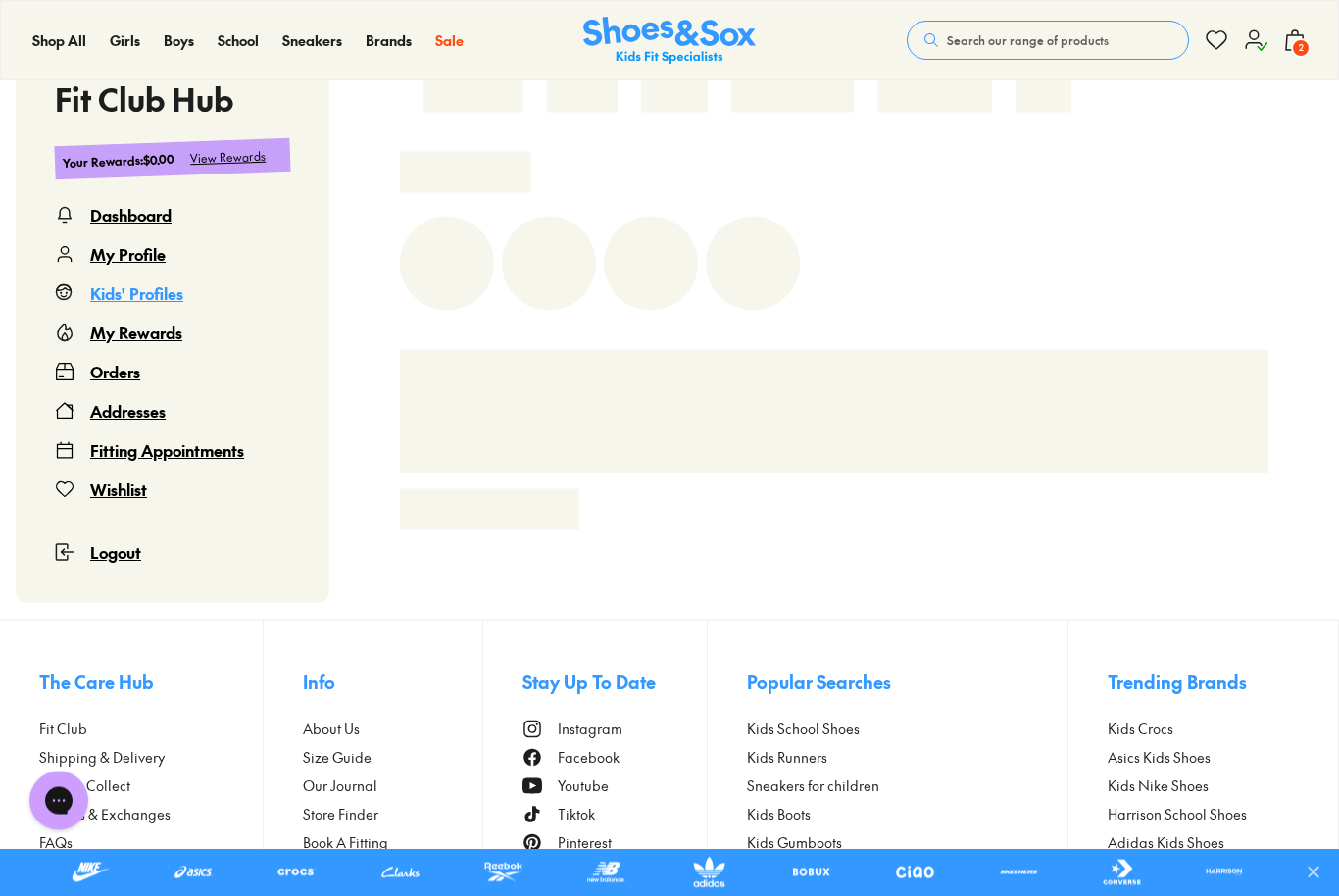
scroll to position [560, 0]
click at [212, 445] on div "Fitting Appointments" at bounding box center [167, 450] width 154 height 24
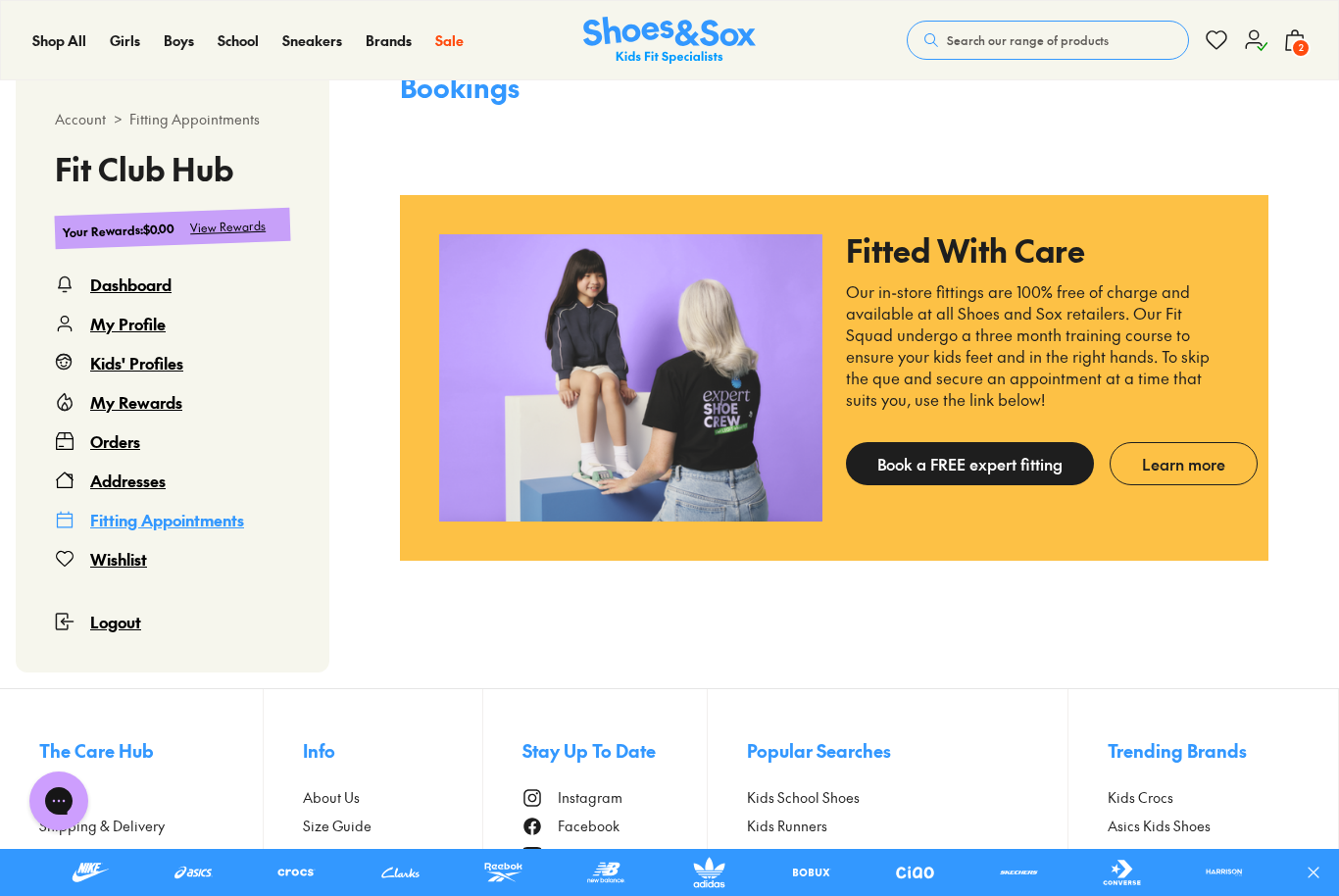
scroll to position [493, 0]
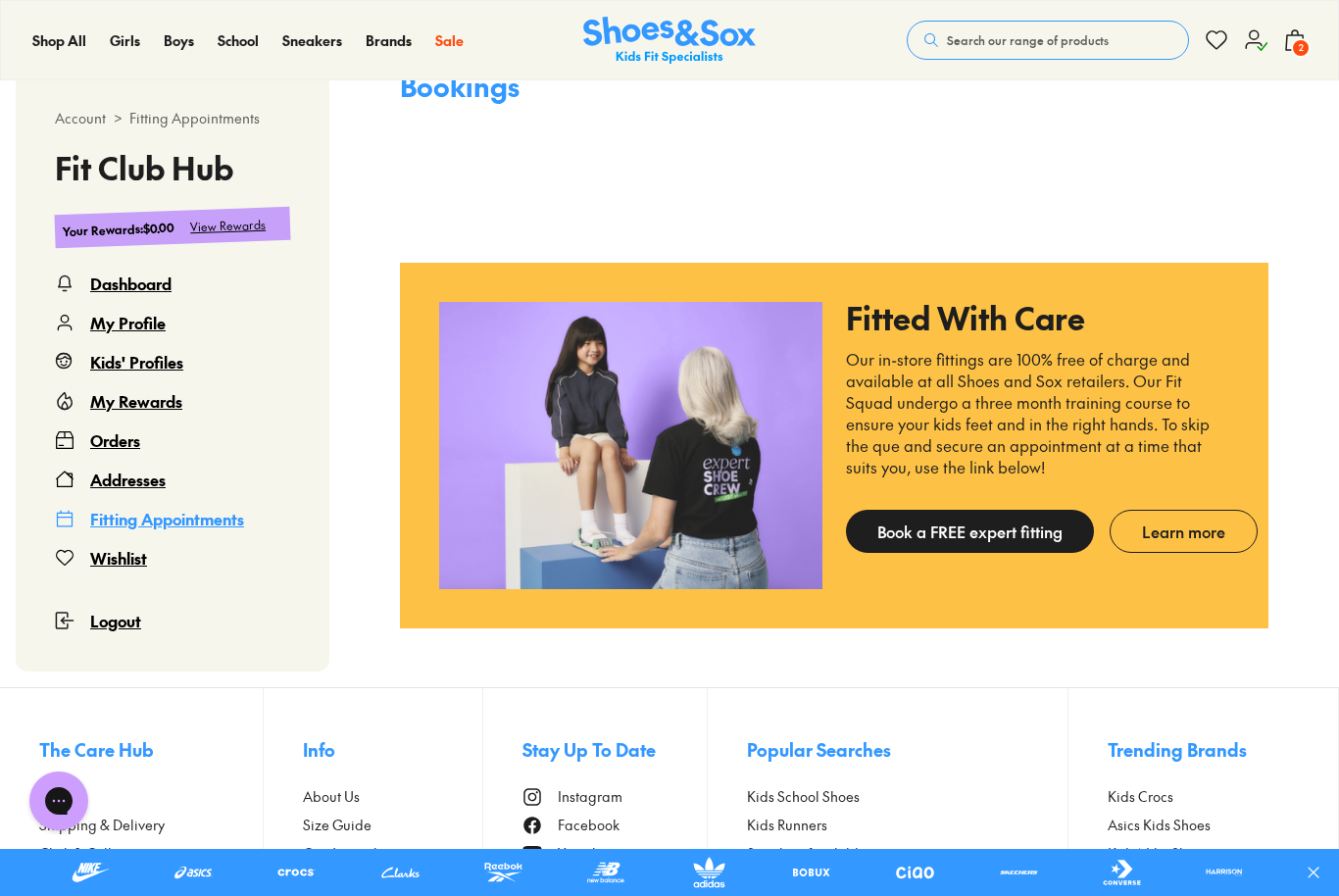
click at [1053, 529] on link "Book a FREE expert fitting" at bounding box center [969, 531] width 248 height 43
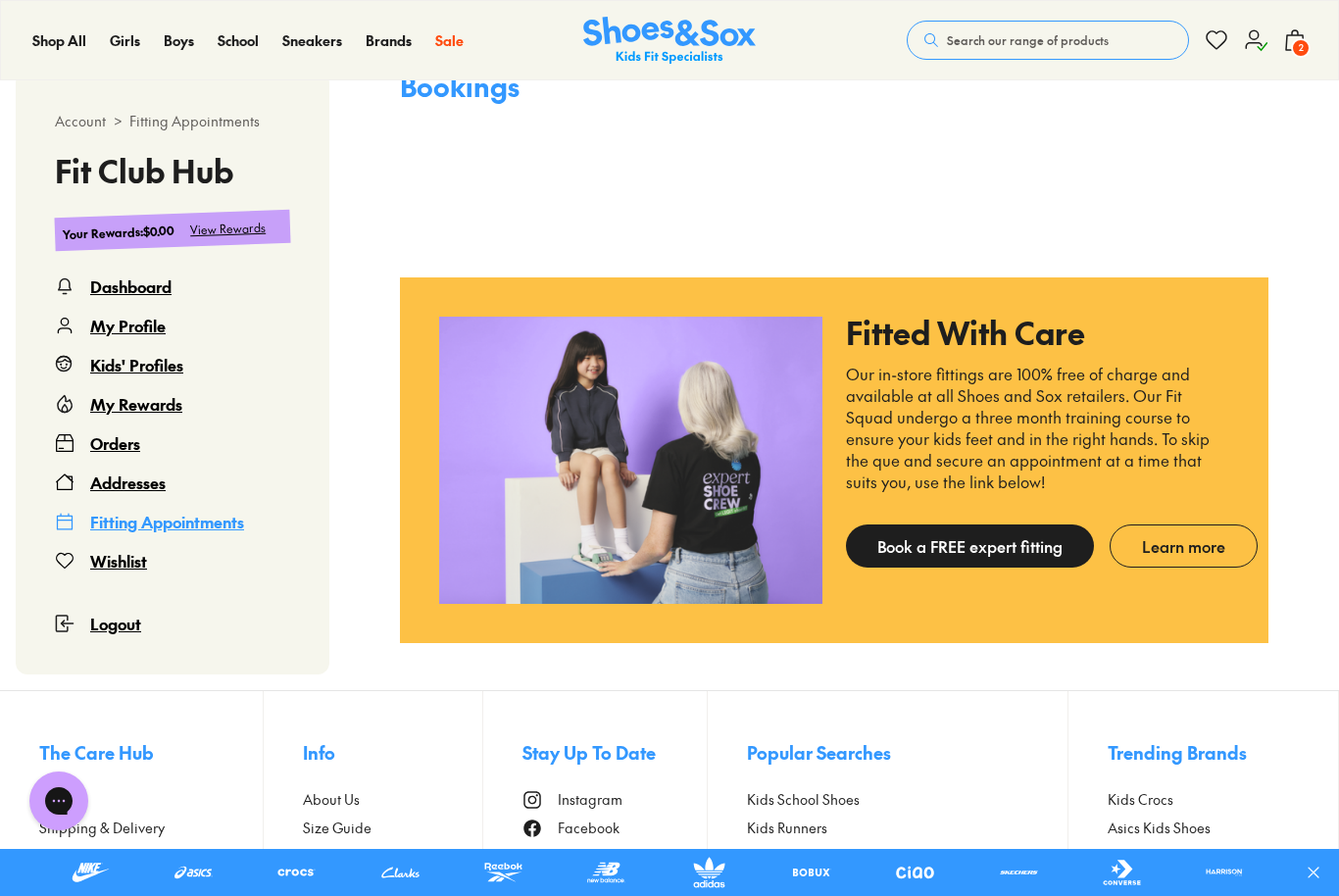
click at [132, 443] on div "Orders" at bounding box center [115, 444] width 50 height 24
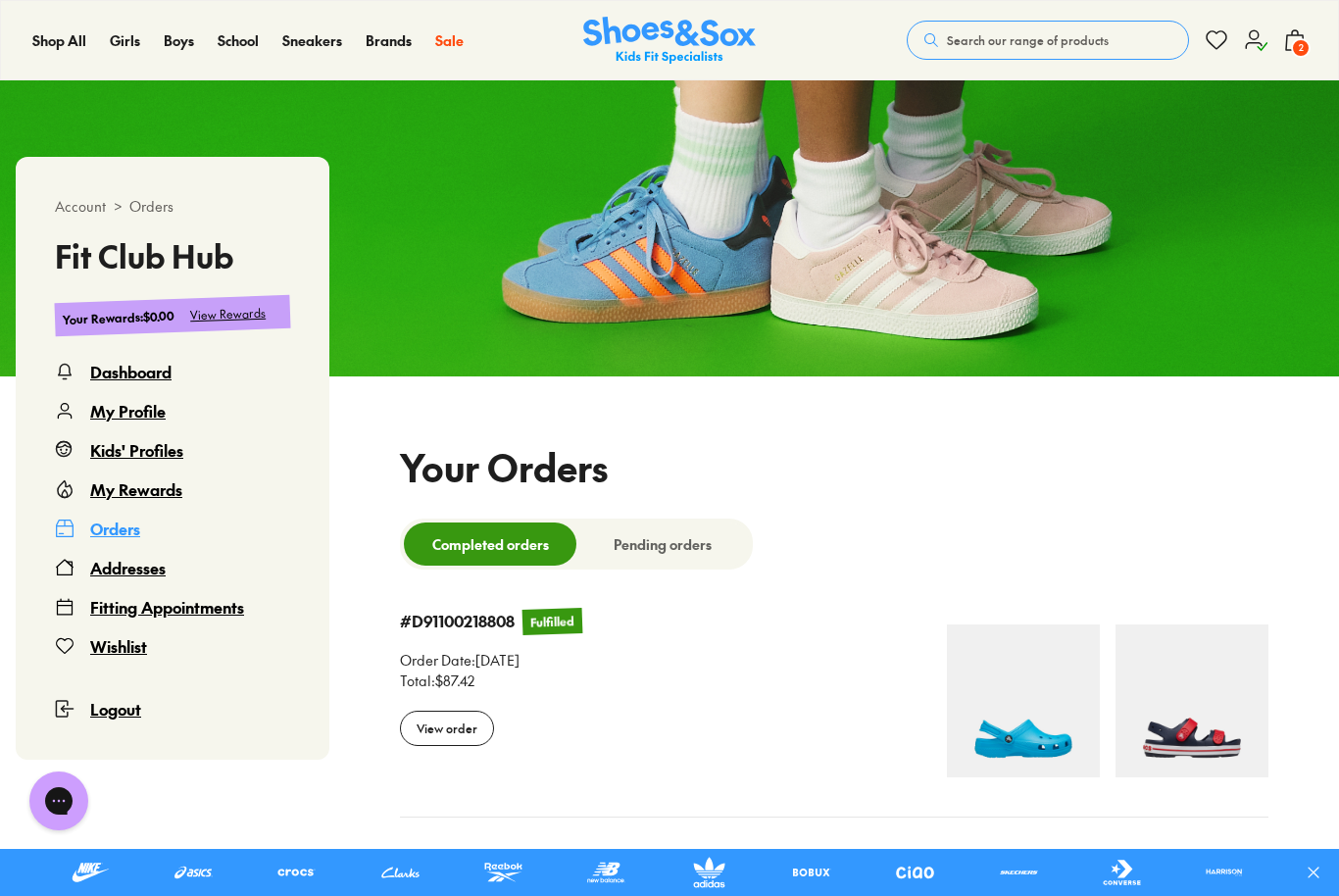
select select
click at [152, 417] on div "My Profile" at bounding box center [127, 411] width 75 height 24
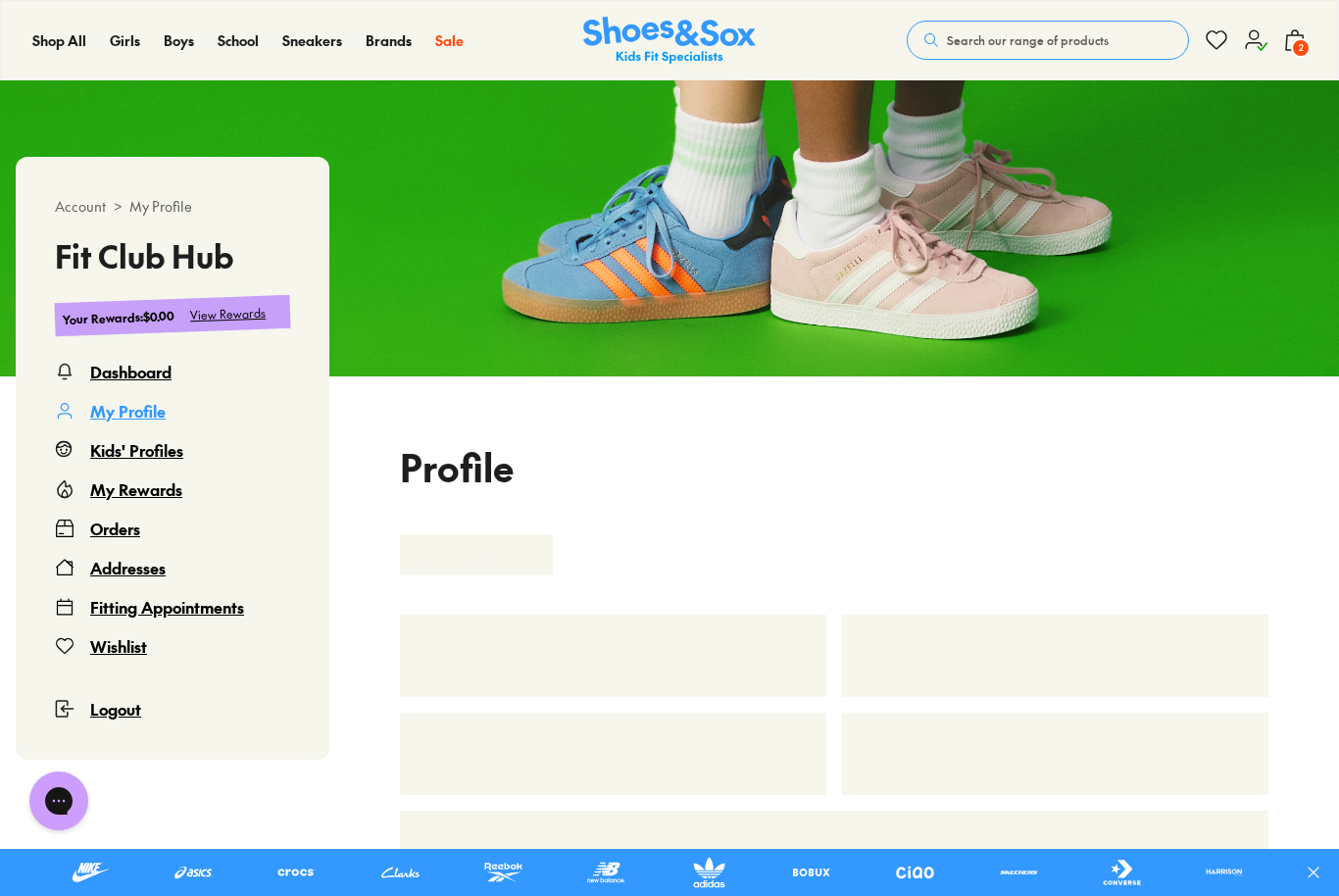
select select "**"
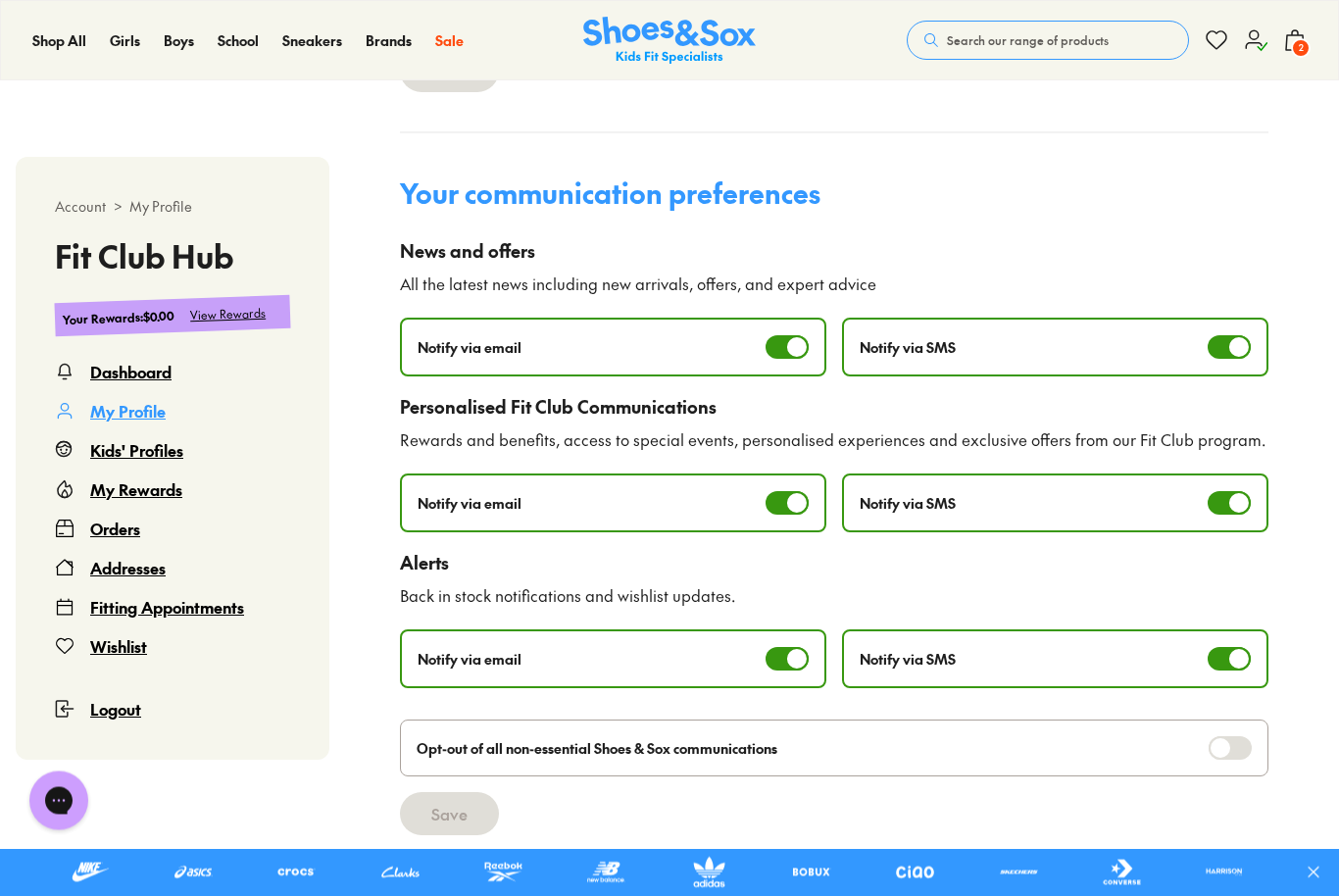
scroll to position [965, 0]
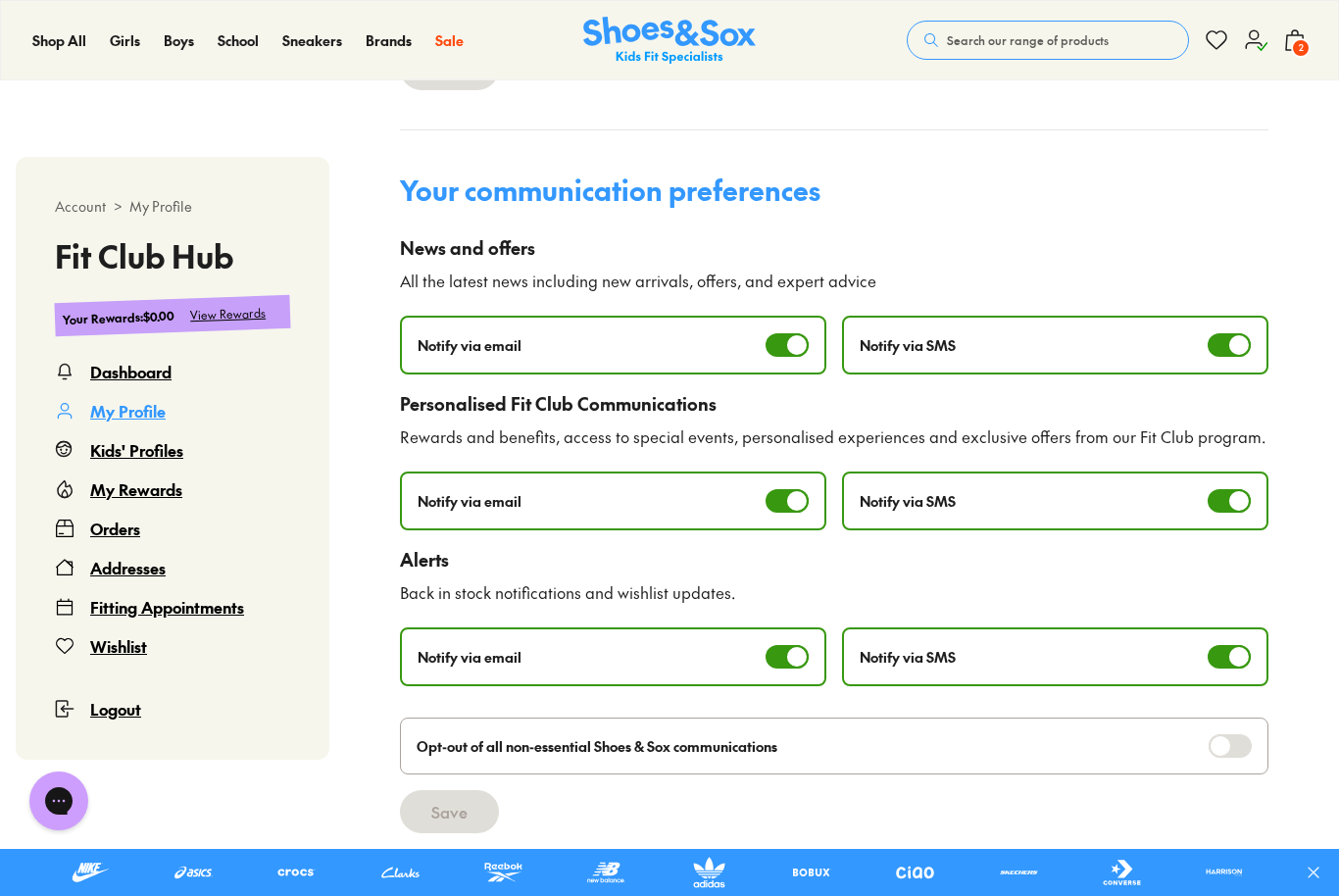
click at [246, 309] on div "View Rewards" at bounding box center [227, 314] width 76 height 21
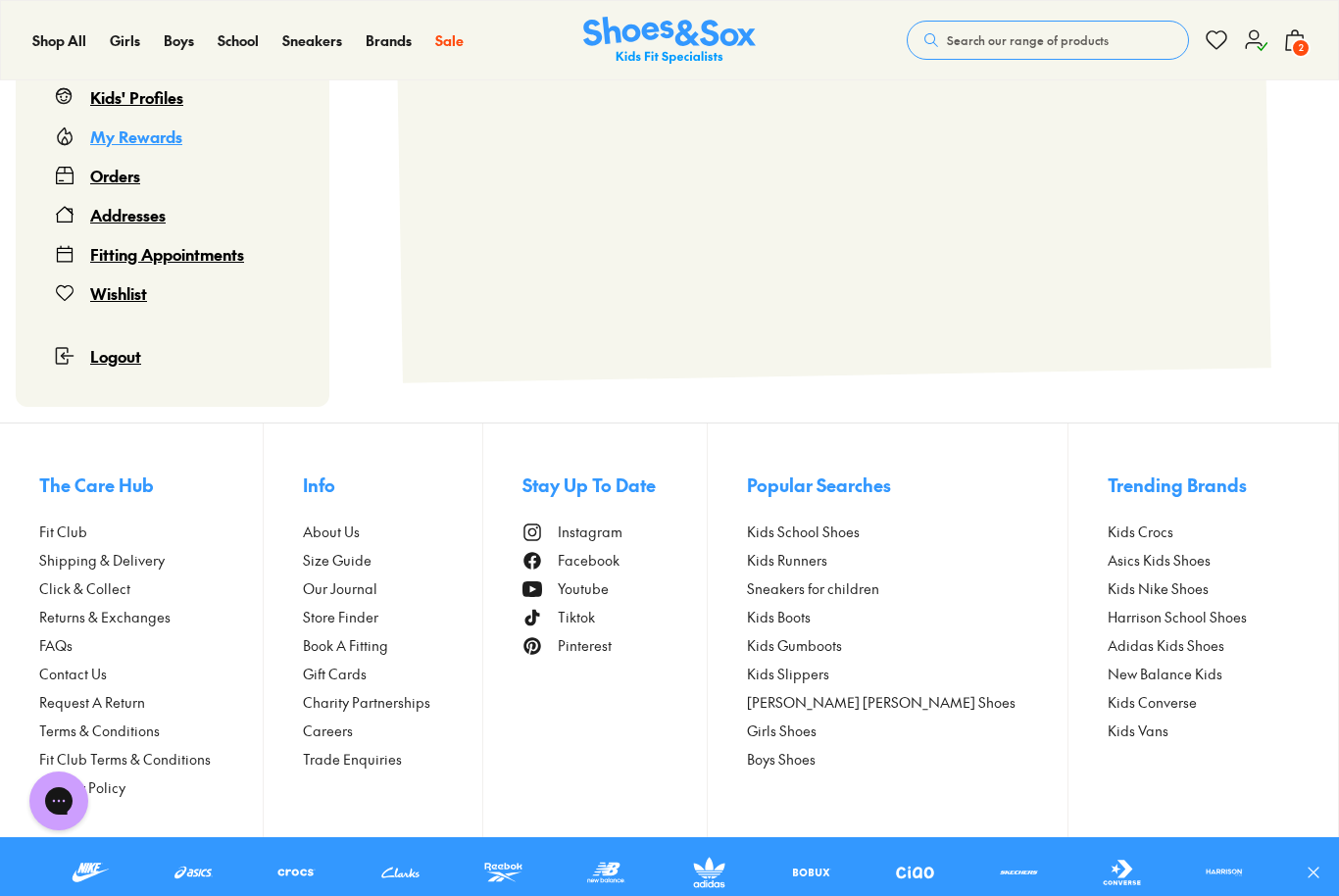
scroll to position [120, 0]
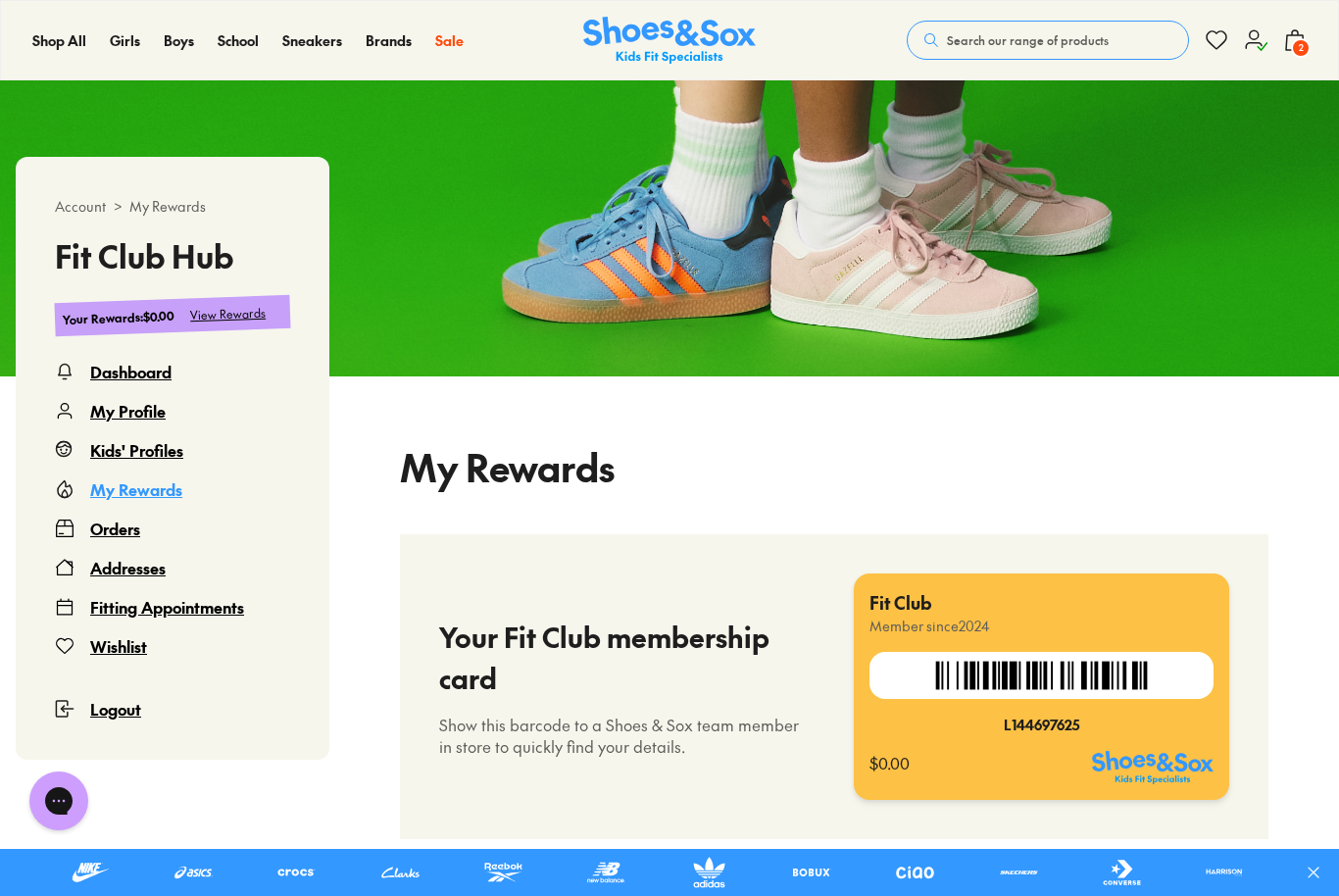
select select
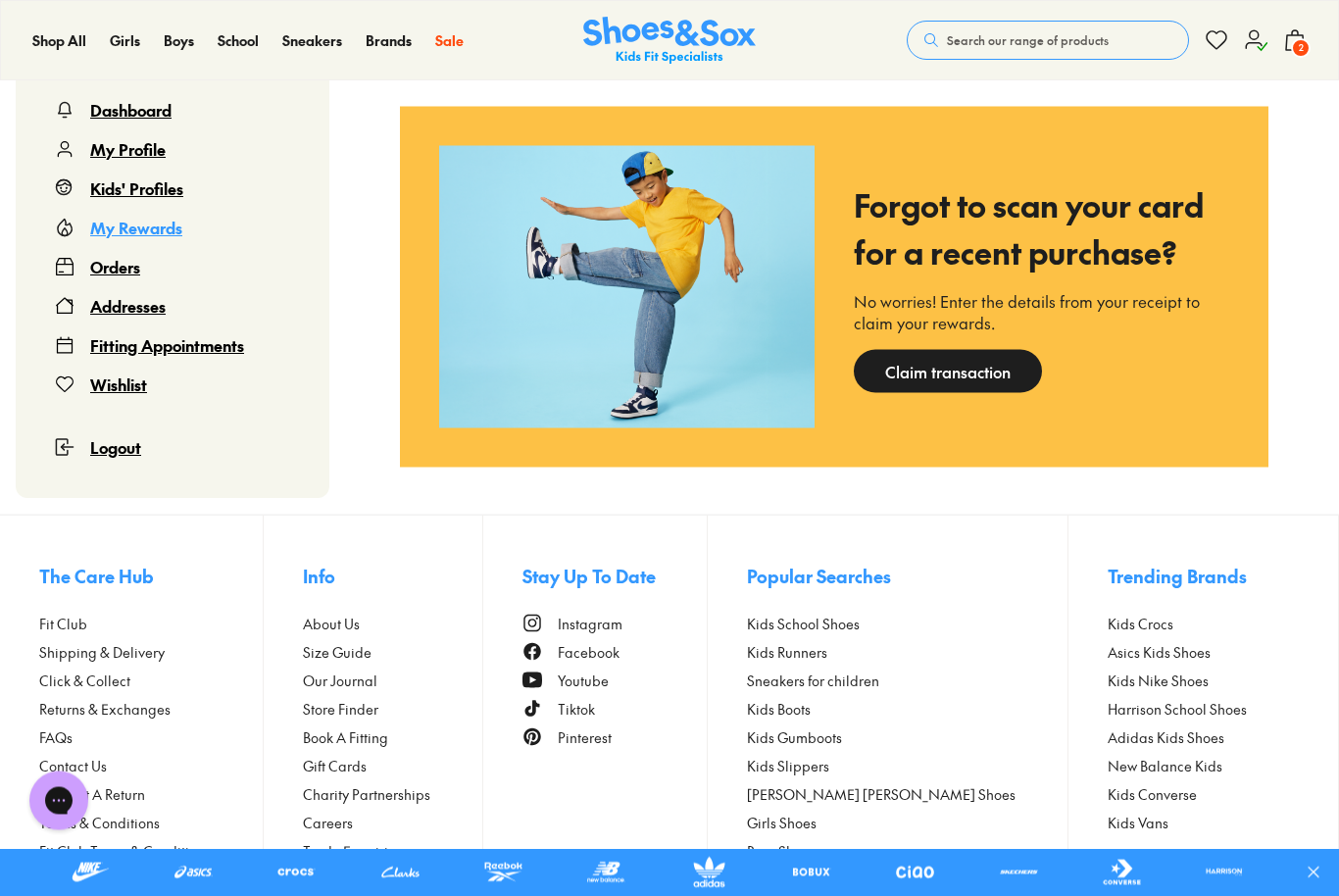
scroll to position [1842, 0]
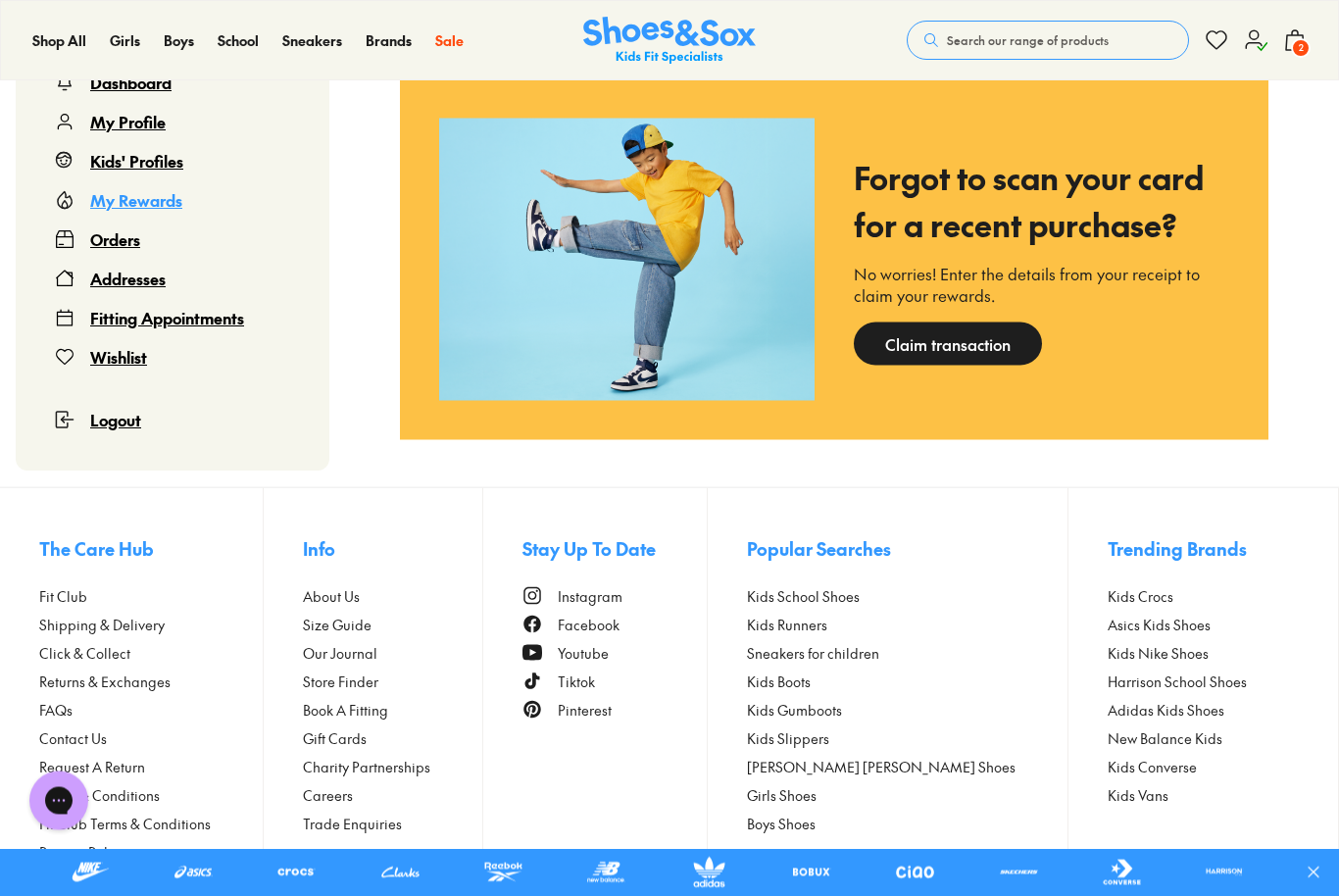
click at [64, 708] on span "FAQs" at bounding box center [56, 709] width 34 height 21
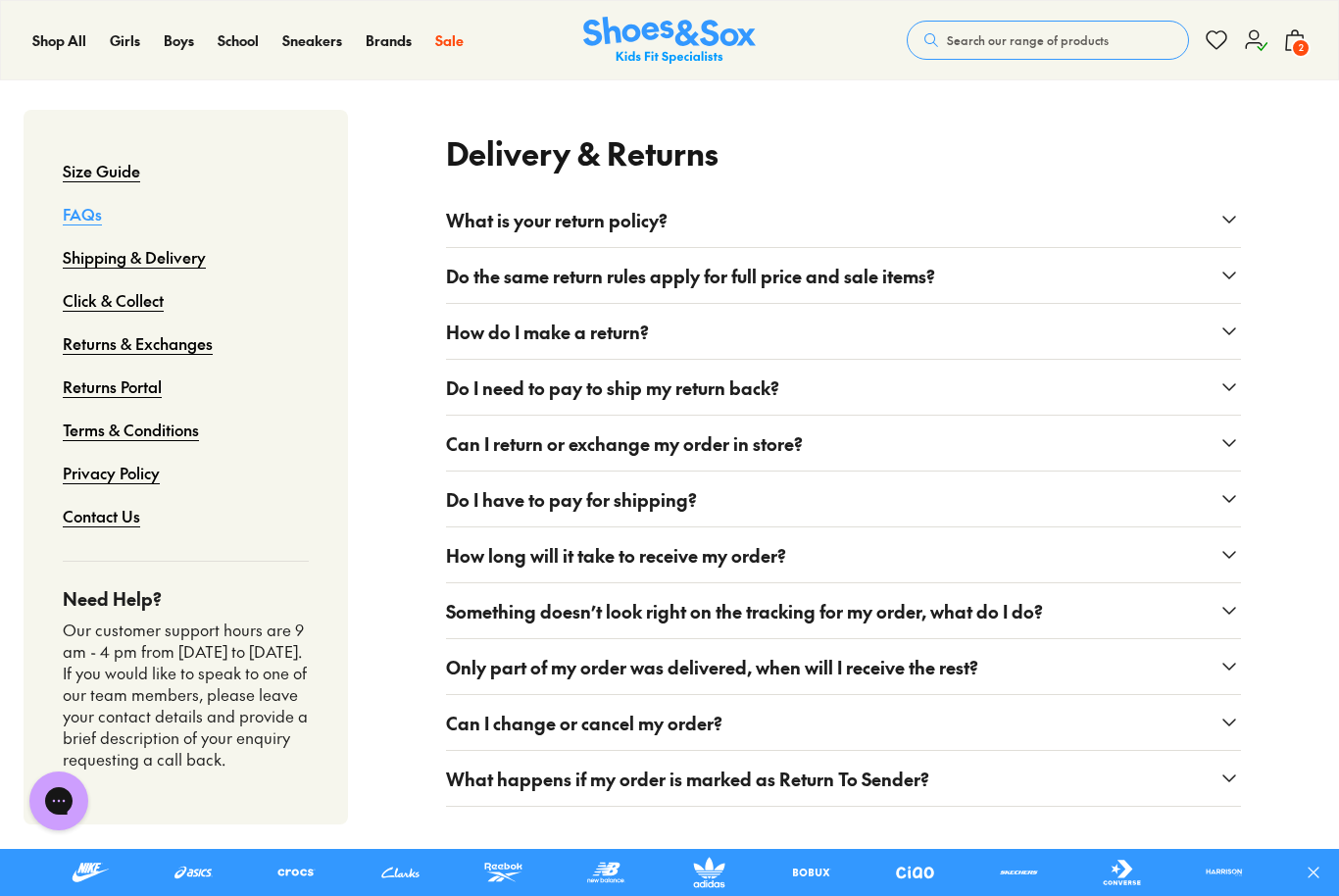
click at [1122, 281] on button "Do the same return rules apply for full price and sale items?" at bounding box center [843, 276] width 795 height 55
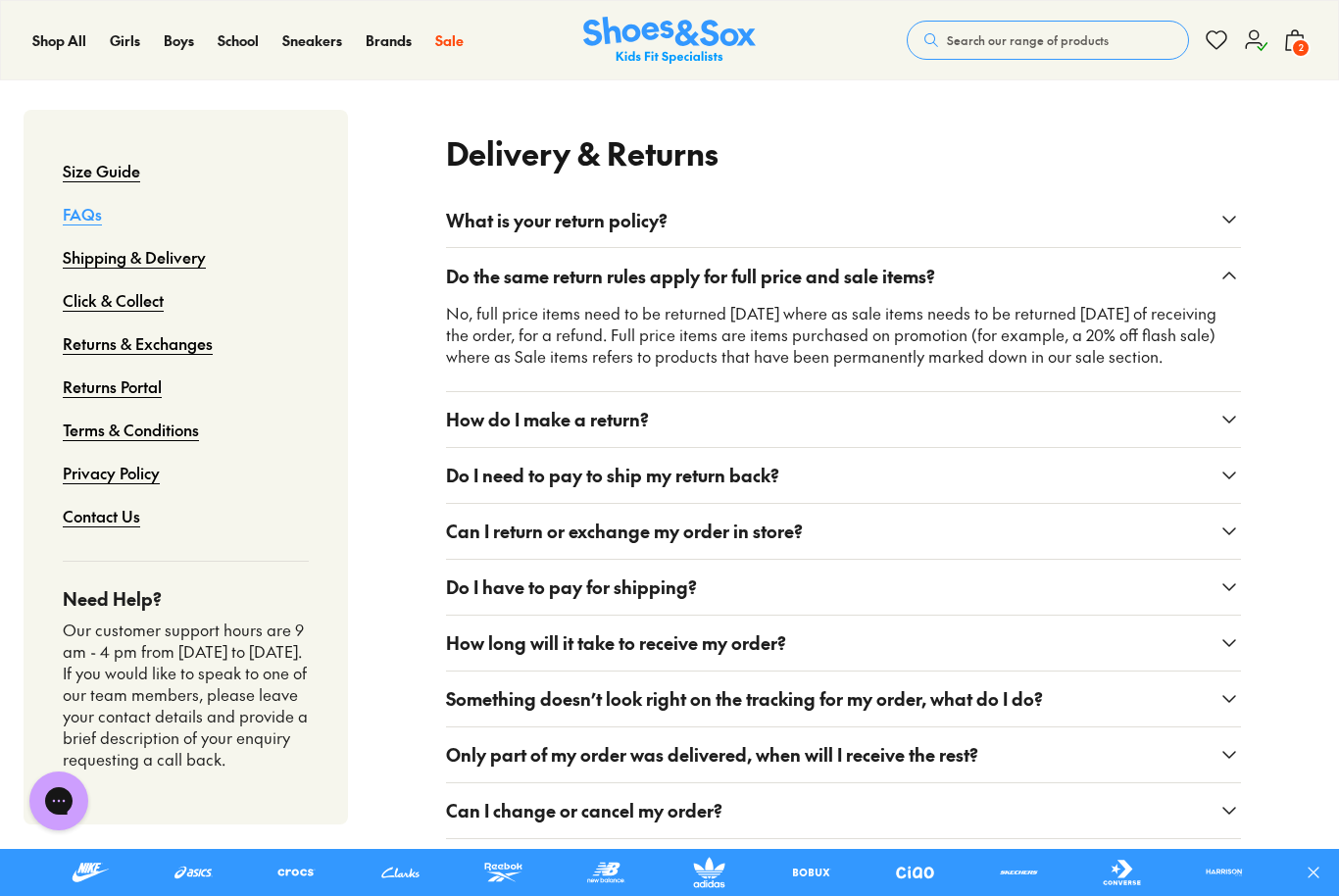
click at [1232, 268] on icon at bounding box center [1229, 276] width 24 height 24
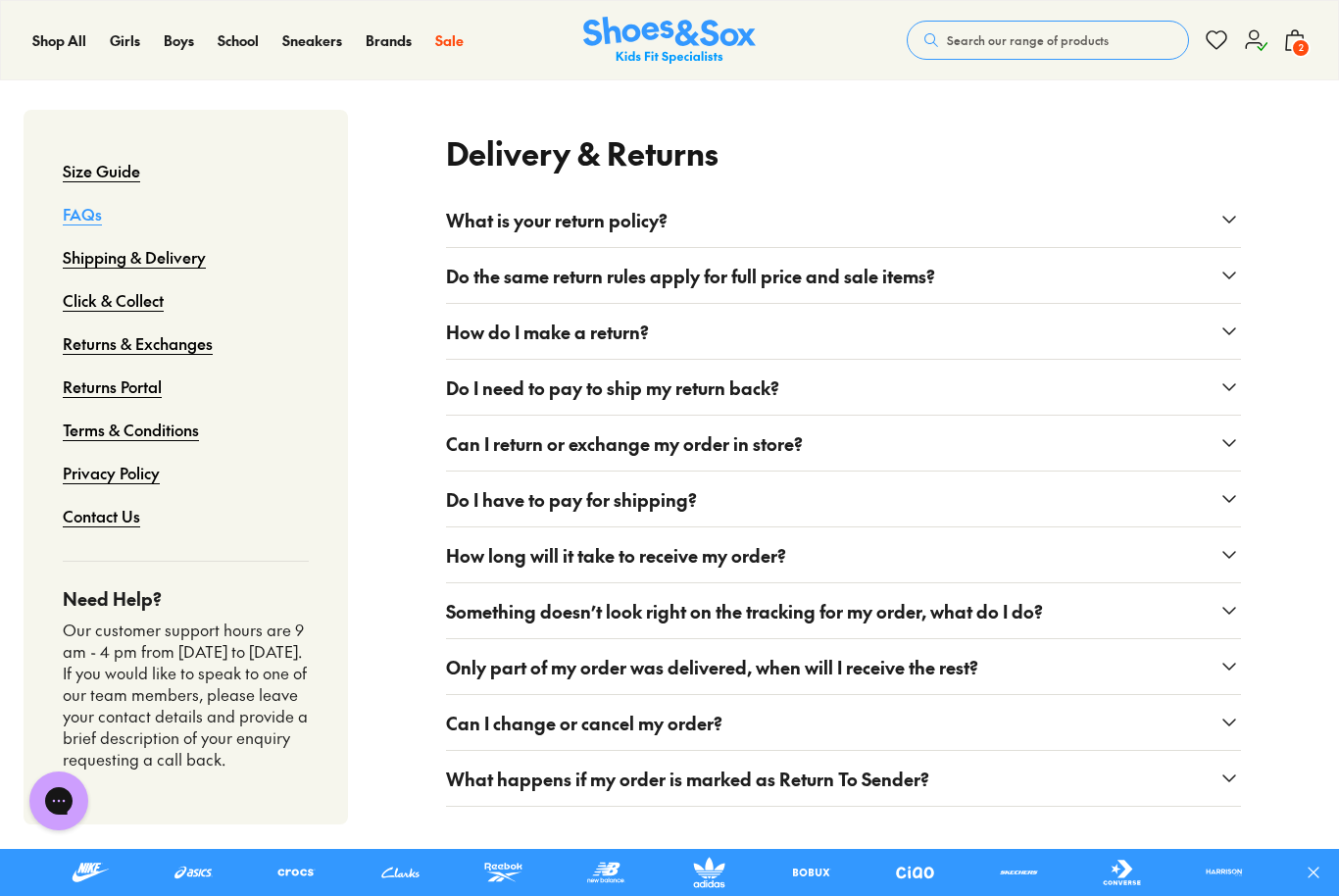
click at [1181, 495] on button "Do I have to pay for shipping?" at bounding box center [843, 499] width 795 height 55
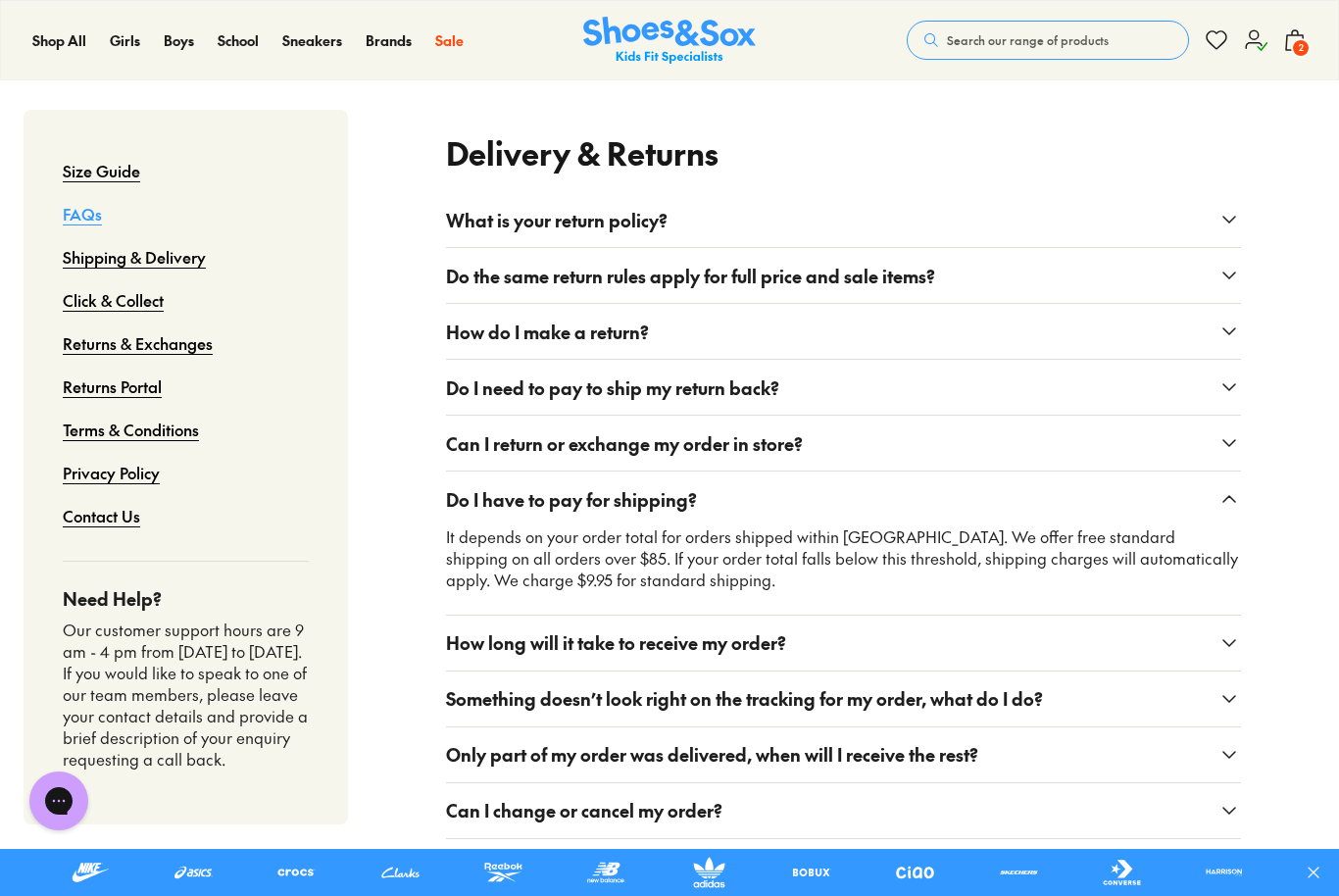
click at [1189, 490] on button "Do I have to pay for shipping?" at bounding box center [843, 499] width 795 height 55
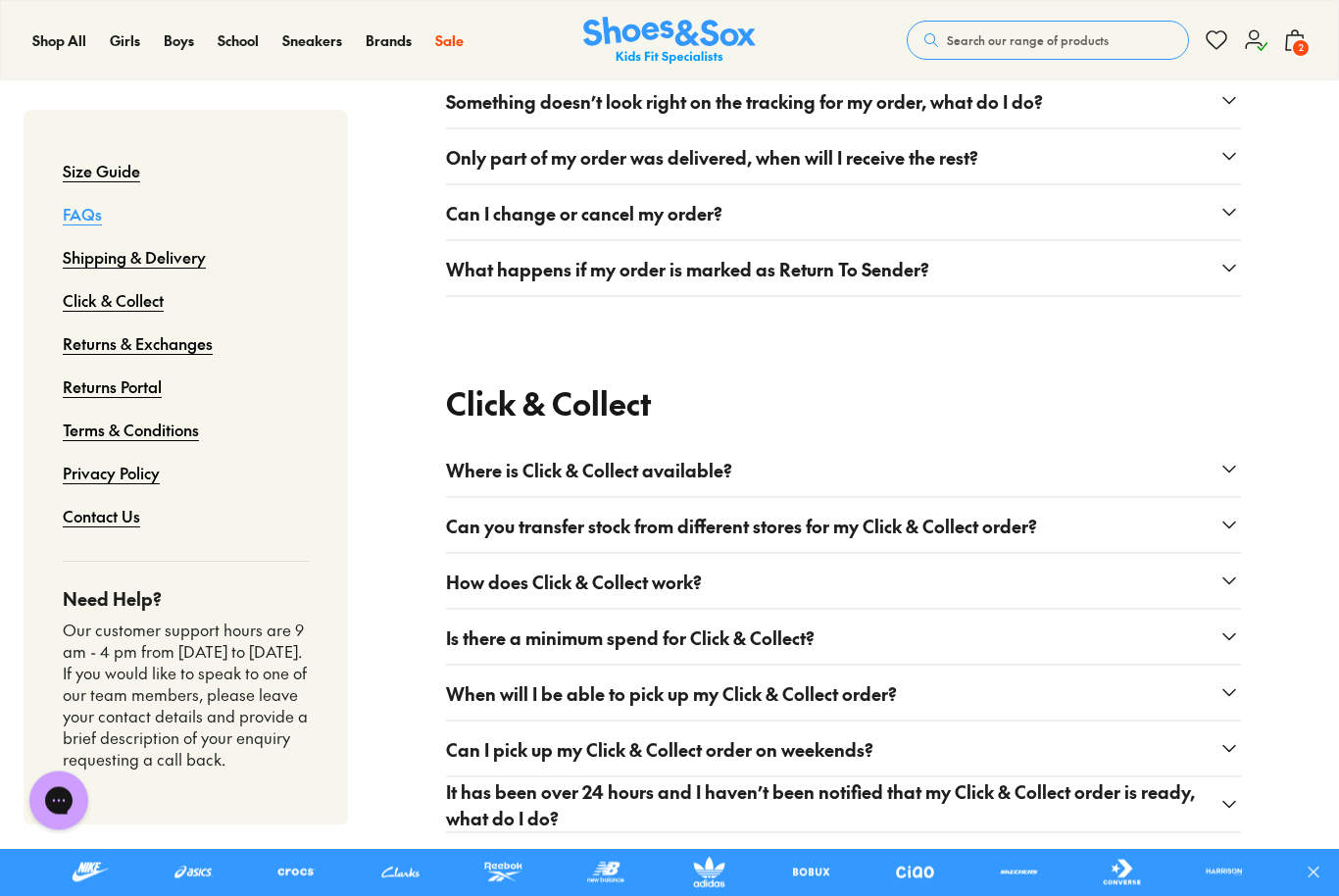
scroll to position [764, 0]
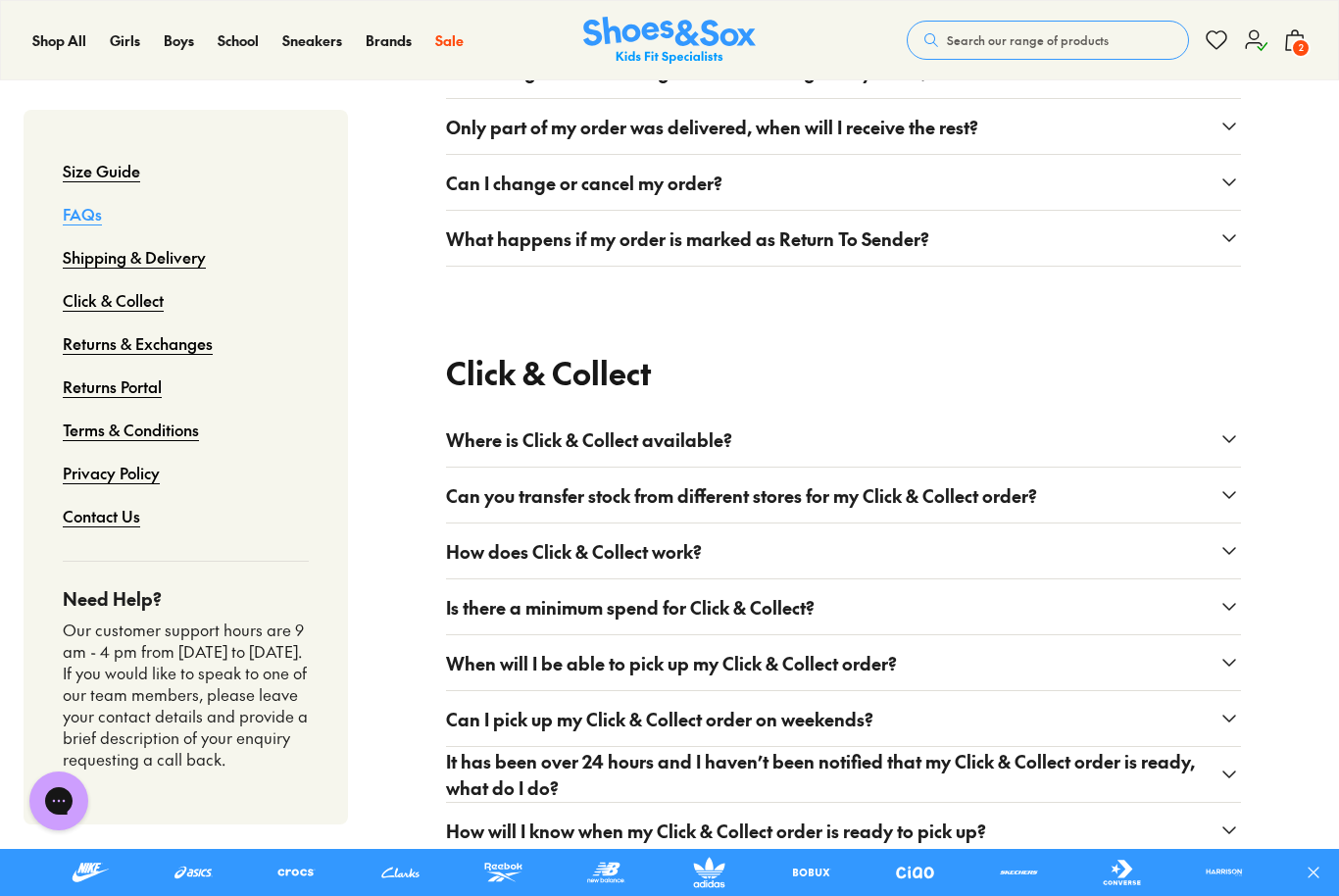
click at [1213, 434] on button "Where is Click & Collect available?" at bounding box center [843, 440] width 795 height 55
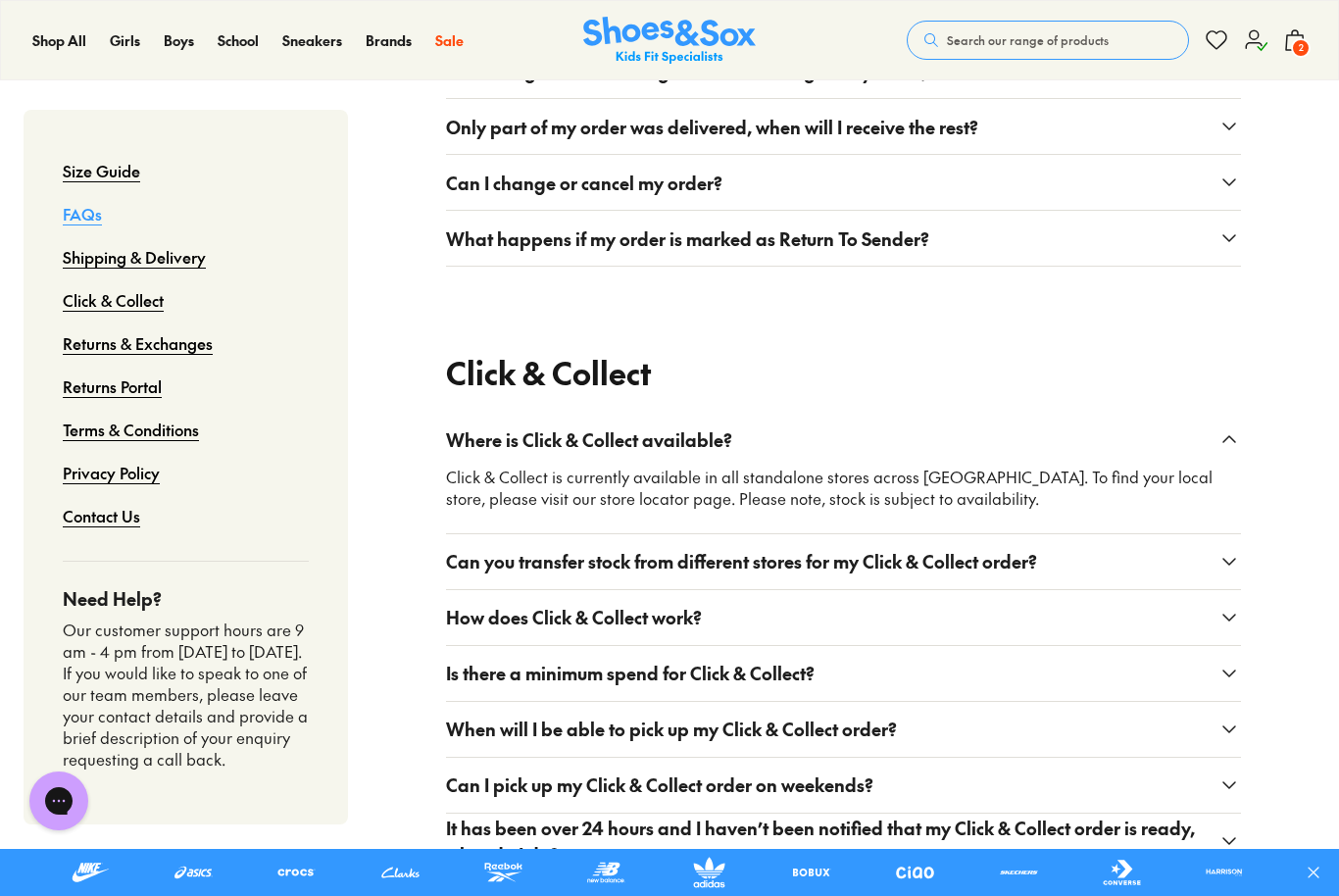
click at [1235, 421] on button "Where is Click & Collect available?" at bounding box center [843, 440] width 795 height 55
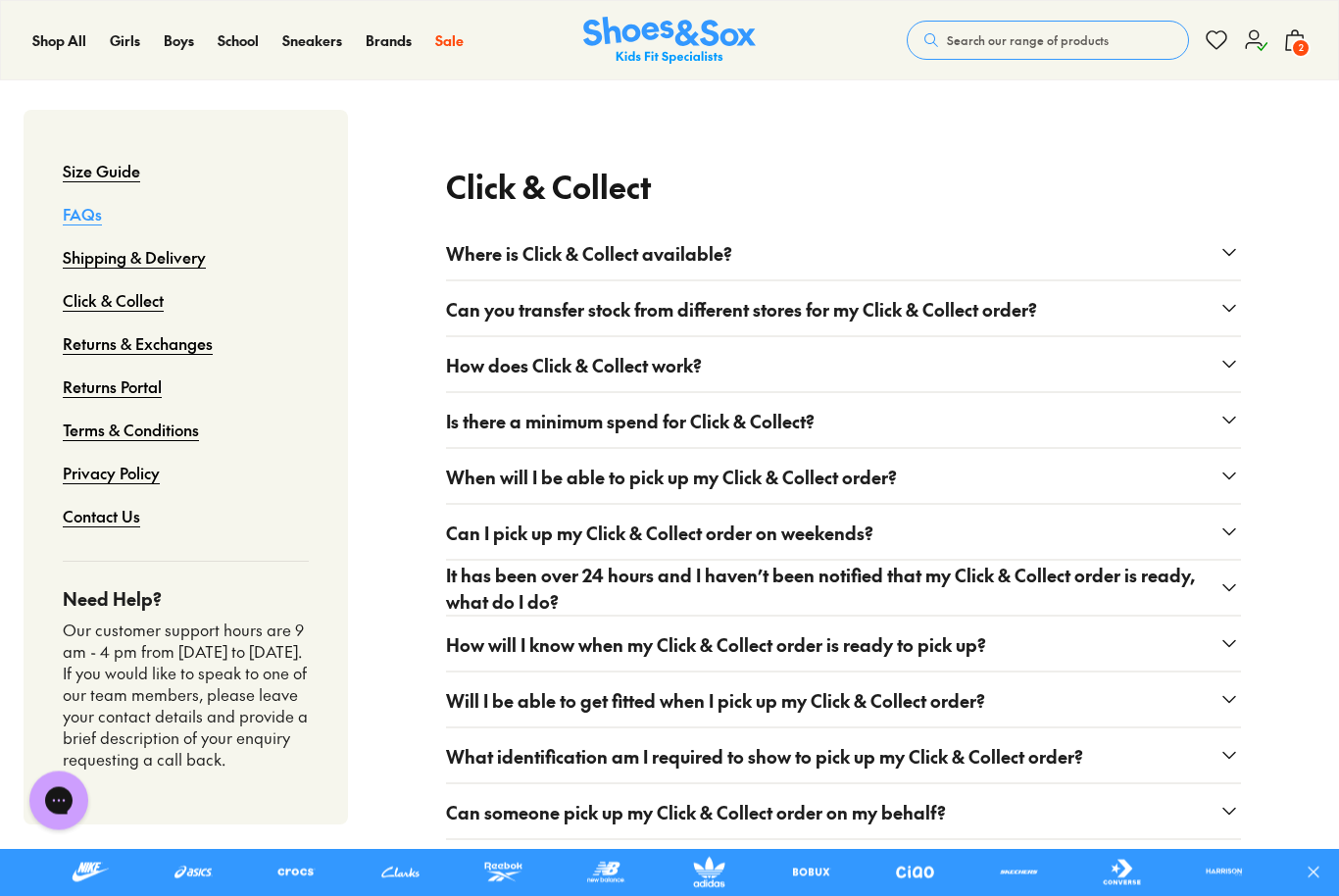
scroll to position [952, 0]
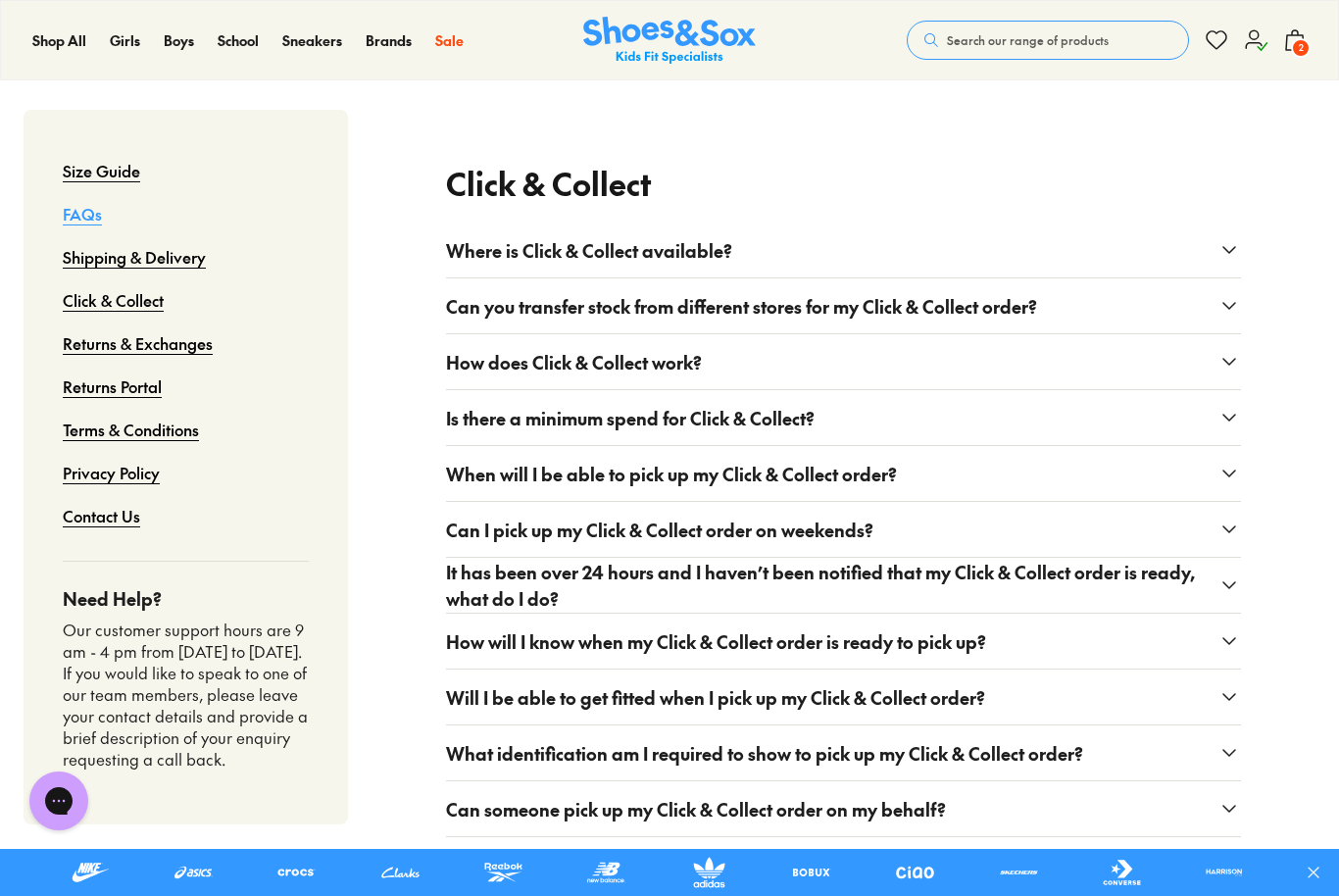
click at [1191, 407] on button "Is there a minimum spend for Click & Collect?" at bounding box center [843, 418] width 795 height 55
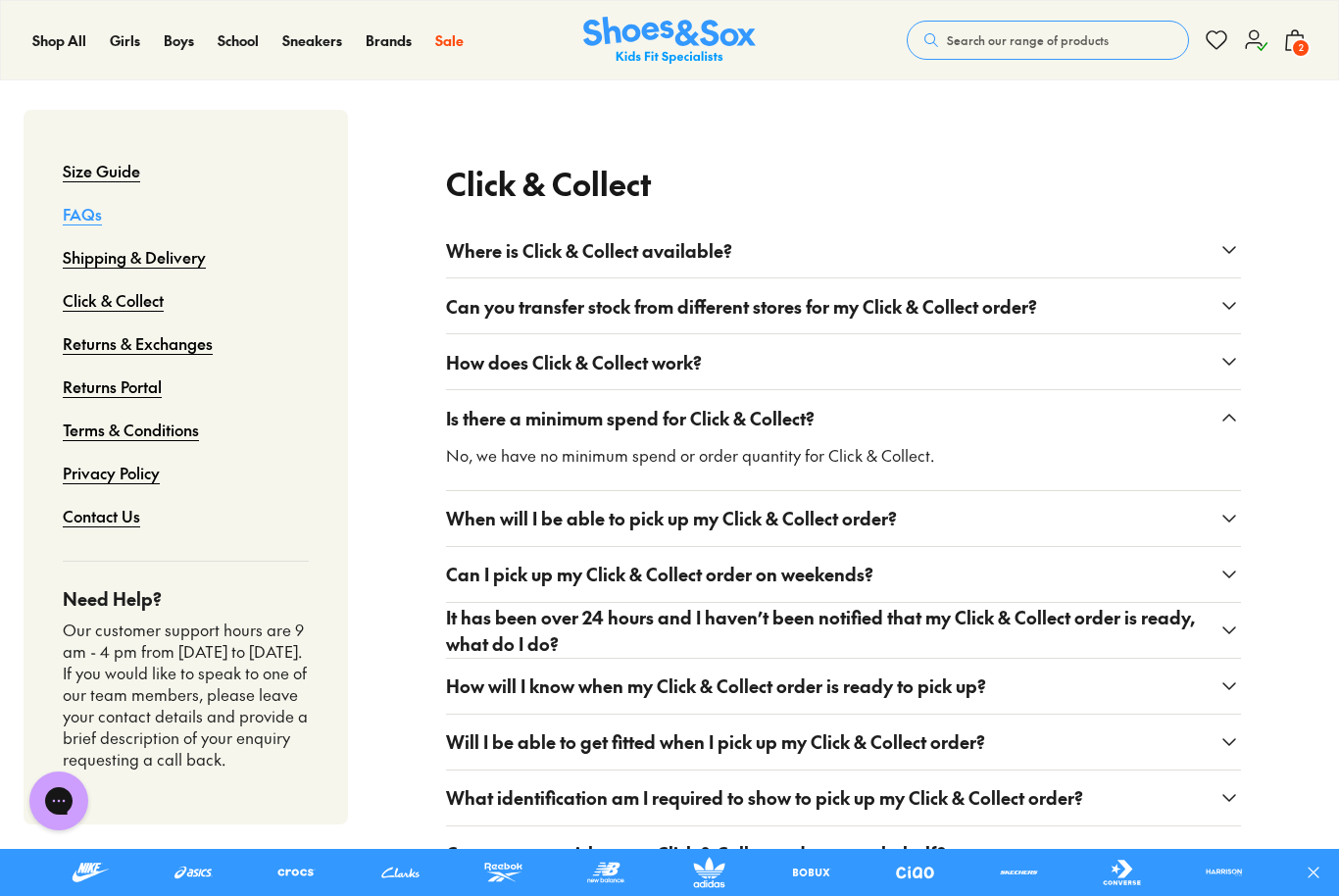
click at [1195, 409] on button "Is there a minimum spend for Click & Collect?" at bounding box center [843, 418] width 795 height 55
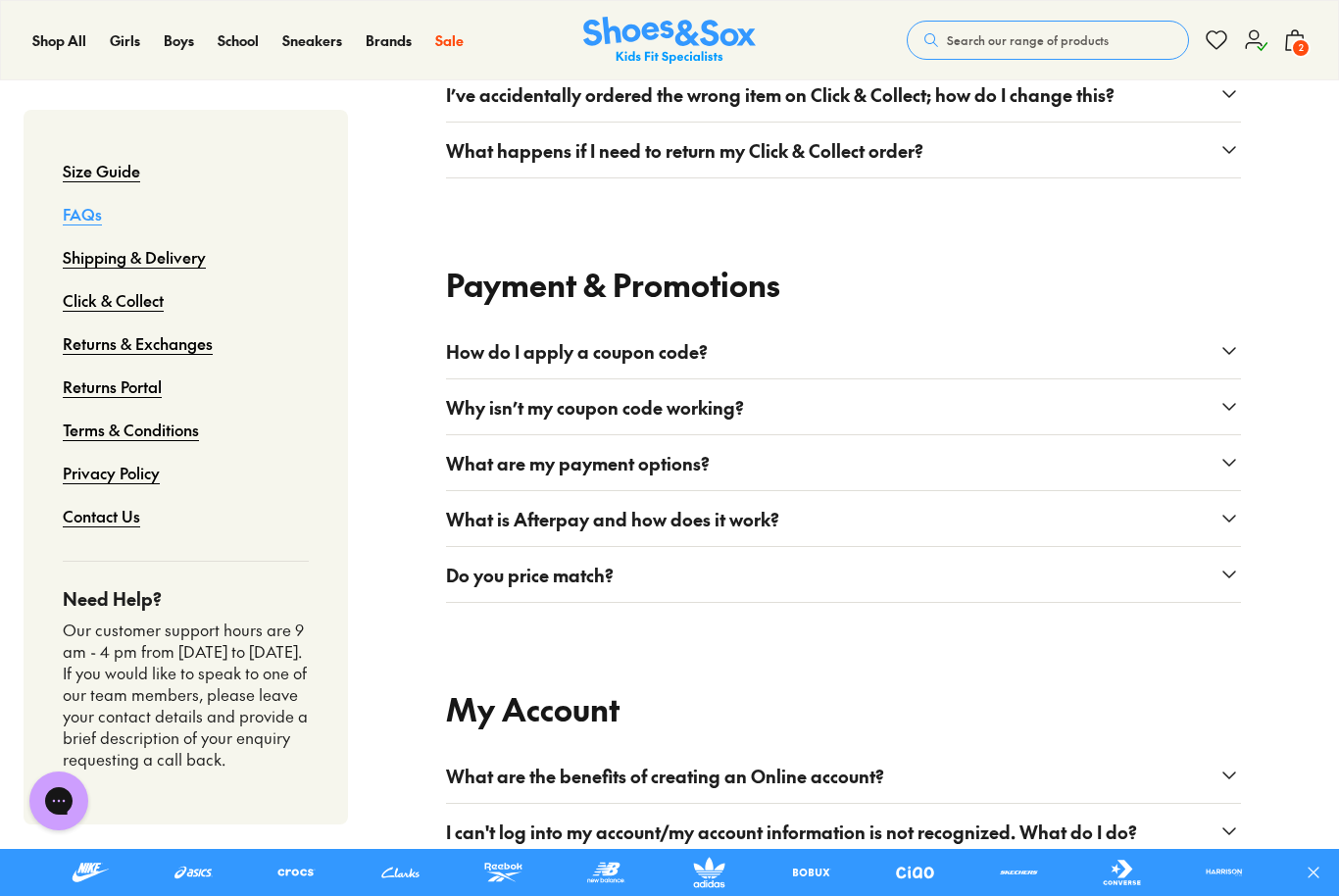
scroll to position [1781, 0]
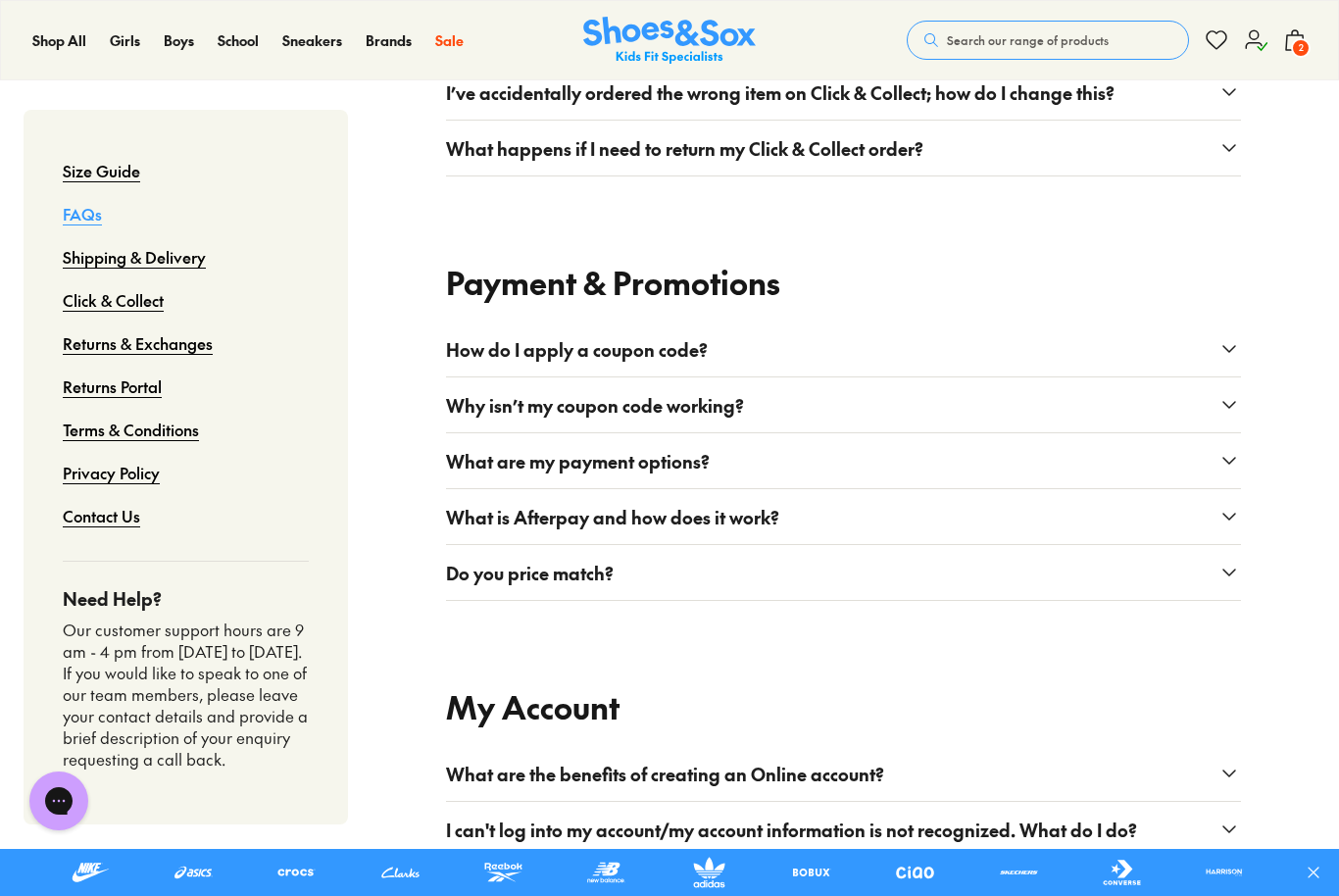
click at [1237, 347] on icon at bounding box center [1229, 349] width 24 height 24
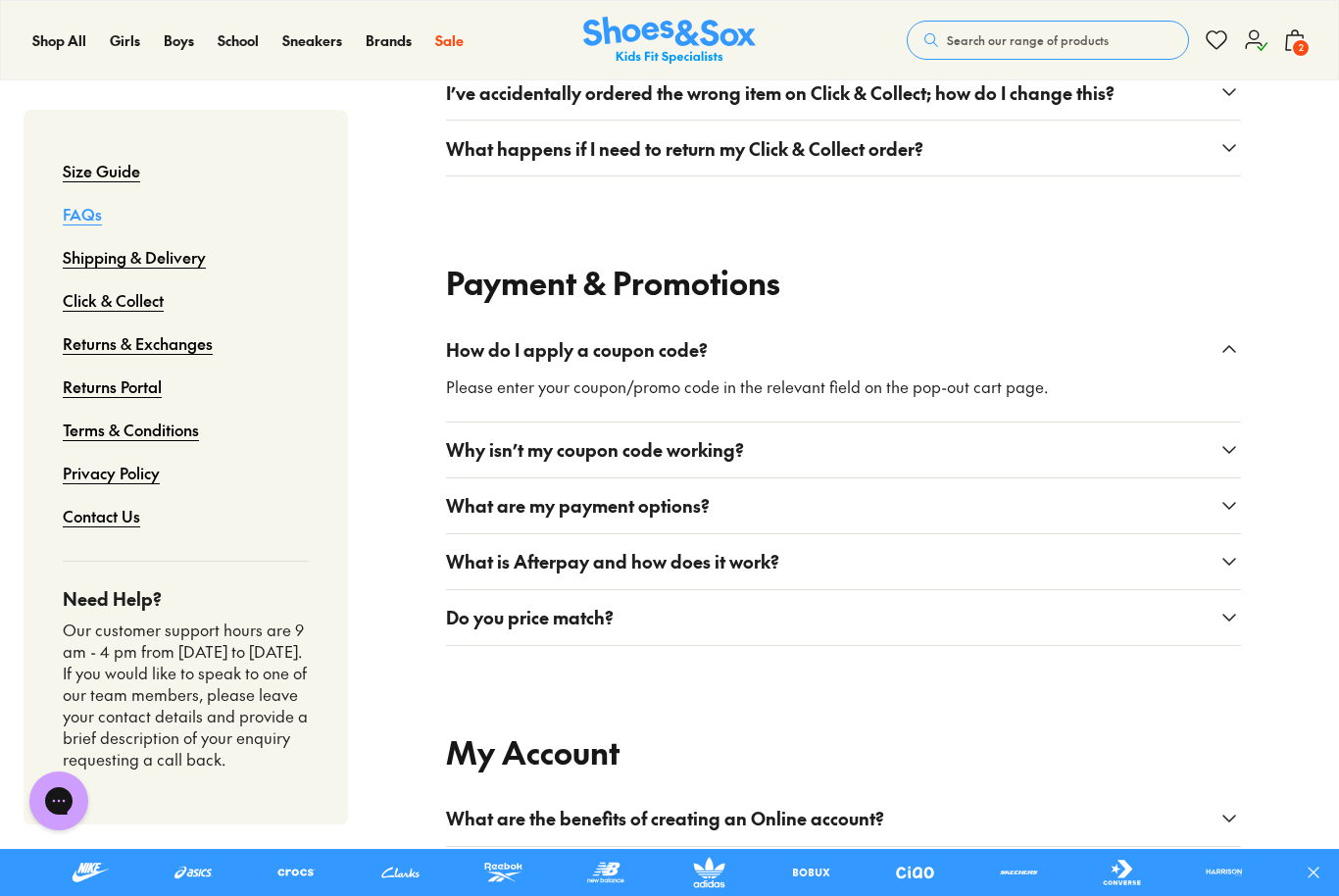
click at [1225, 342] on icon at bounding box center [1229, 349] width 24 height 24
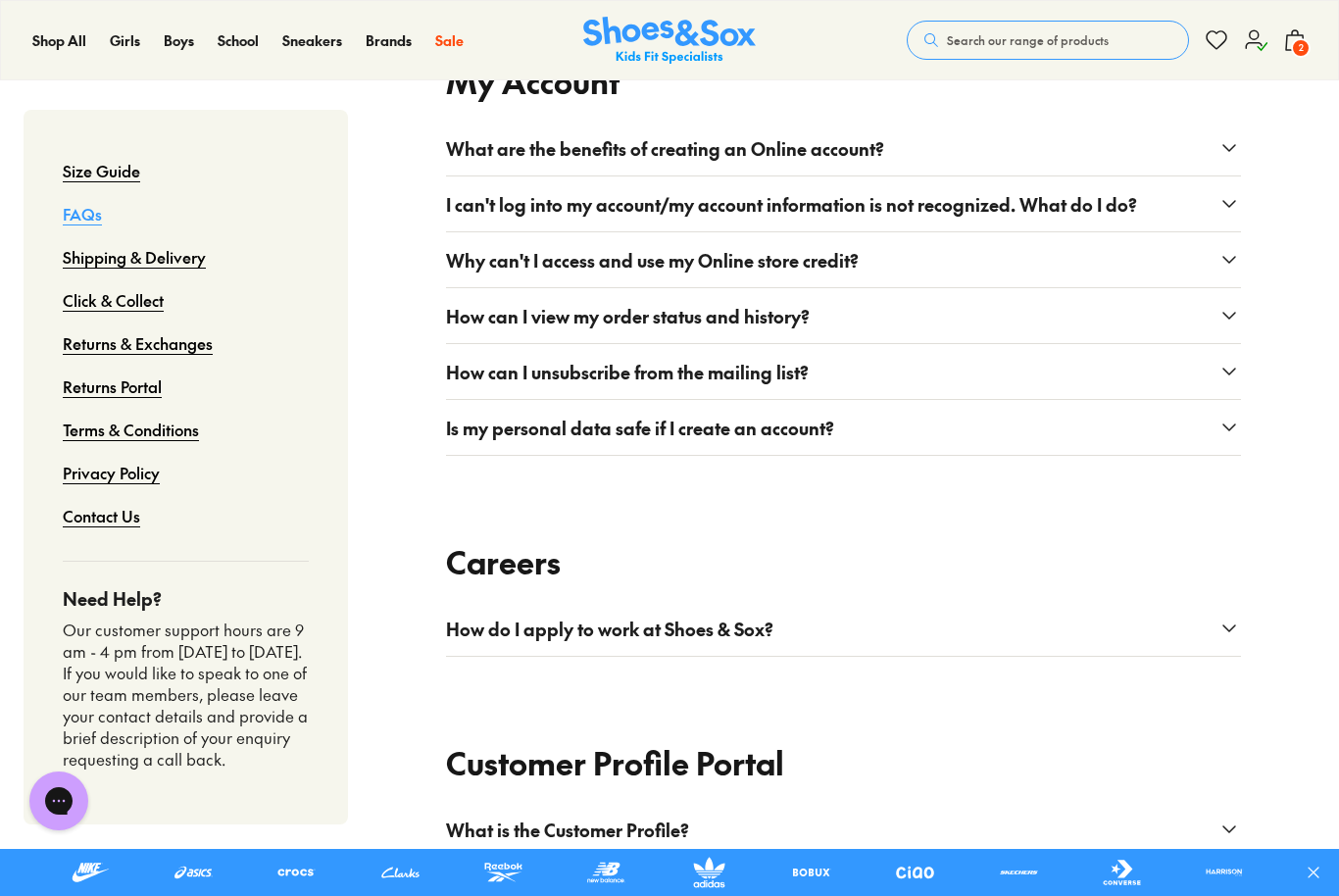
scroll to position [2377, 0]
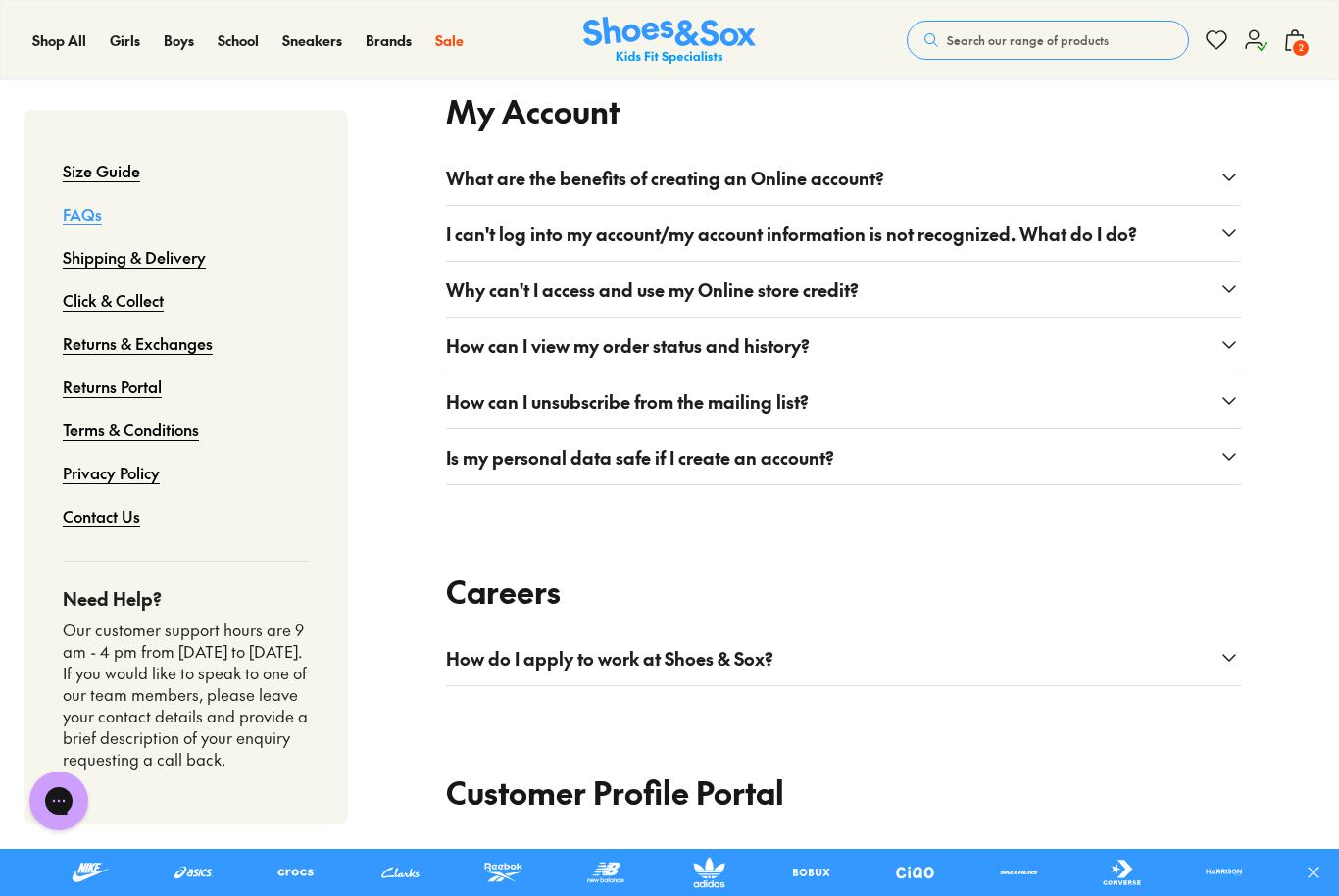
click at [1258, 42] on use at bounding box center [1256, 41] width 21 height 20
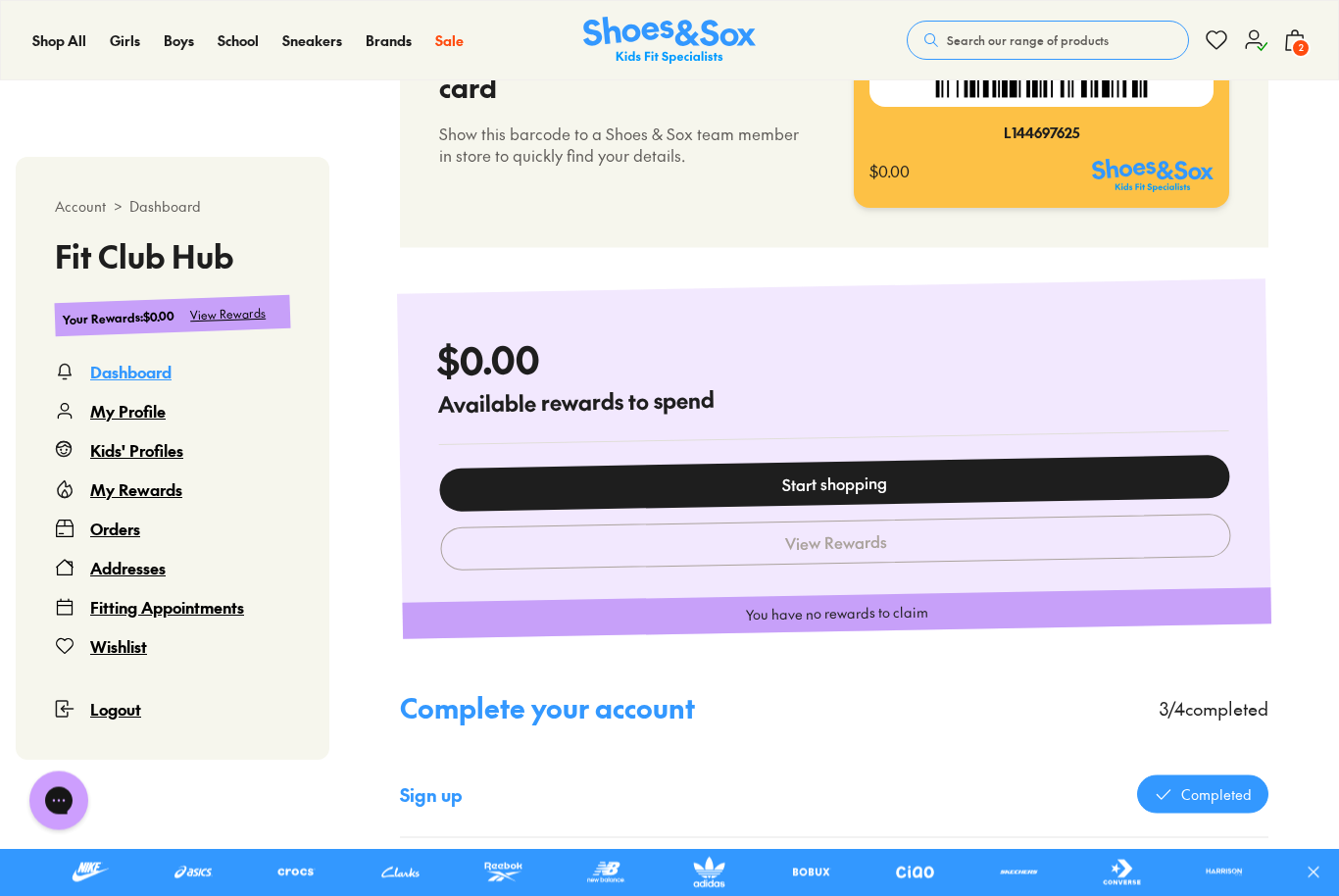
scroll to position [712, 0]
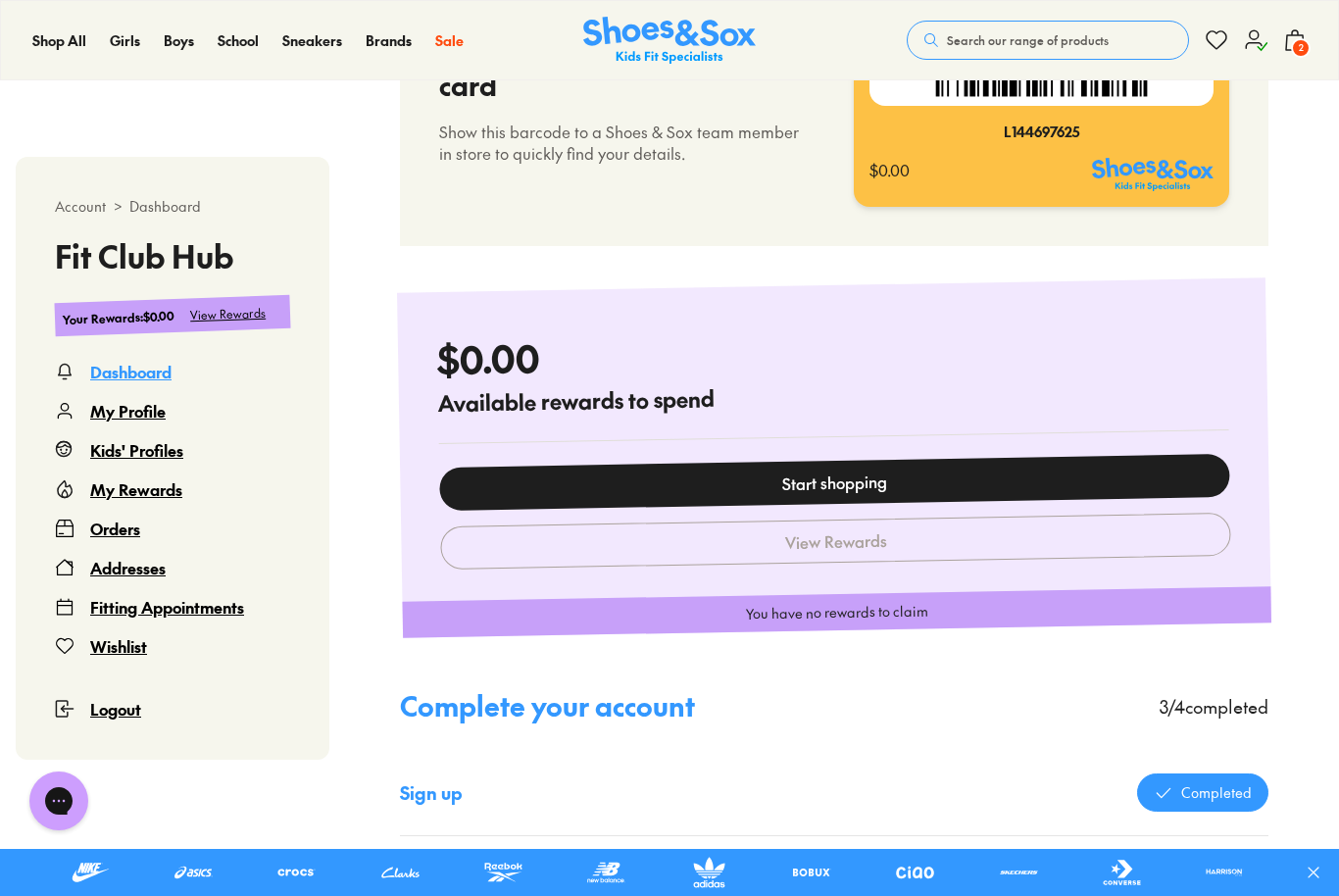
click at [172, 499] on div "My Rewards" at bounding box center [135, 489] width 92 height 24
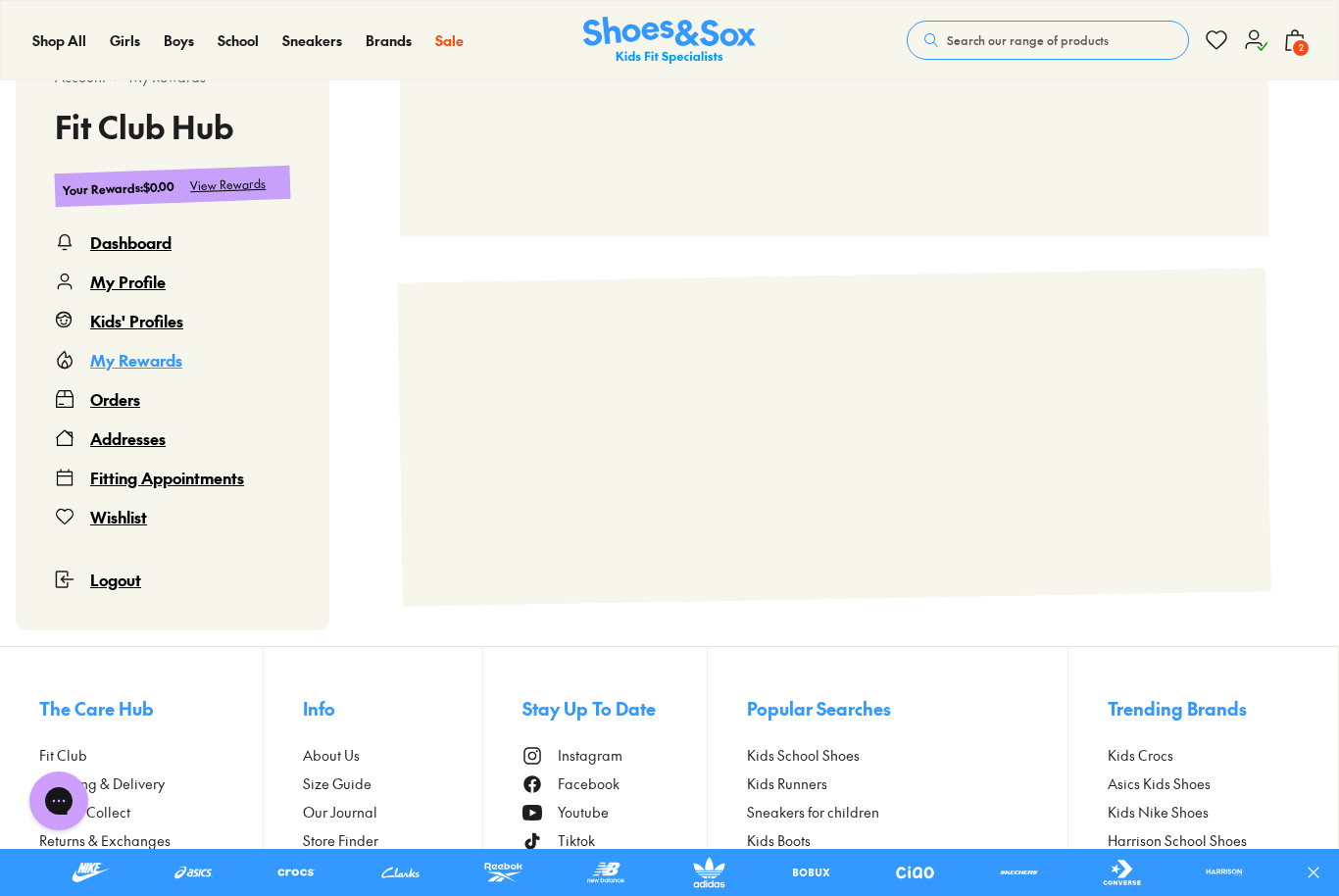
scroll to position [120, 0]
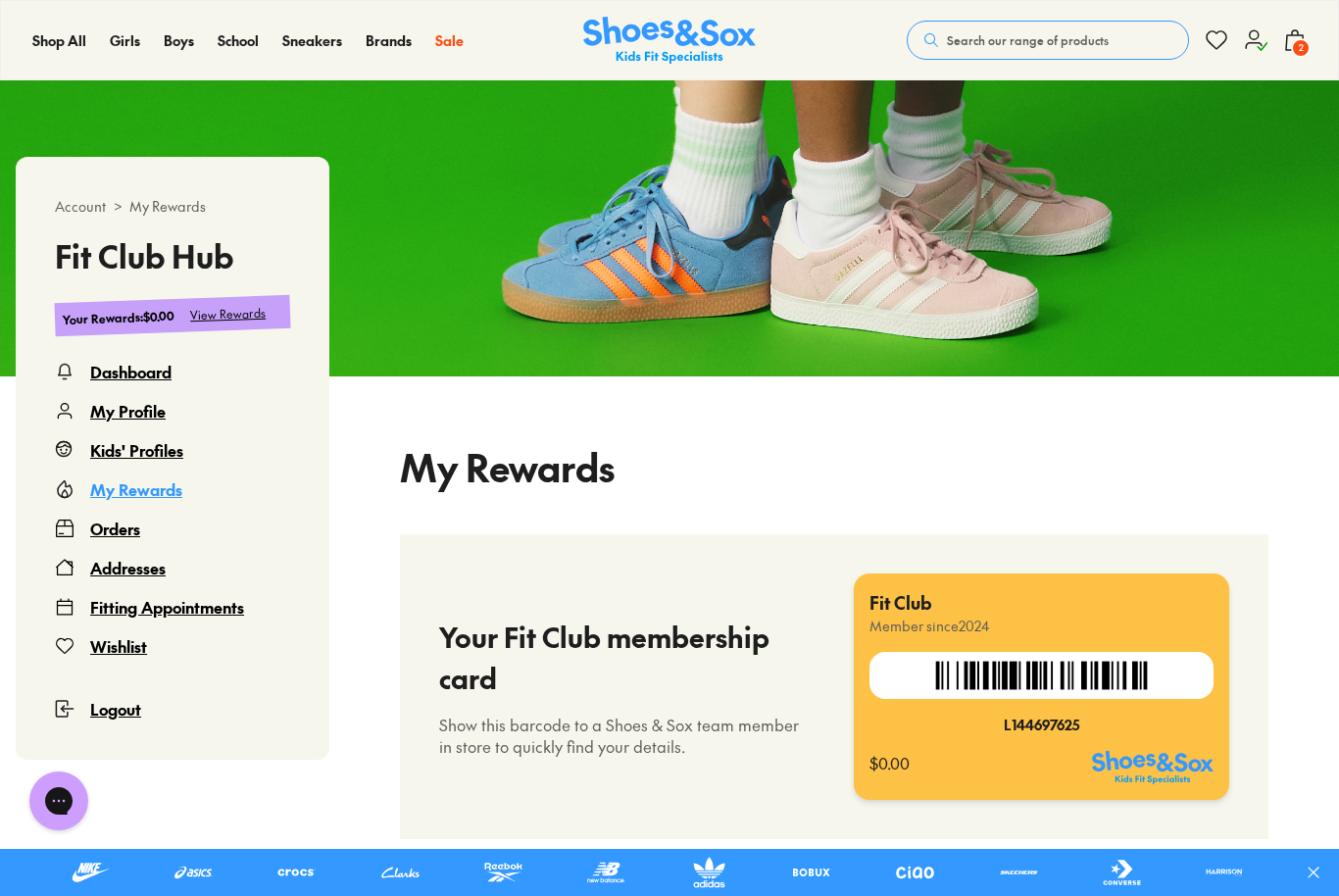
select select
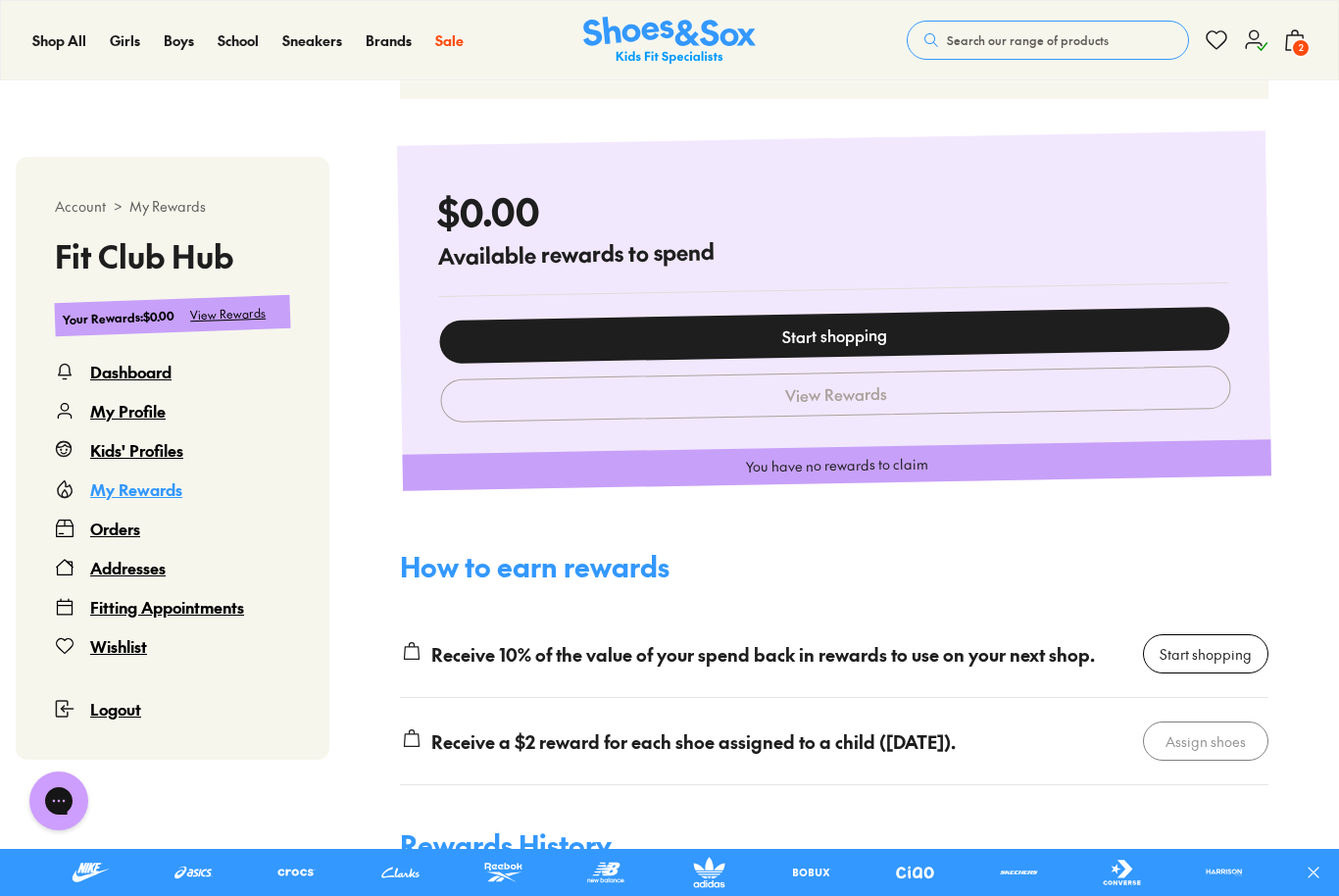
scroll to position [893, 0]
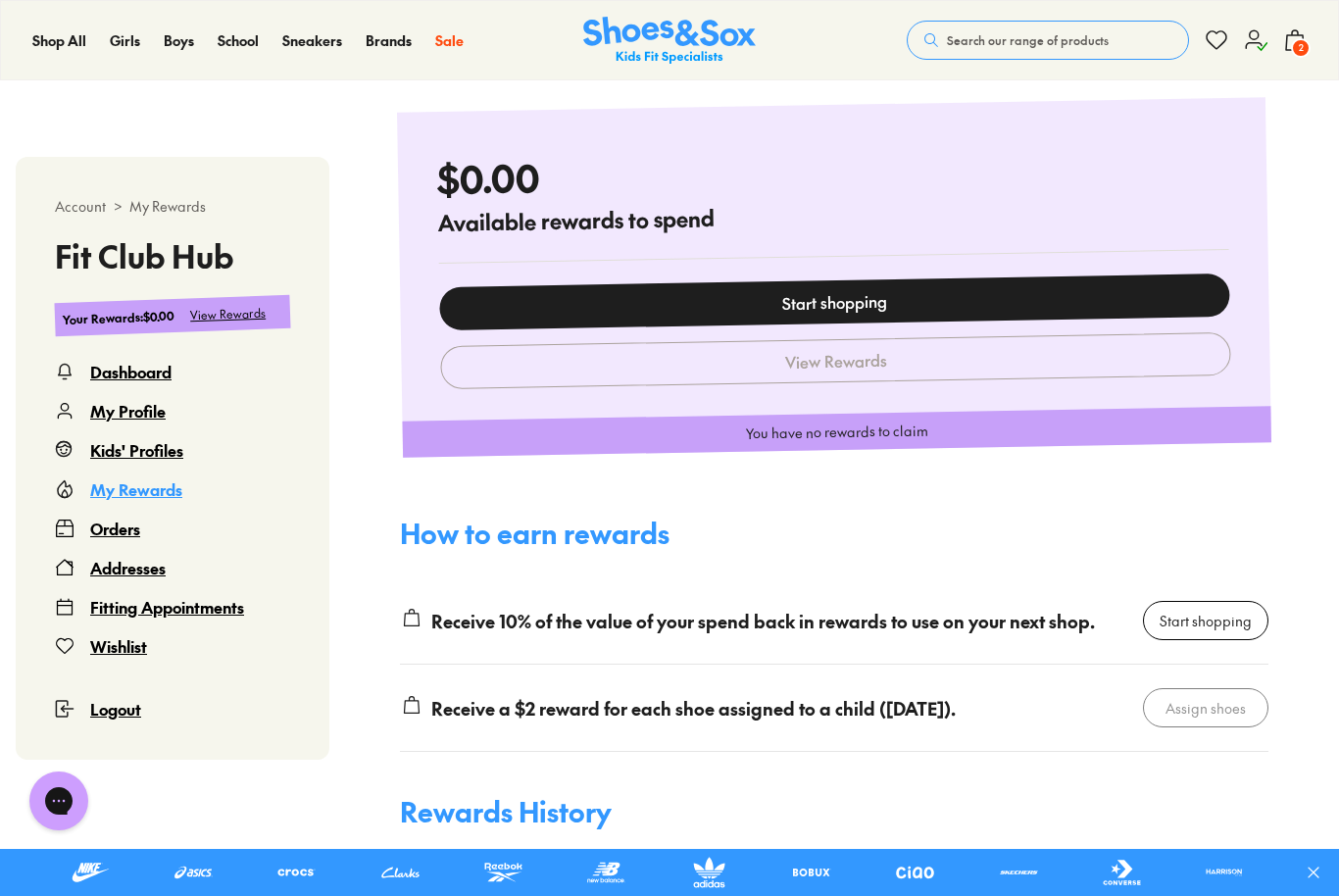
click at [959, 285] on link "Start shopping" at bounding box center [834, 302] width 792 height 57
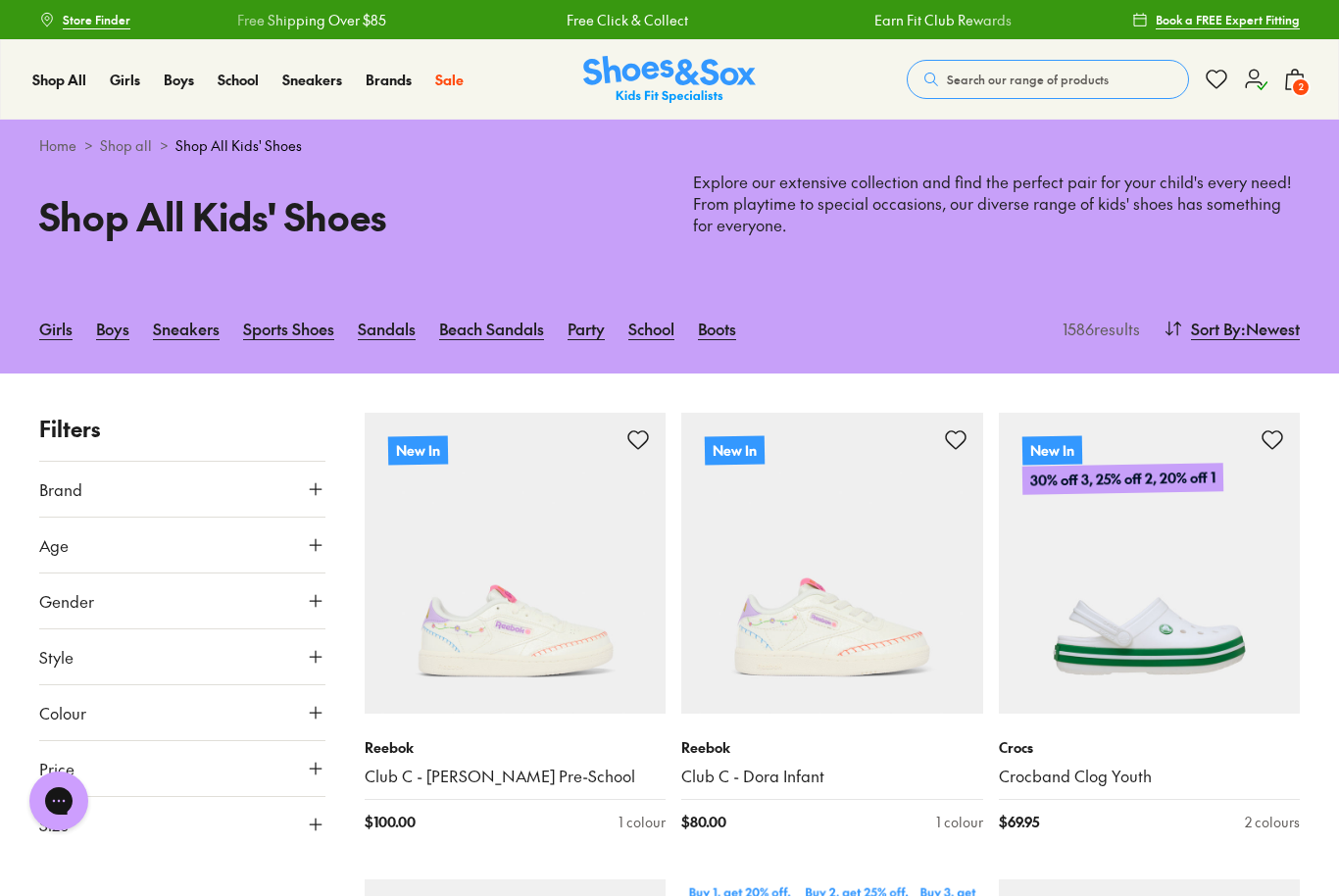
click at [1244, 94] on div "Search our range of products Clear Close Popular Searches crocs asics nike bobu…" at bounding box center [1107, 80] width 400 height 43
click at [1264, 70] on icon at bounding box center [1256, 79] width 24 height 24
click at [1250, 84] on icon at bounding box center [1256, 79] width 24 height 24
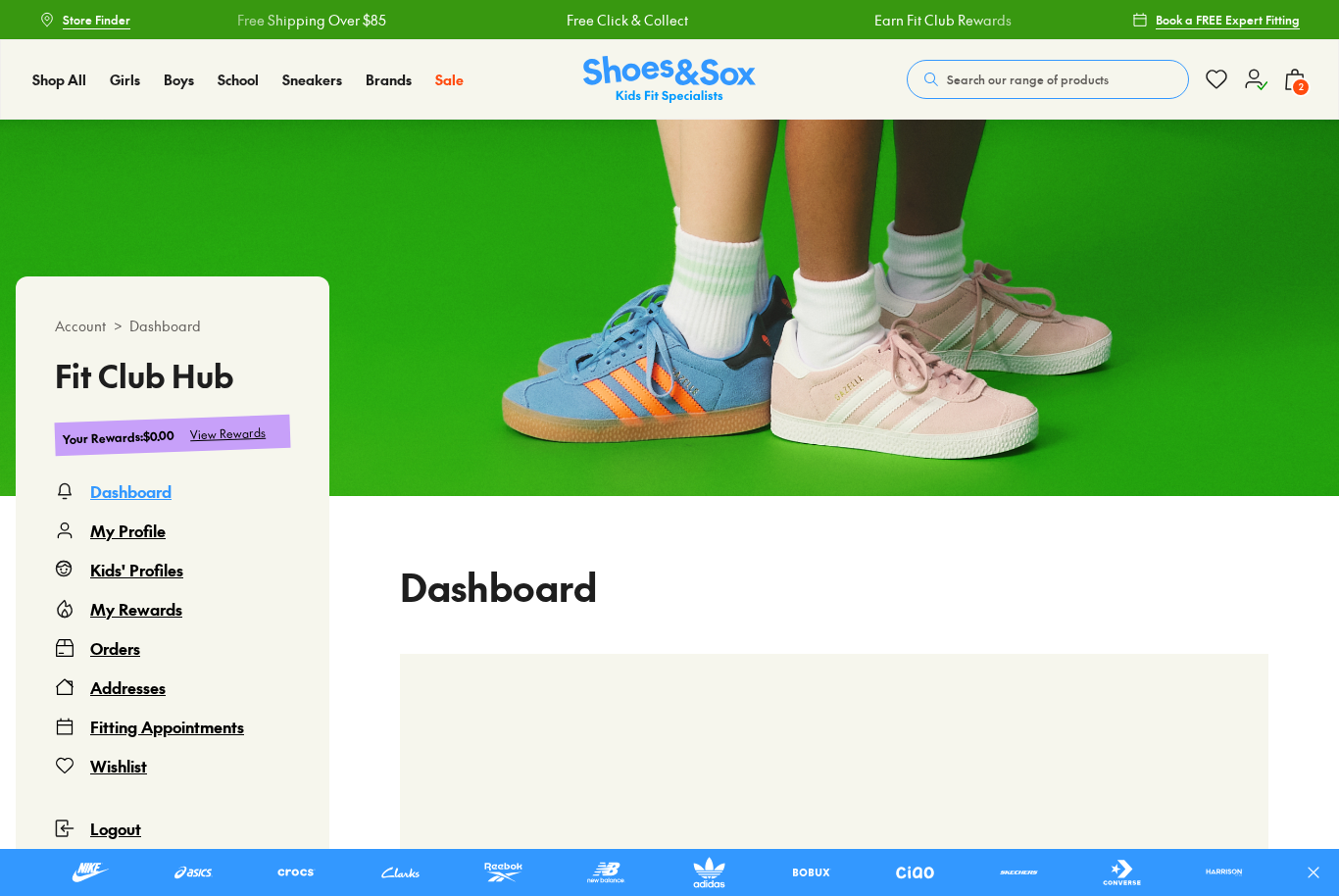
click at [146, 534] on div "My Profile" at bounding box center [127, 530] width 75 height 24
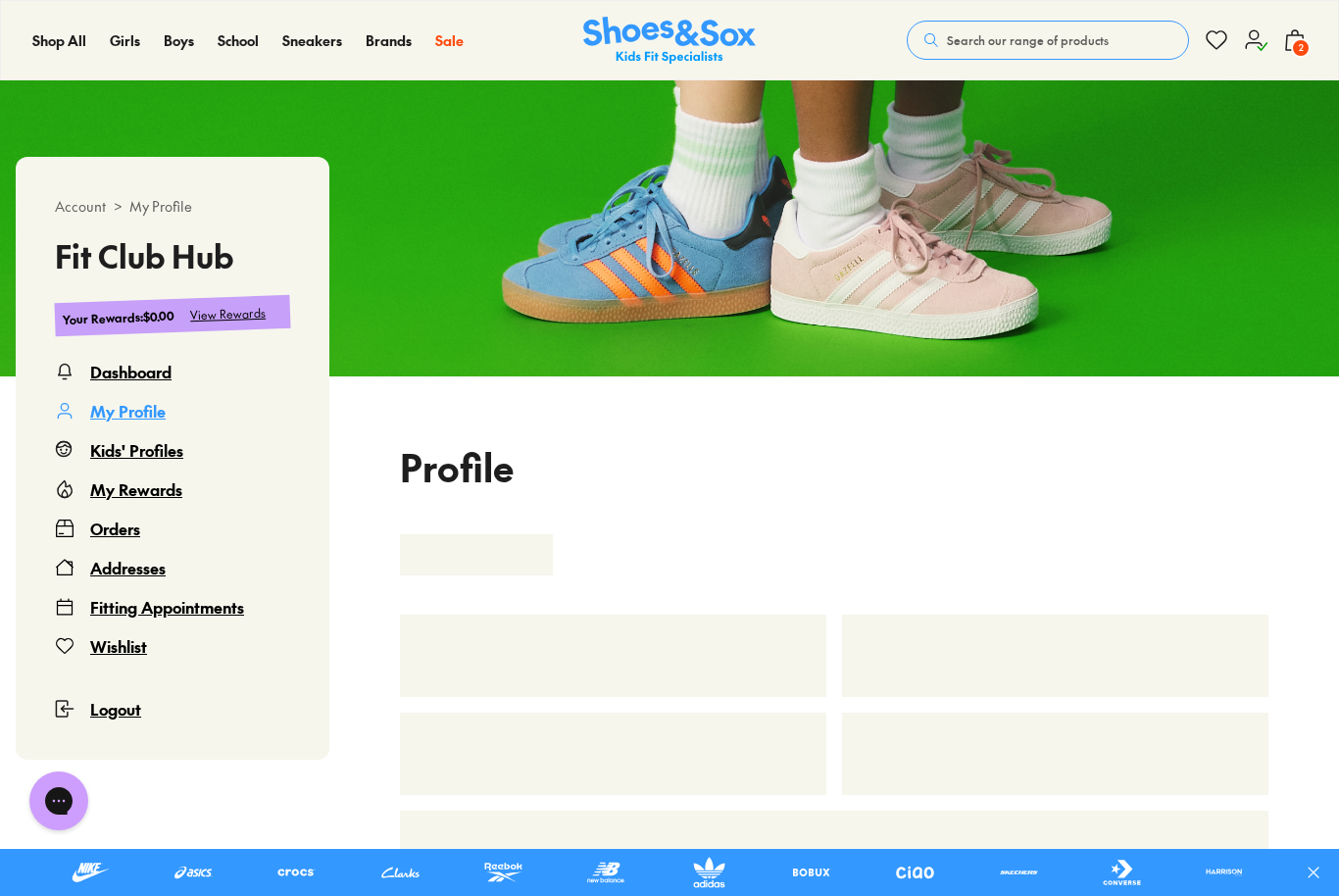
select select "**"
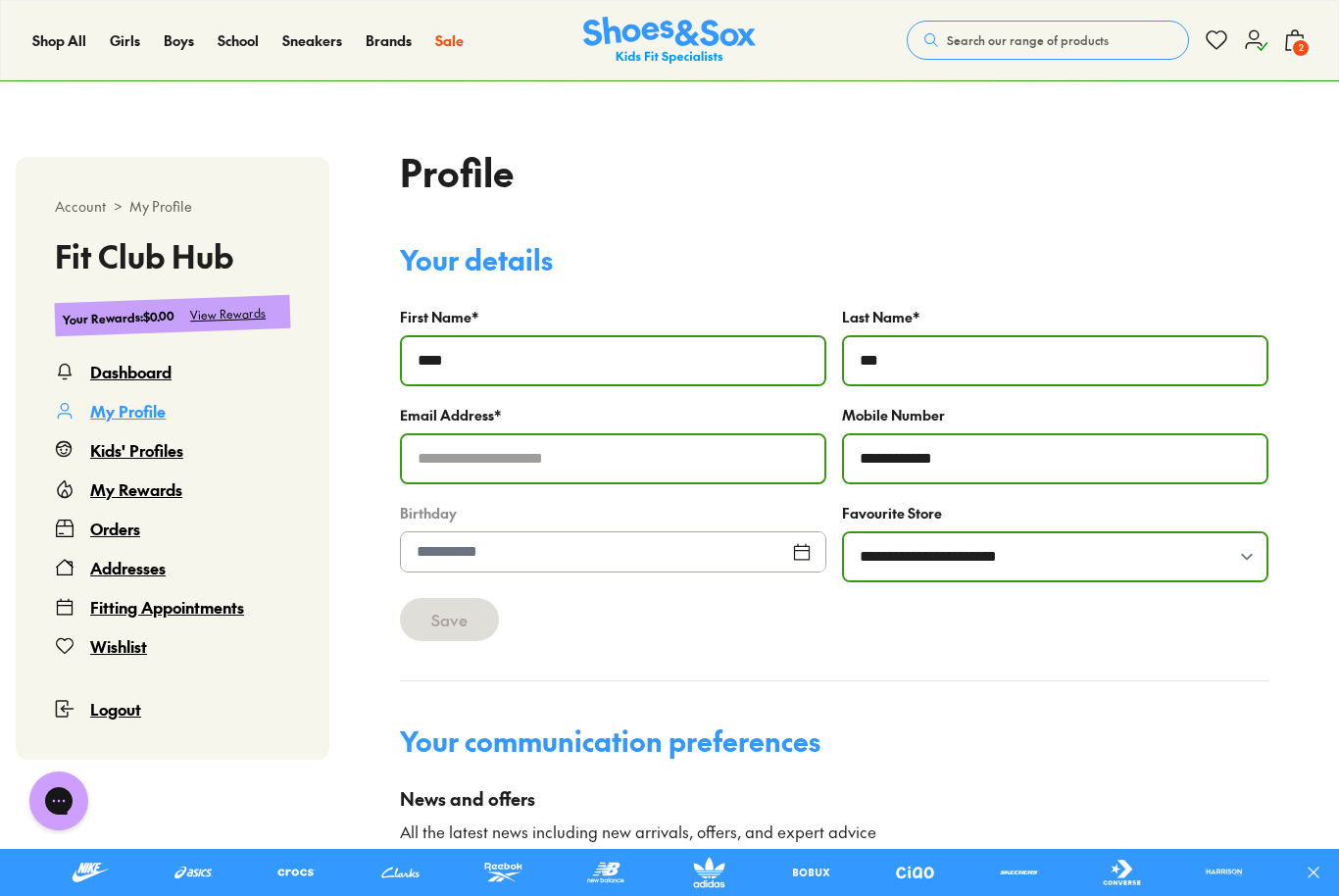
scroll to position [414, 0]
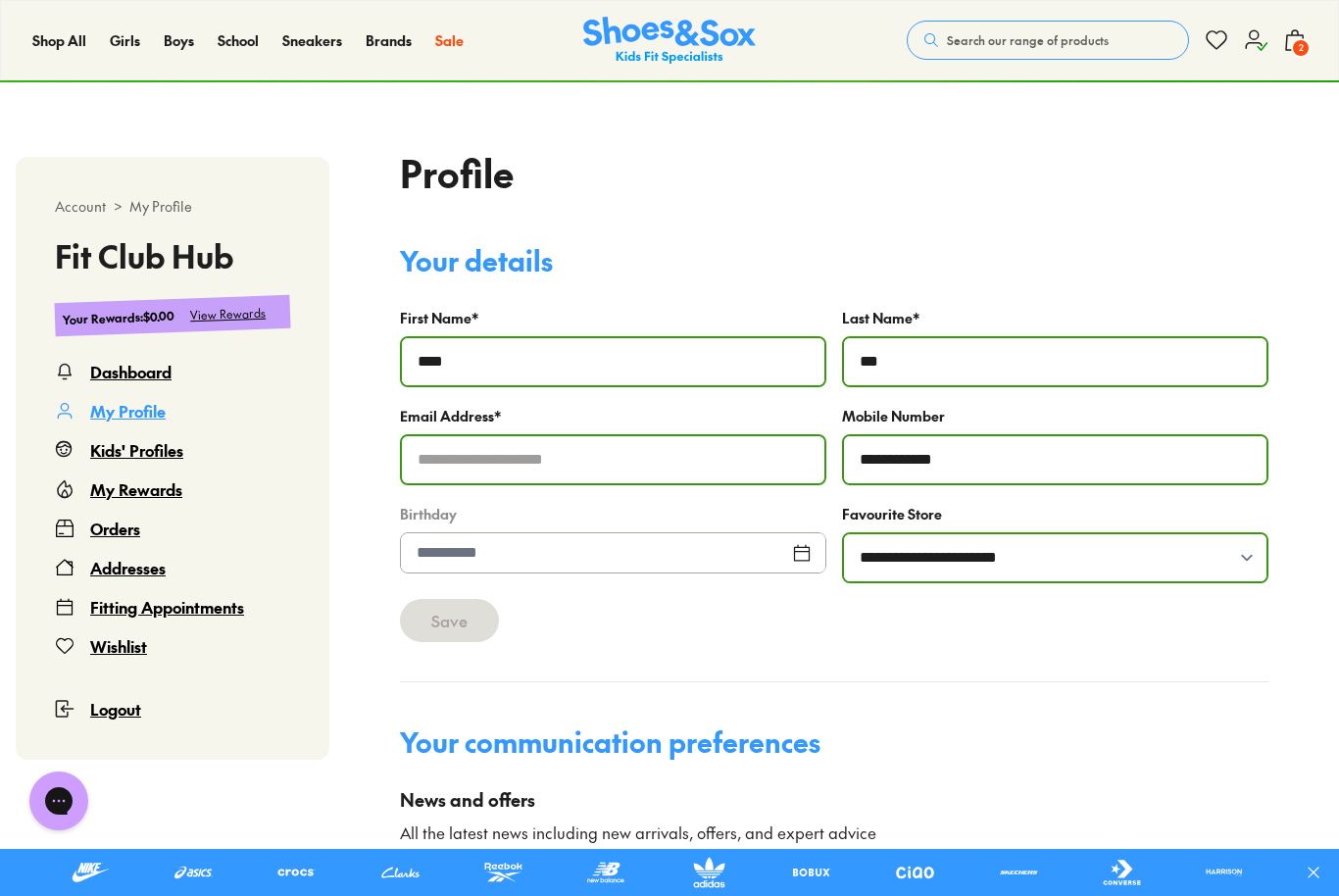
click at [171, 450] on div "Kids' Profiles" at bounding box center [136, 449] width 93 height 24
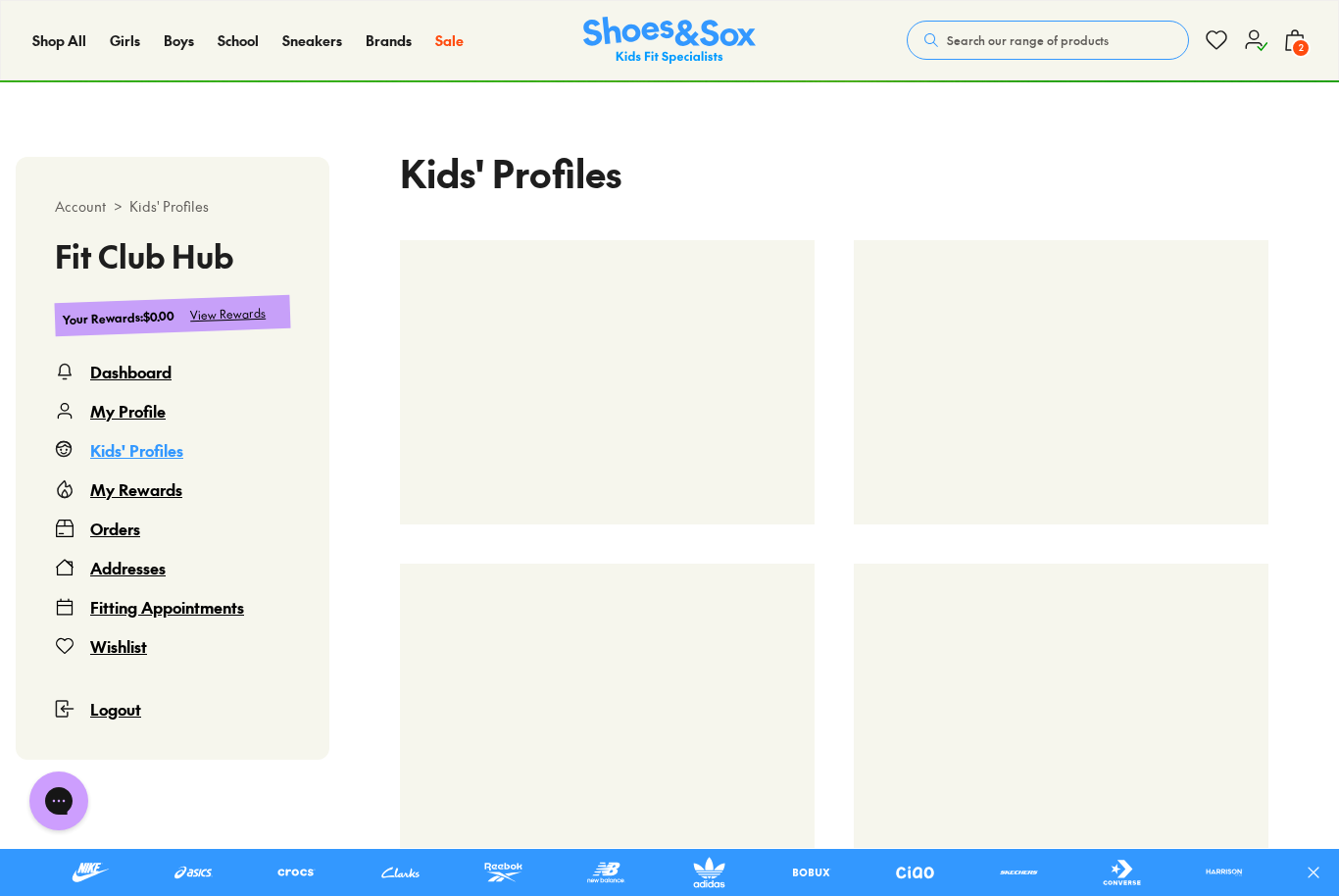
scroll to position [120, 0]
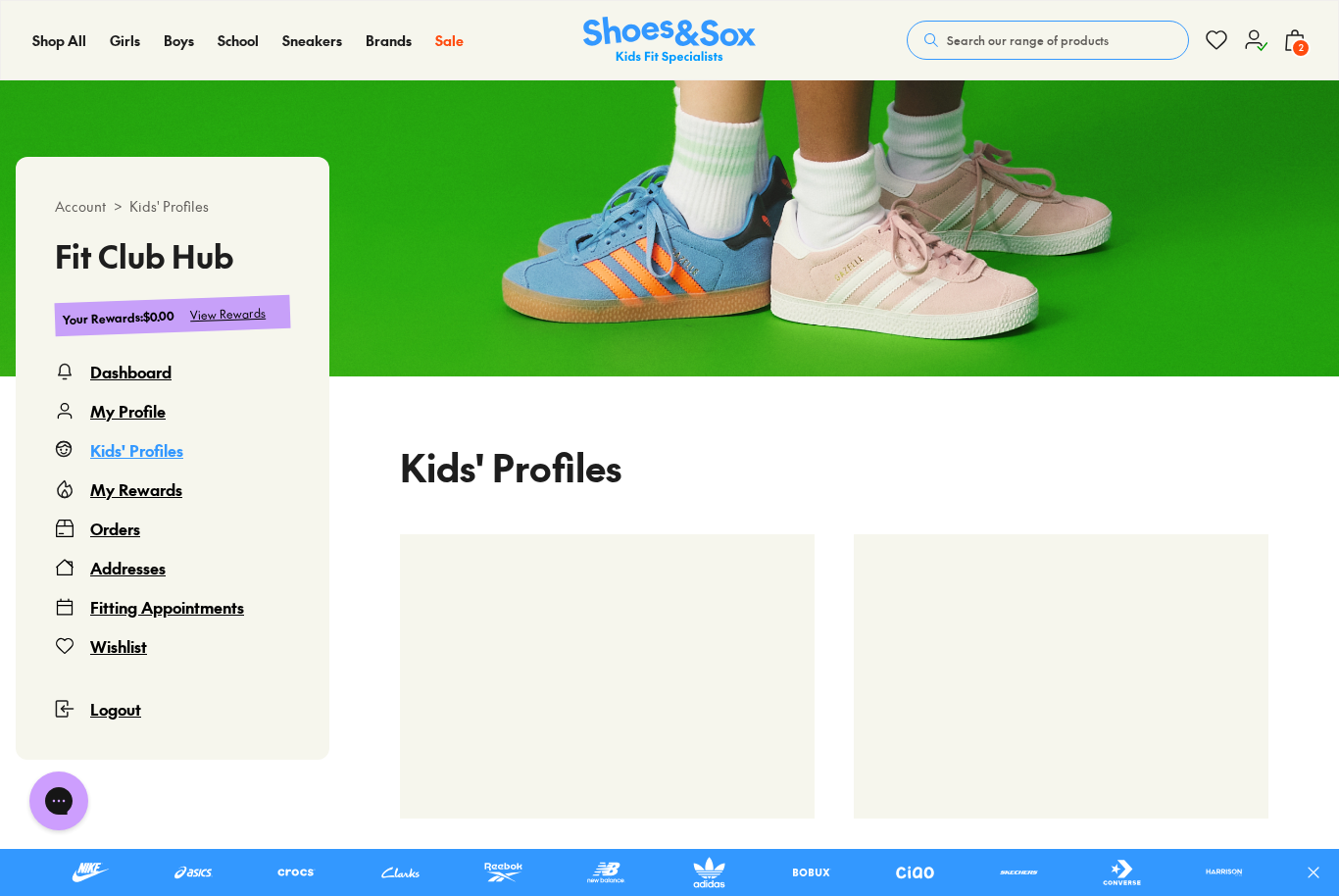
select select
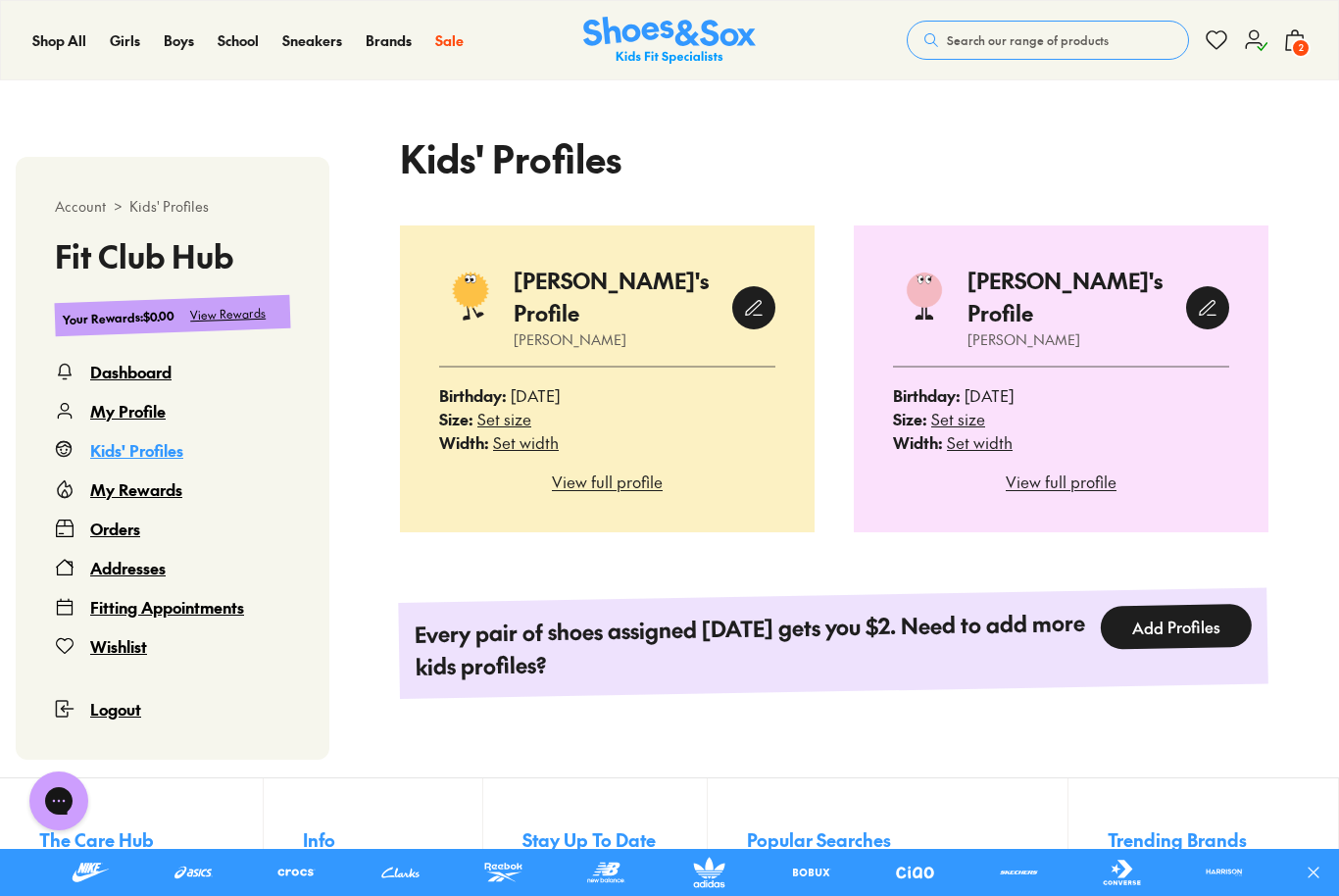
scroll to position [434, 0]
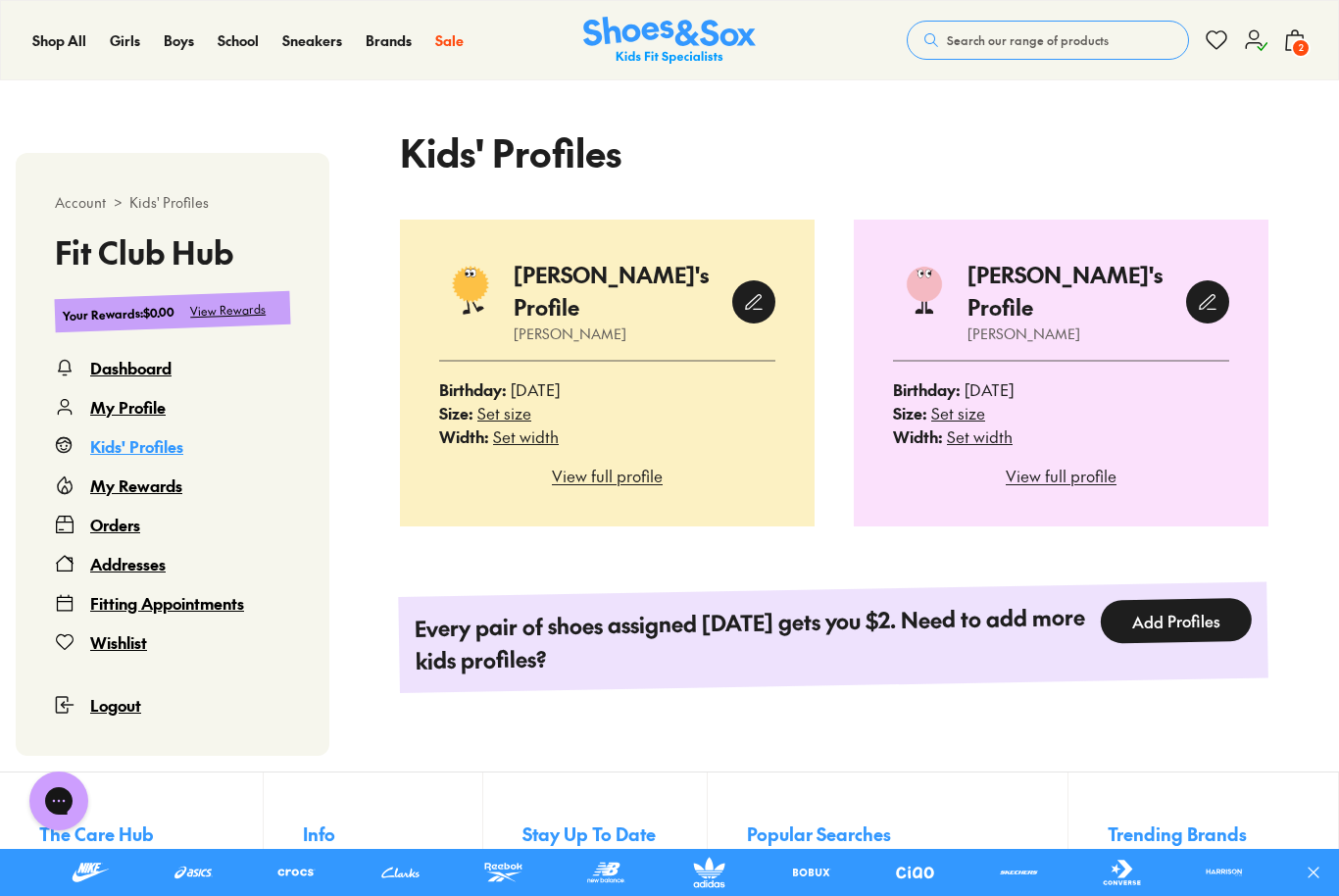
click at [1218, 286] on div at bounding box center [1208, 302] width 43 height 43
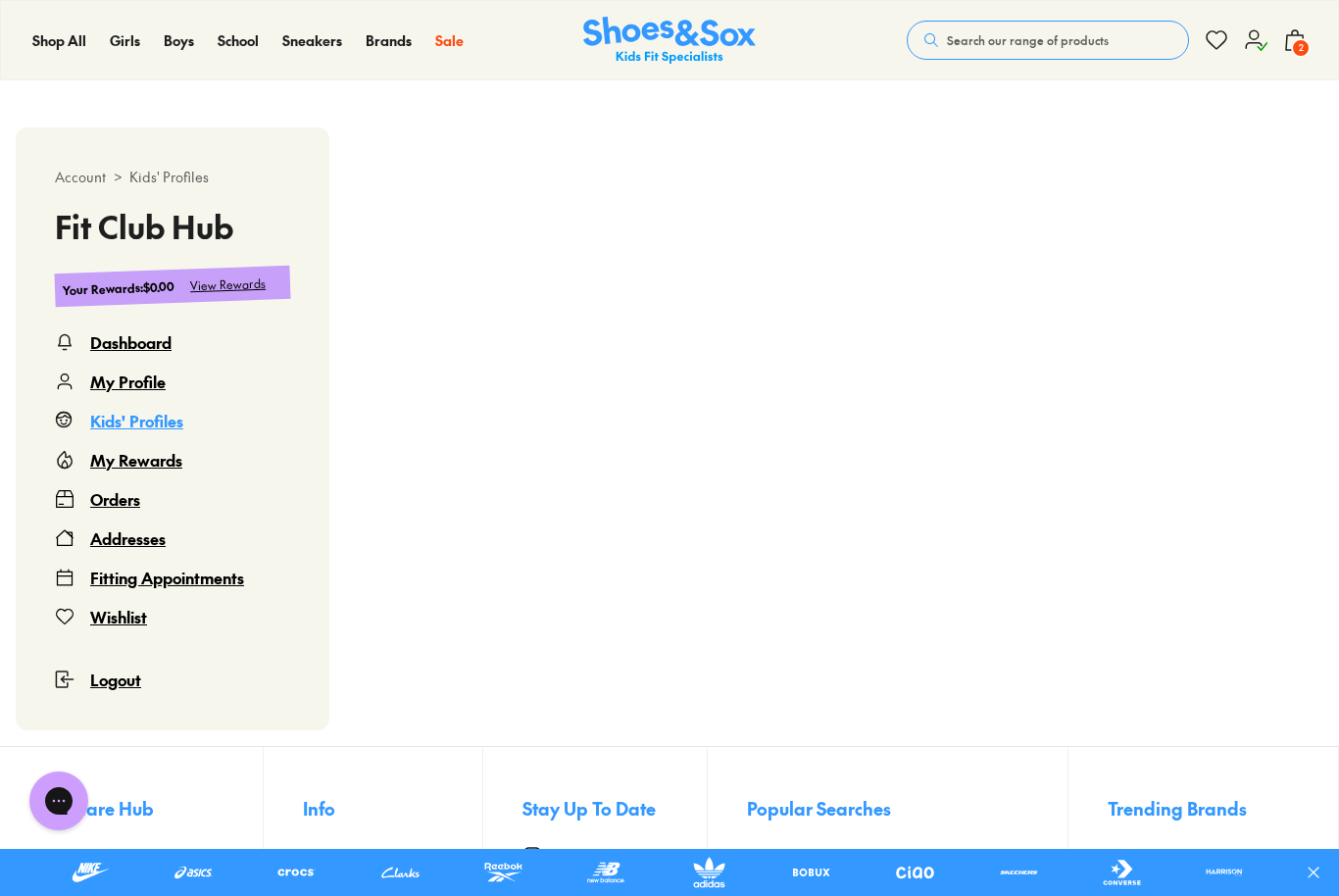
scroll to position [120, 0]
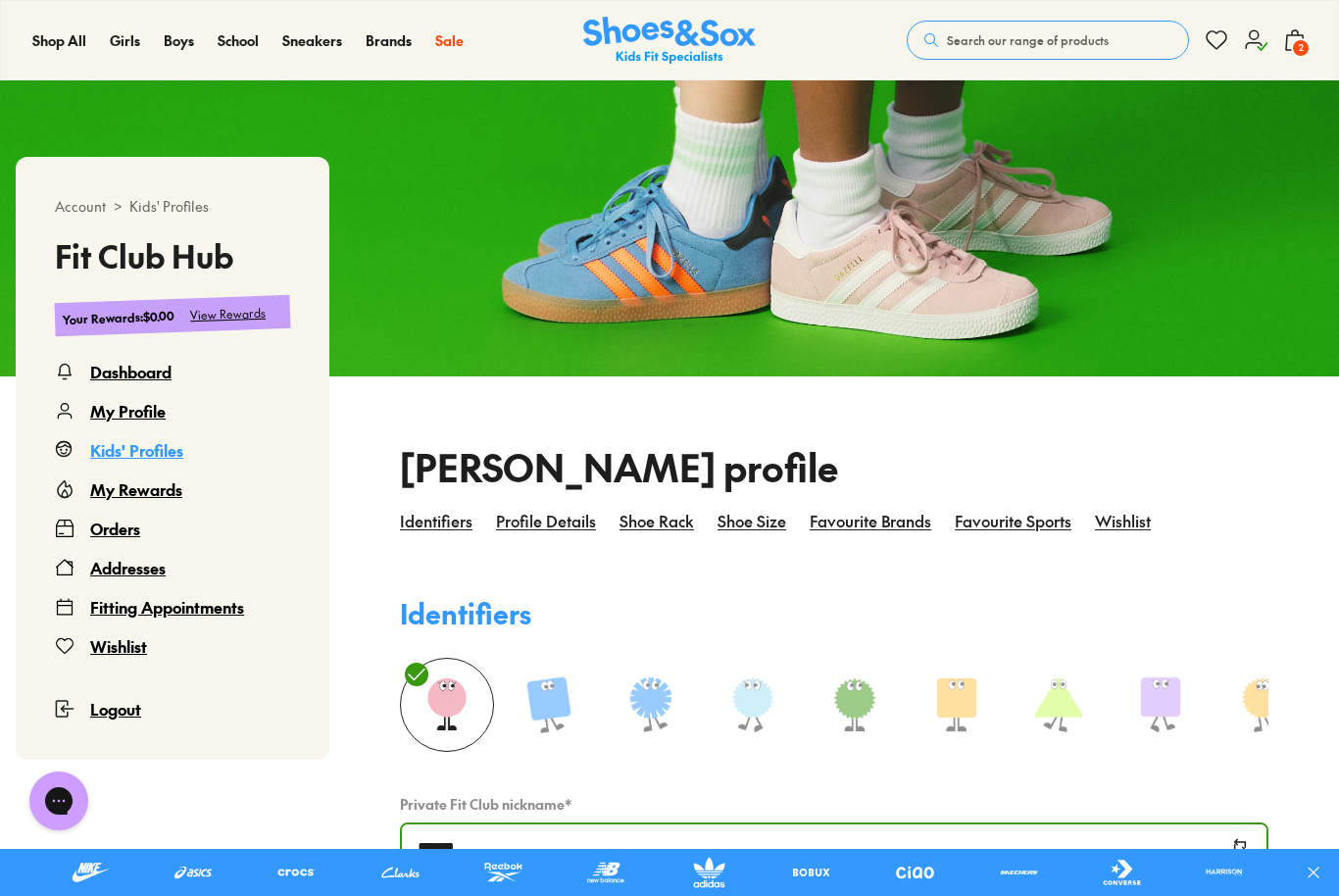
select select
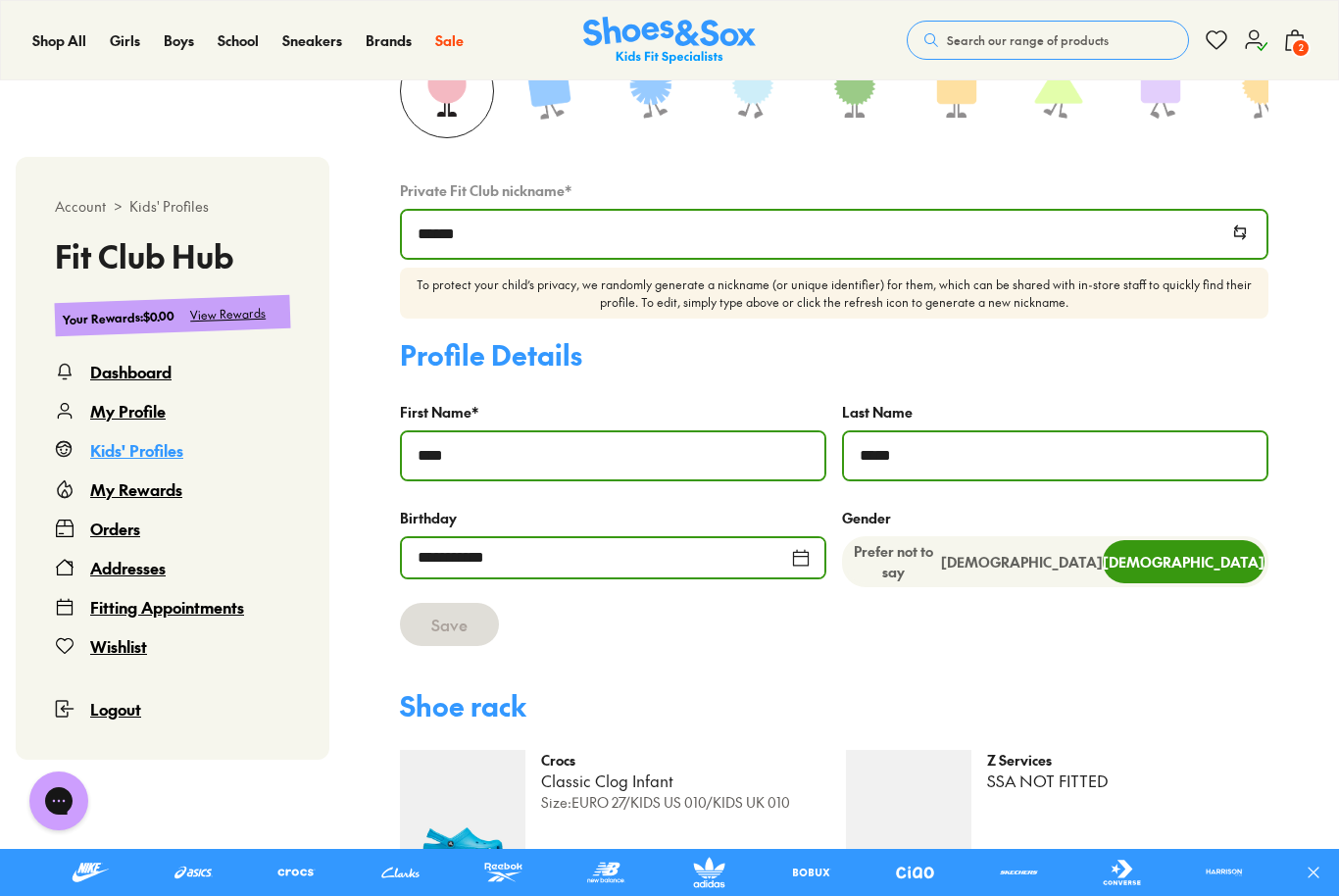
scroll to position [794, 0]
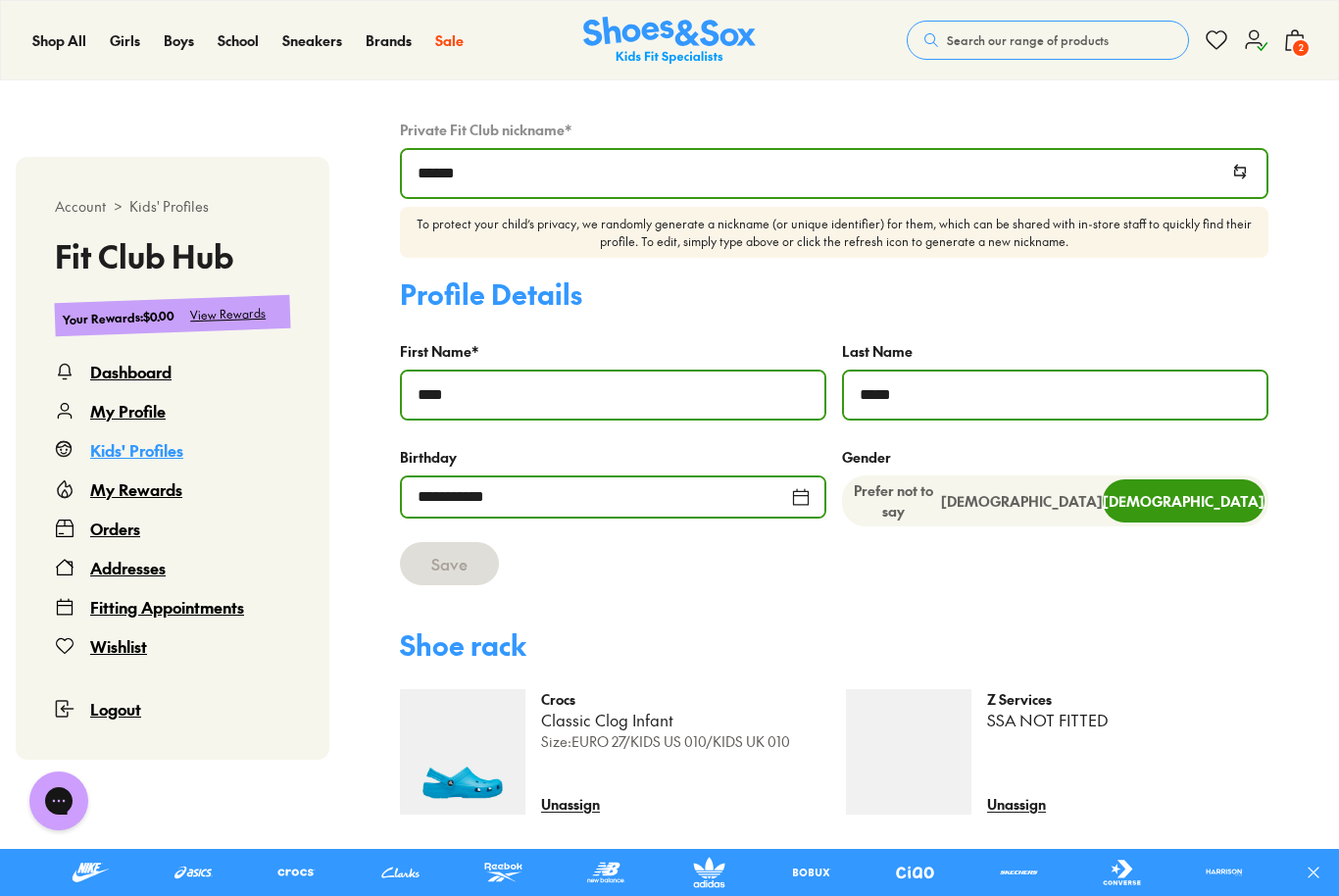
click at [799, 493] on div "**********" at bounding box center [614, 497] width 427 height 43
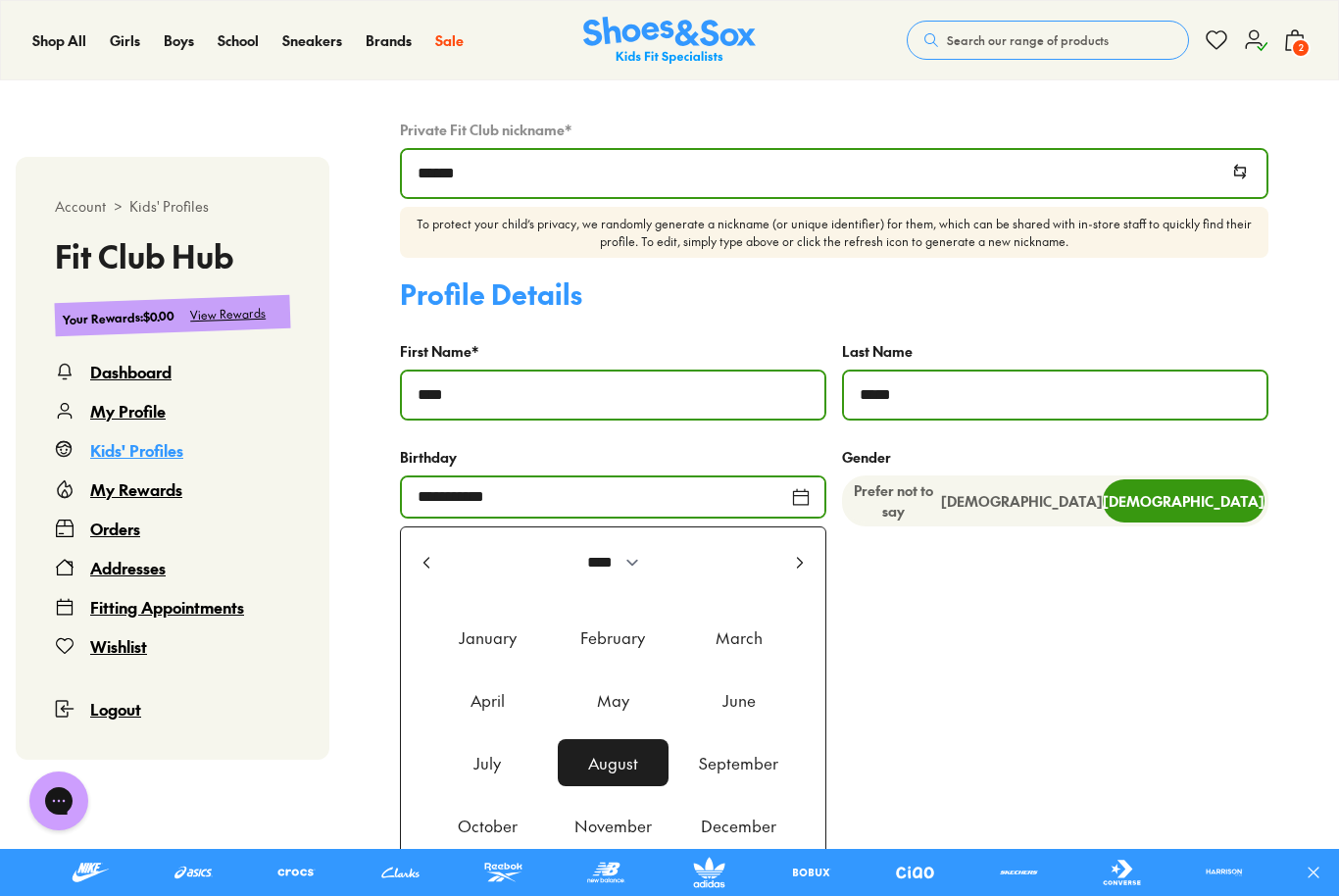
click at [426, 565] on icon at bounding box center [427, 563] width 20 height 20
click at [428, 568] on icon at bounding box center [427, 563] width 20 height 20
click at [432, 557] on icon at bounding box center [427, 563] width 20 height 20
click at [428, 558] on use at bounding box center [427, 562] width 5 height 10
select select "****"
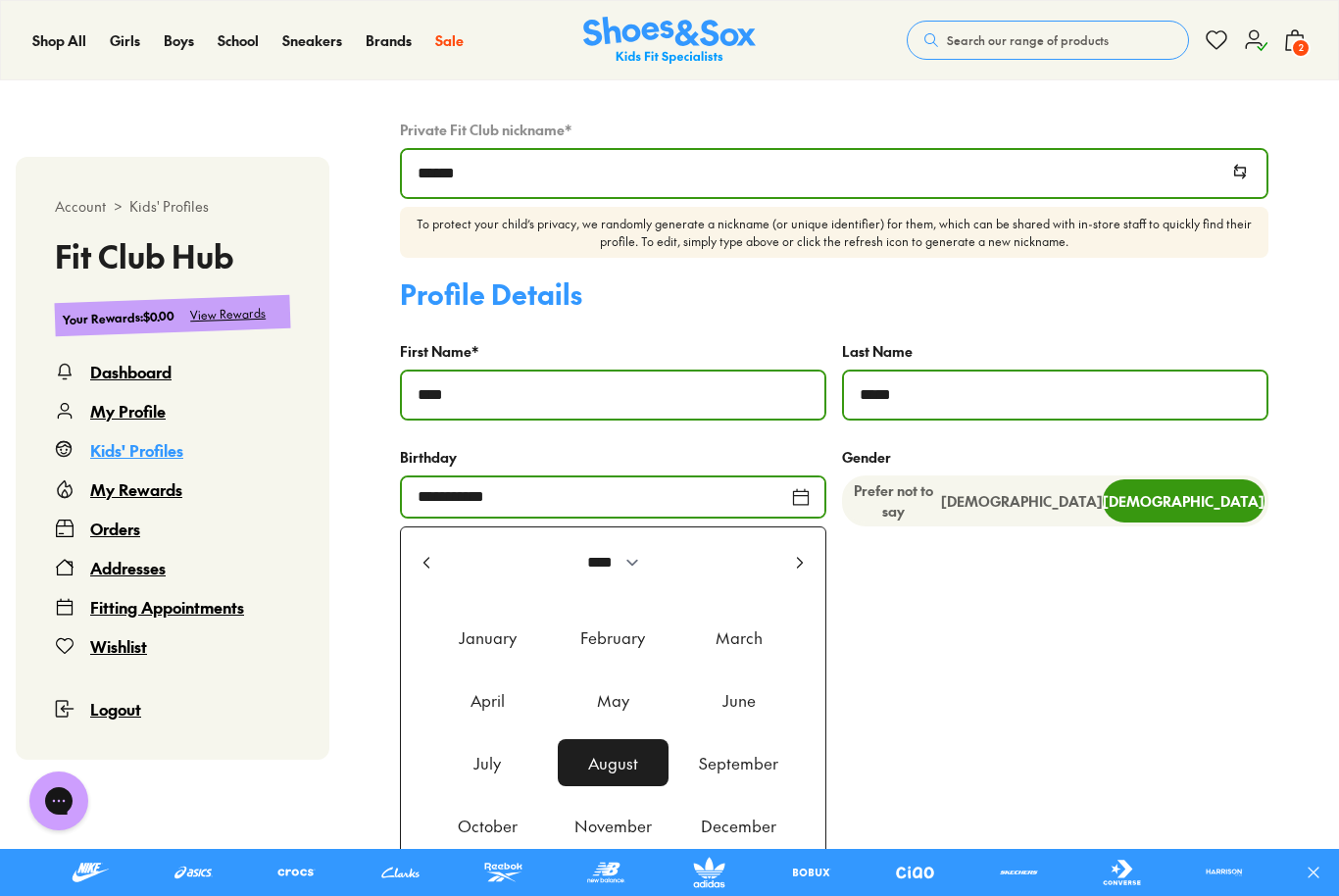
click at [493, 827] on div "October" at bounding box center [487, 826] width 110 height 47
click at [715, 887] on button "Done" at bounding box center [712, 898] width 61 height 36
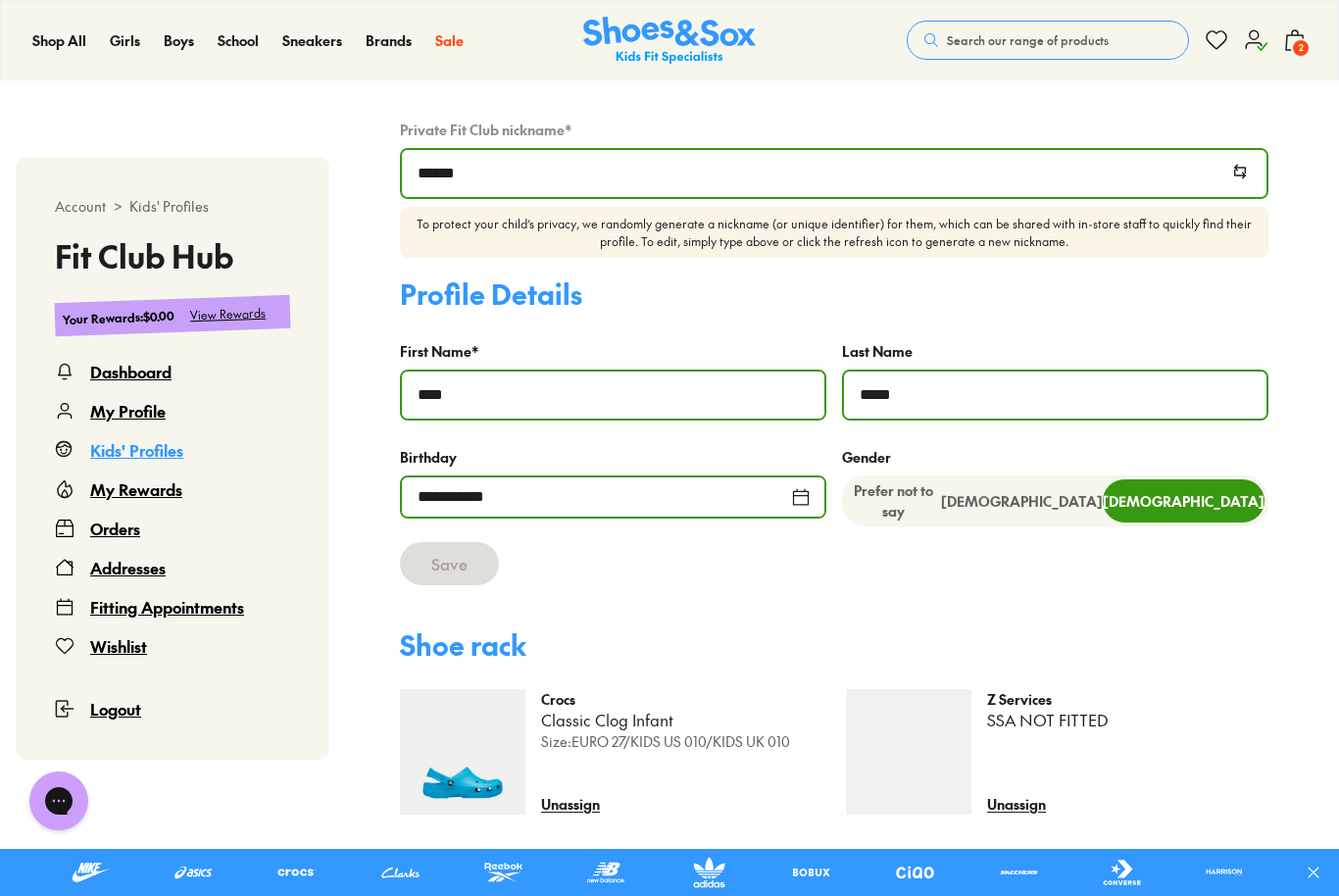
type input "**********"
click at [468, 557] on button "Save" at bounding box center [450, 564] width 99 height 43
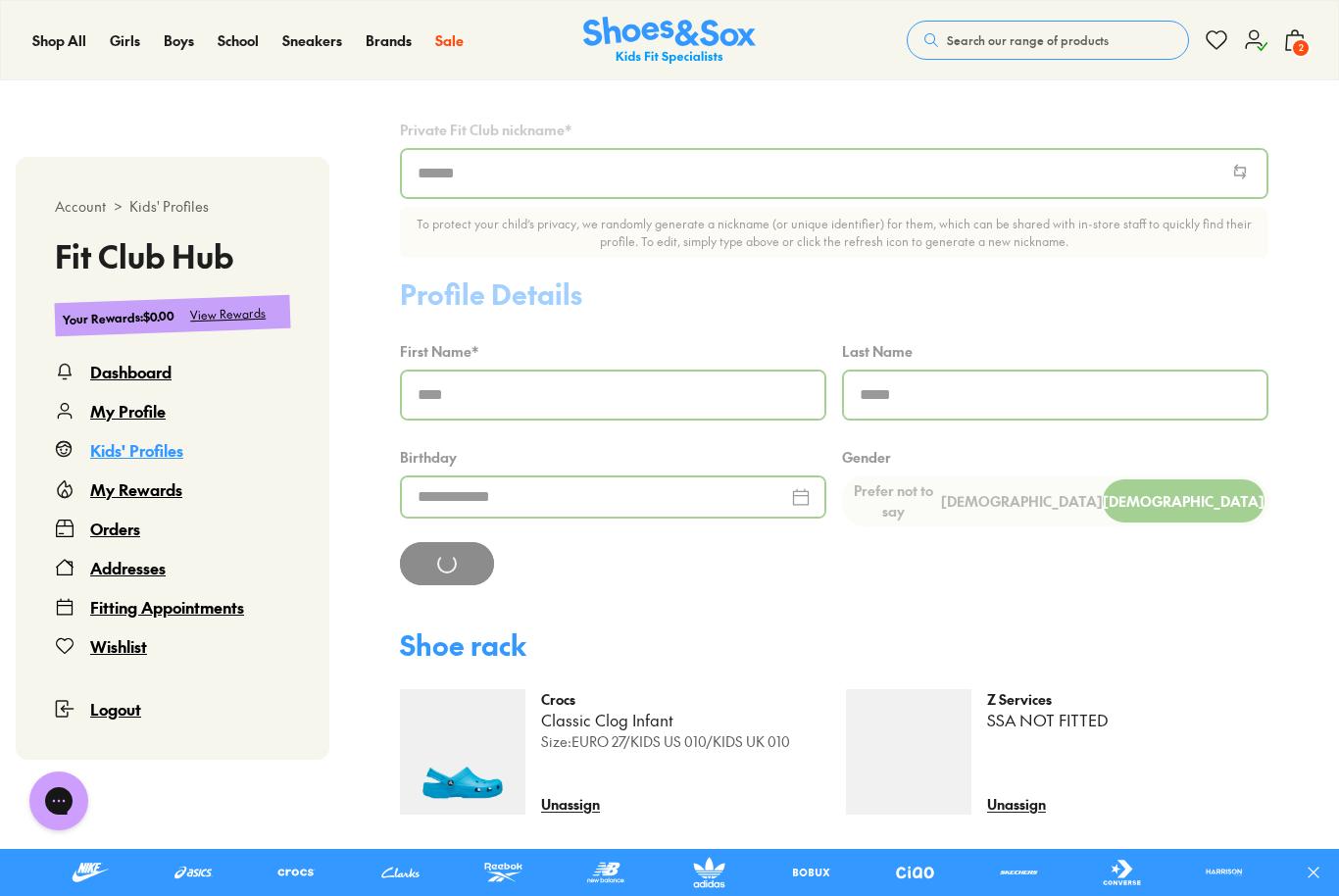
scroll to position [692, 0]
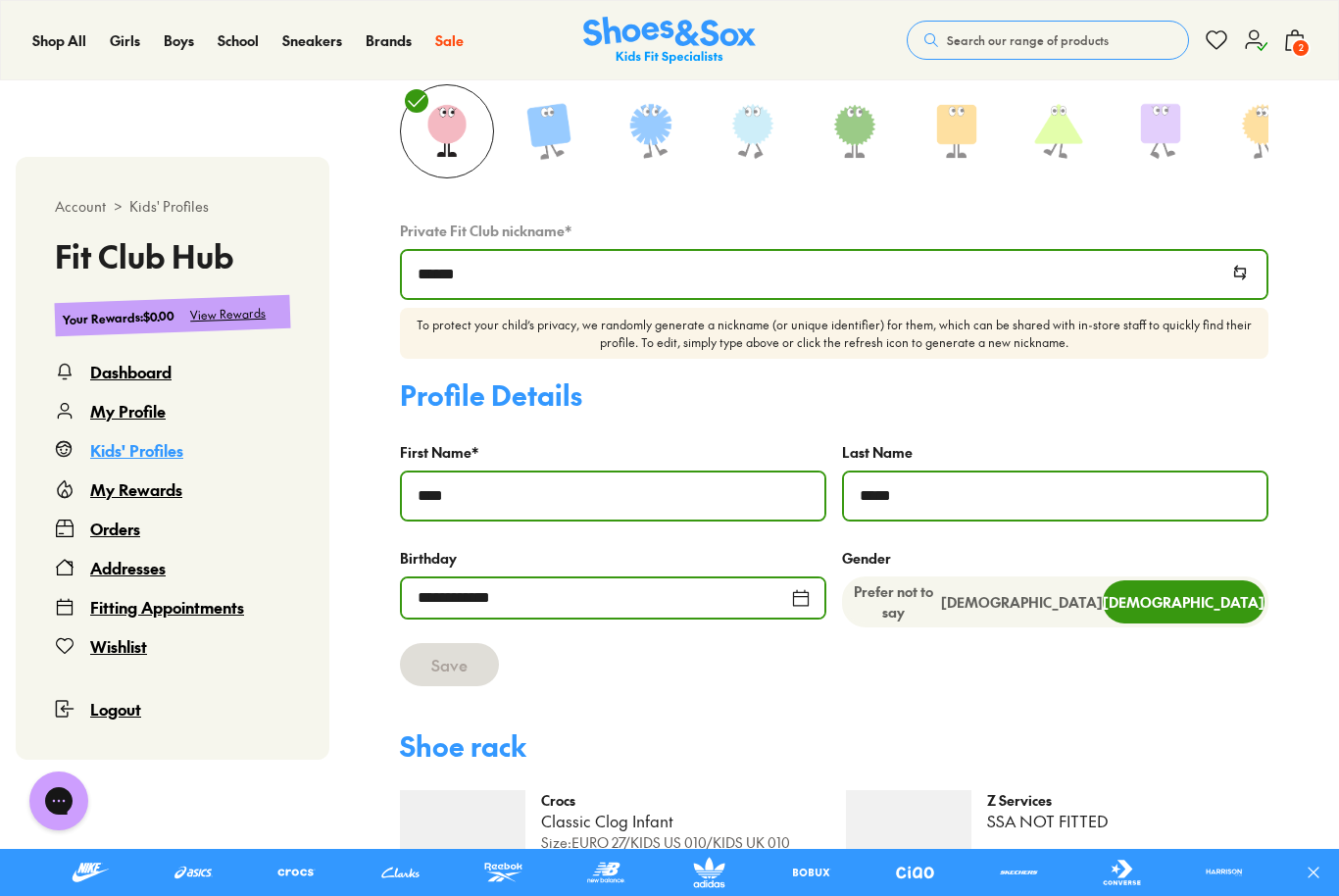
select select
click at [186, 449] on link "Kids' Profiles" at bounding box center [173, 449] width 235 height 24
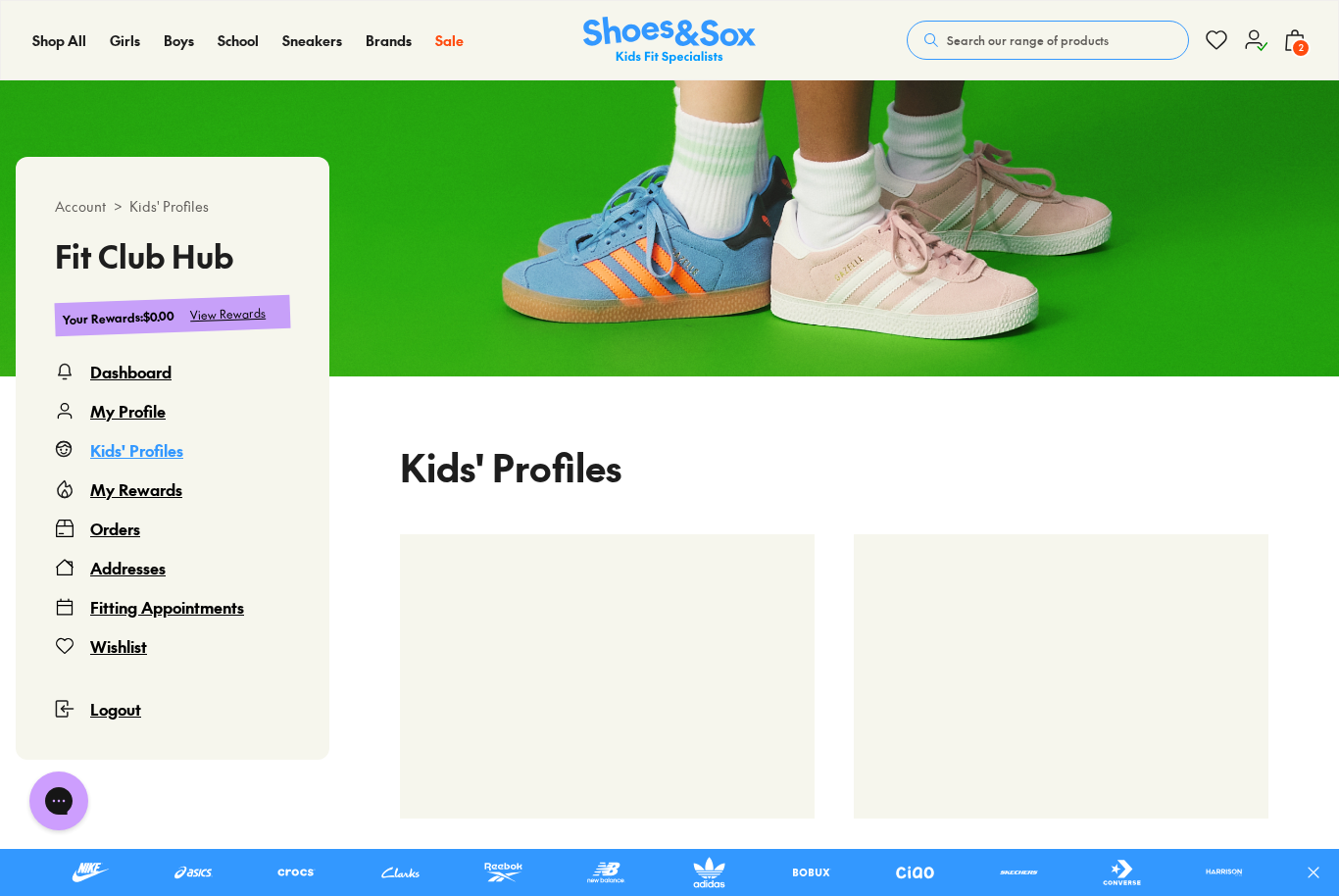
select select
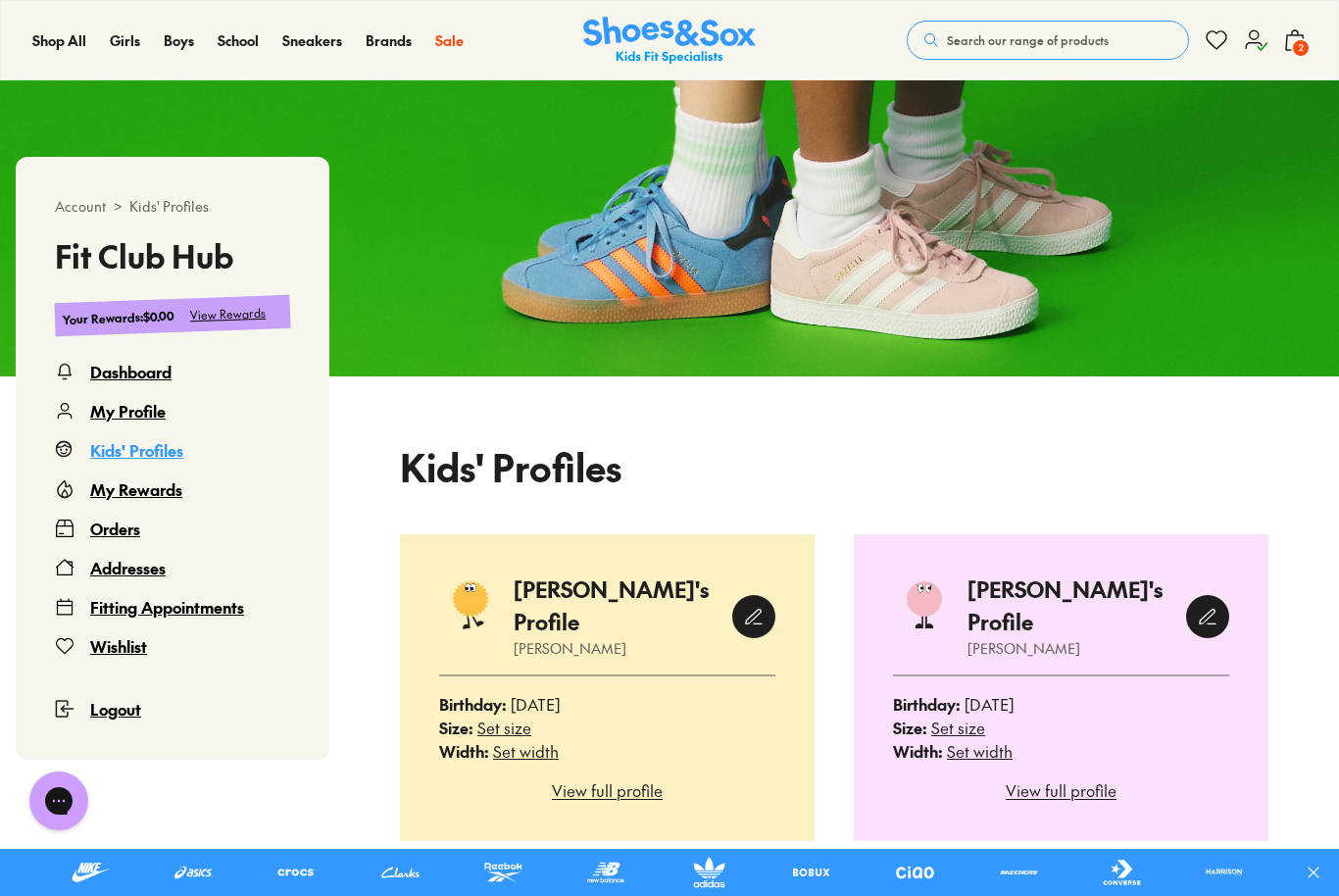
click at [769, 595] on div at bounding box center [754, 616] width 43 height 43
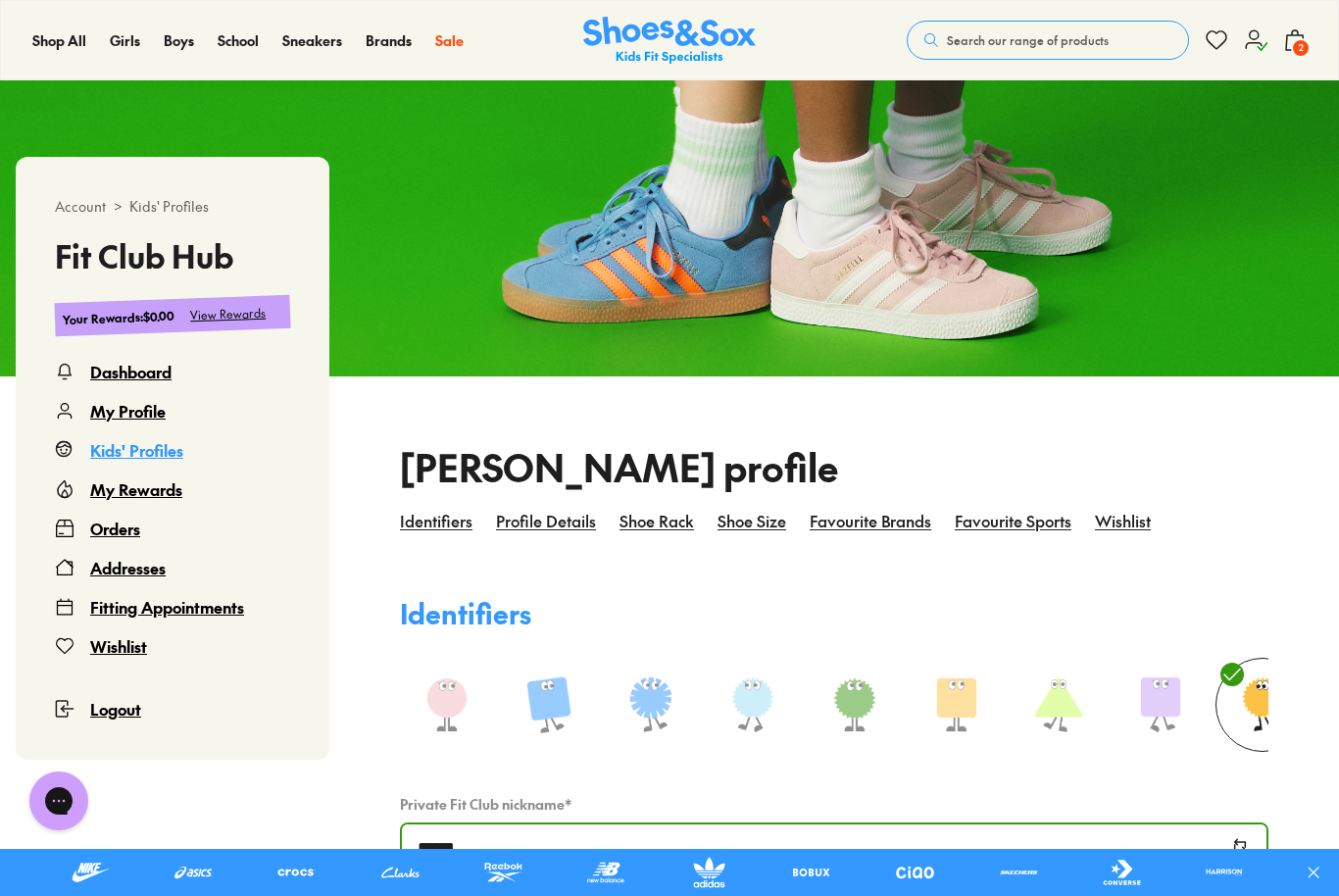
select select
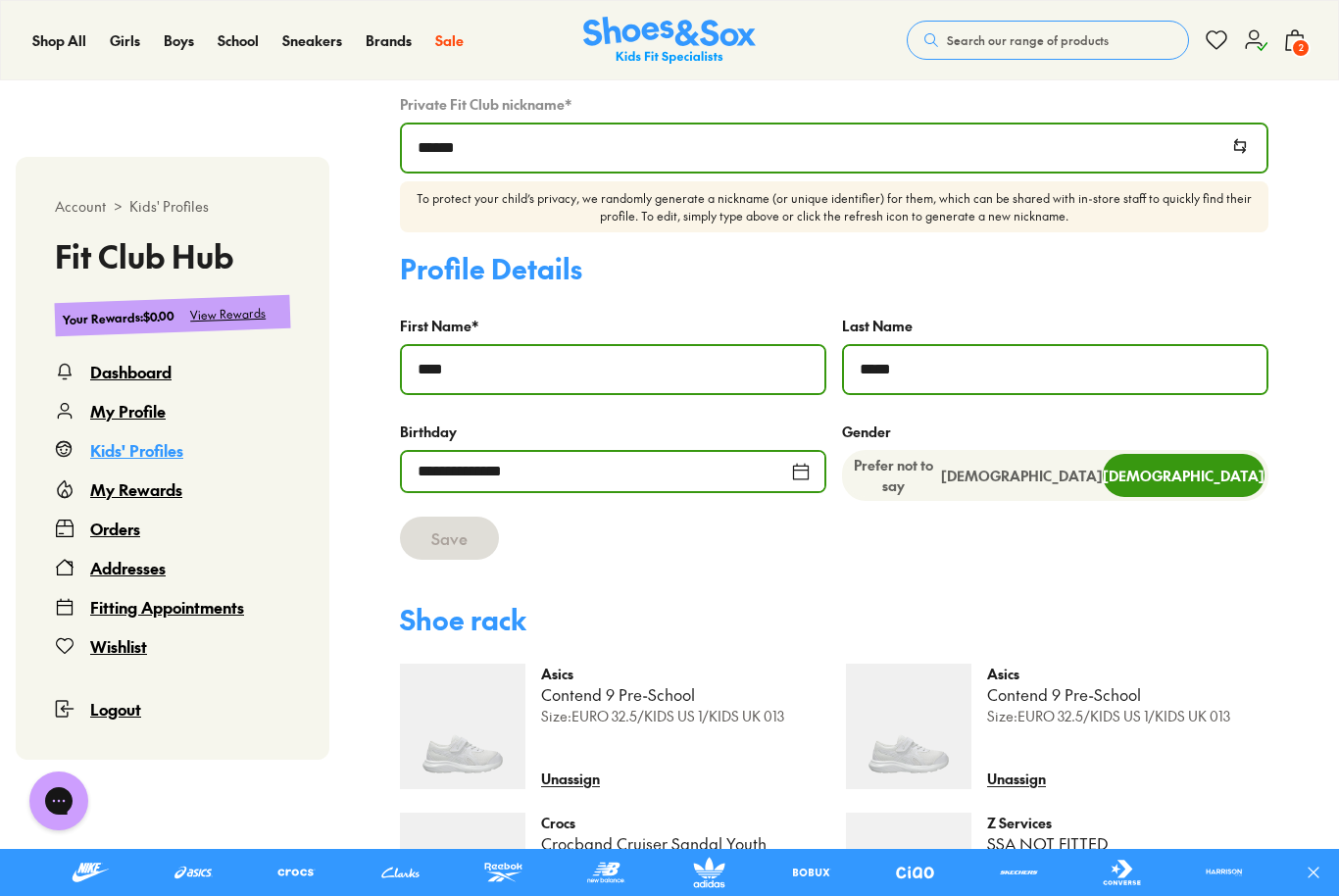
scroll to position [820, 0]
click at [808, 467] on div "**********" at bounding box center [614, 470] width 427 height 43
select select "****"
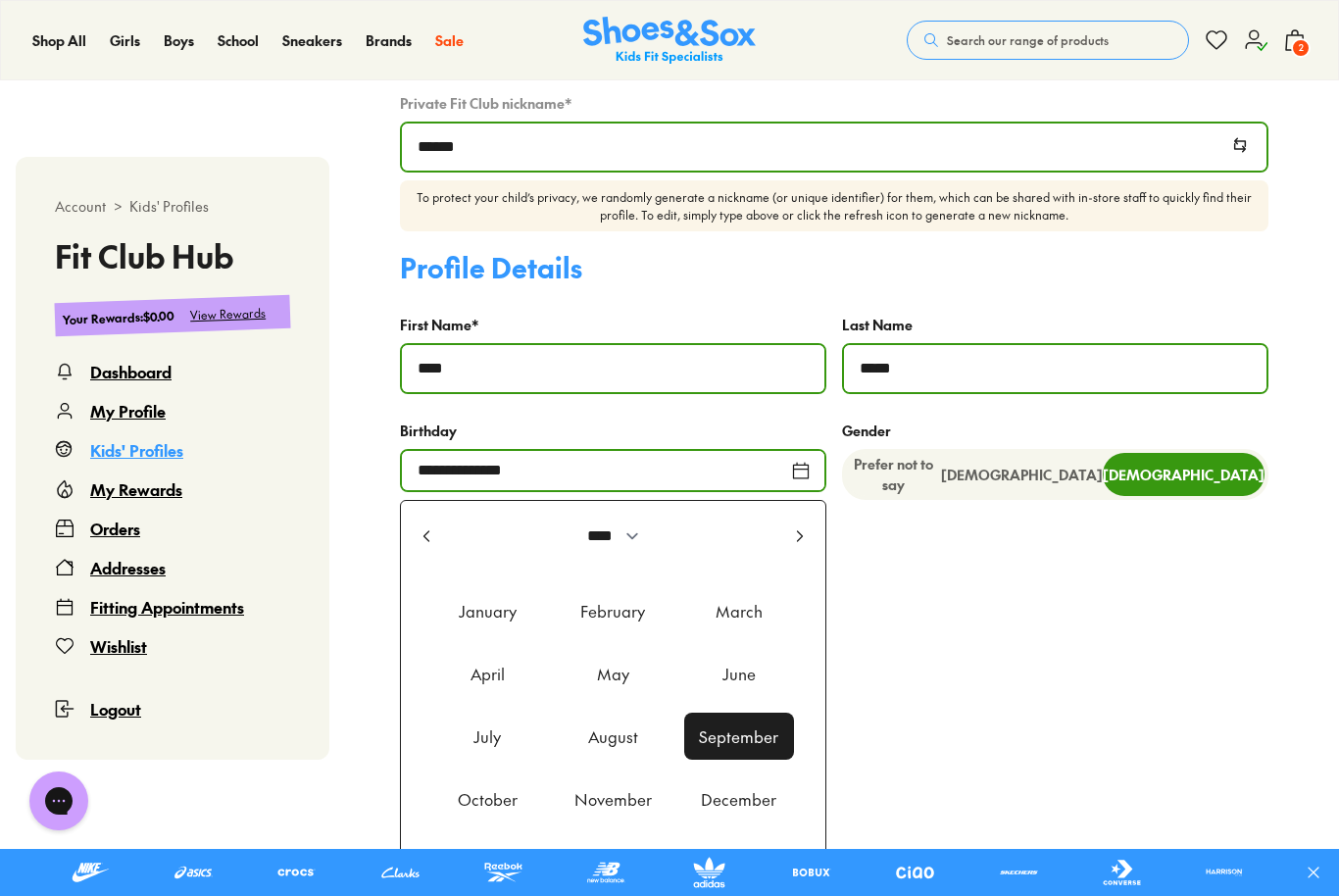
click at [727, 803] on div "December" at bounding box center [738, 799] width 110 height 47
click at [718, 869] on button "Done" at bounding box center [712, 871] width 61 height 36
type input "**********"
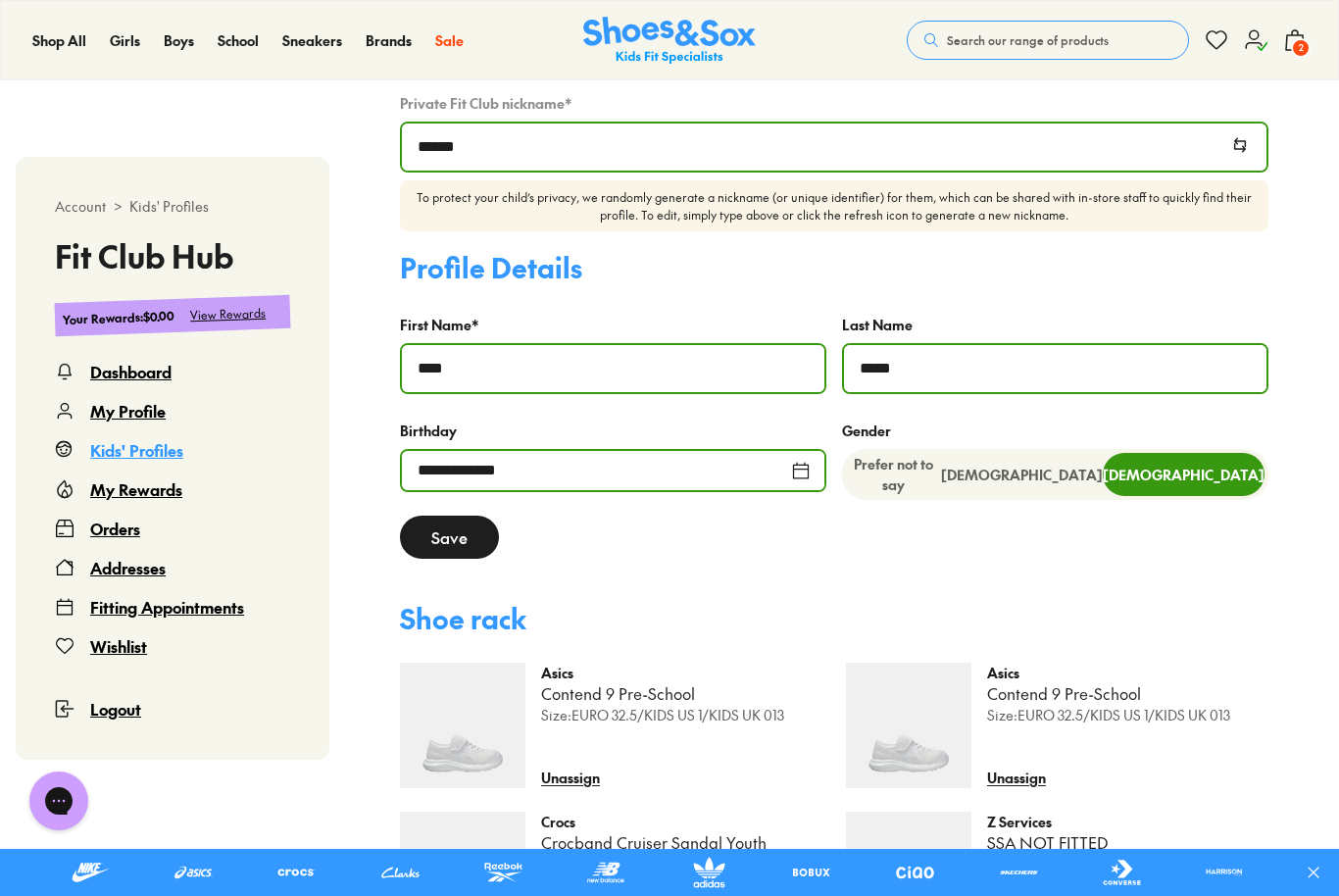
click at [477, 532] on button "Save" at bounding box center [450, 537] width 99 height 43
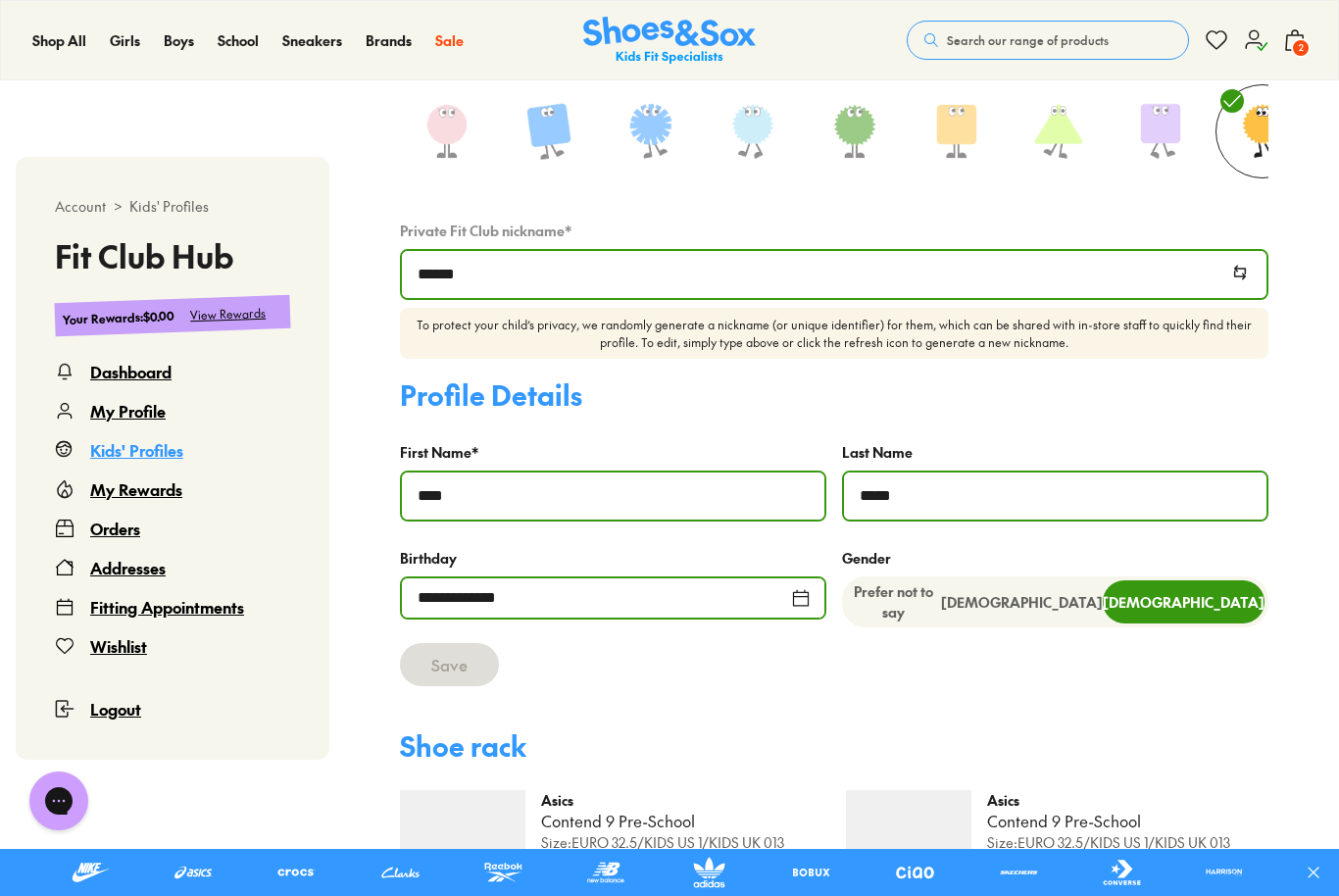
select select
click at [1300, 42] on span "2" at bounding box center [1301, 48] width 20 height 20
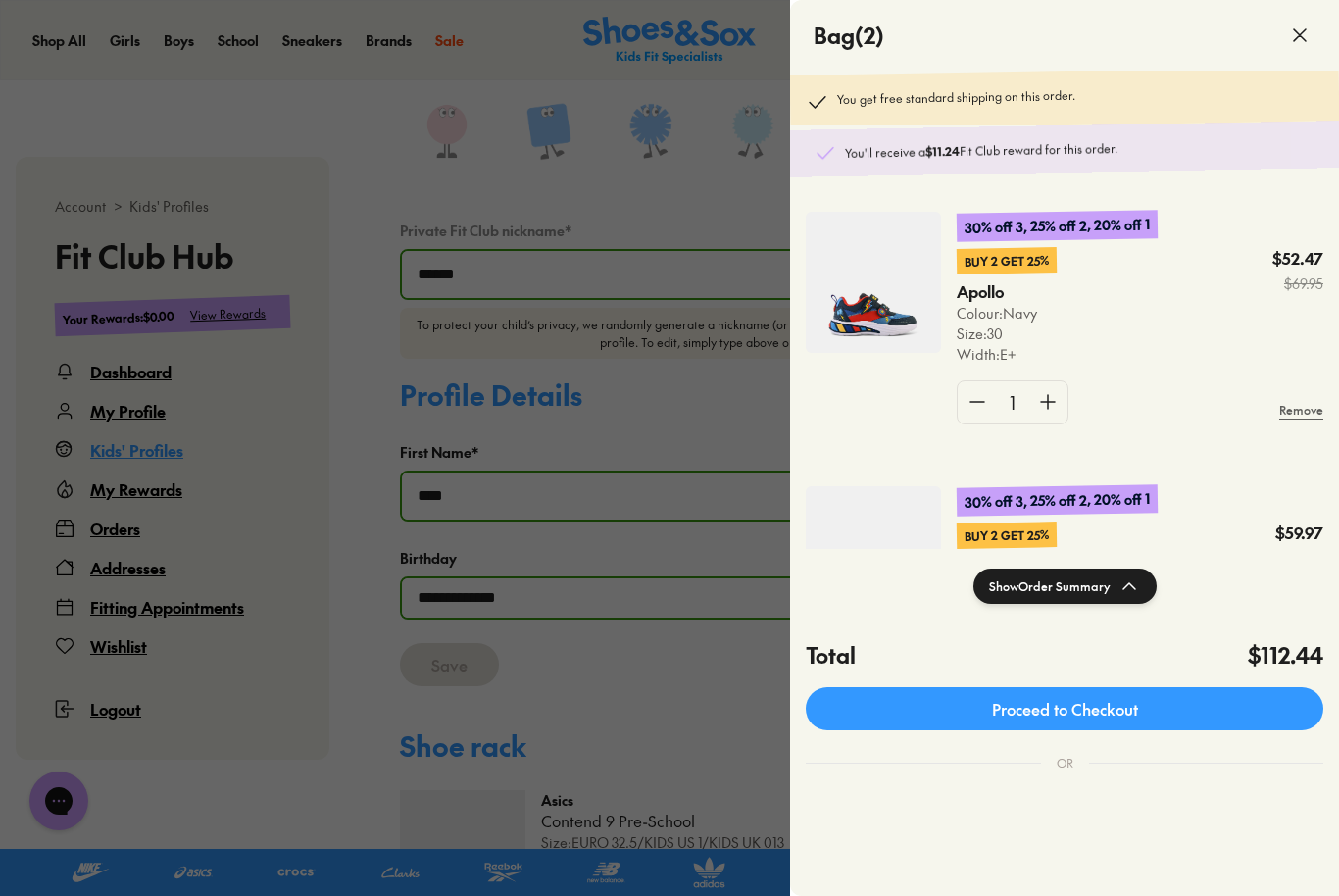
scroll to position [0, 0]
click at [1089, 712] on link "Proceed to Checkout" at bounding box center [1064, 708] width 518 height 43
